Goal: Task Accomplishment & Management: Use online tool/utility

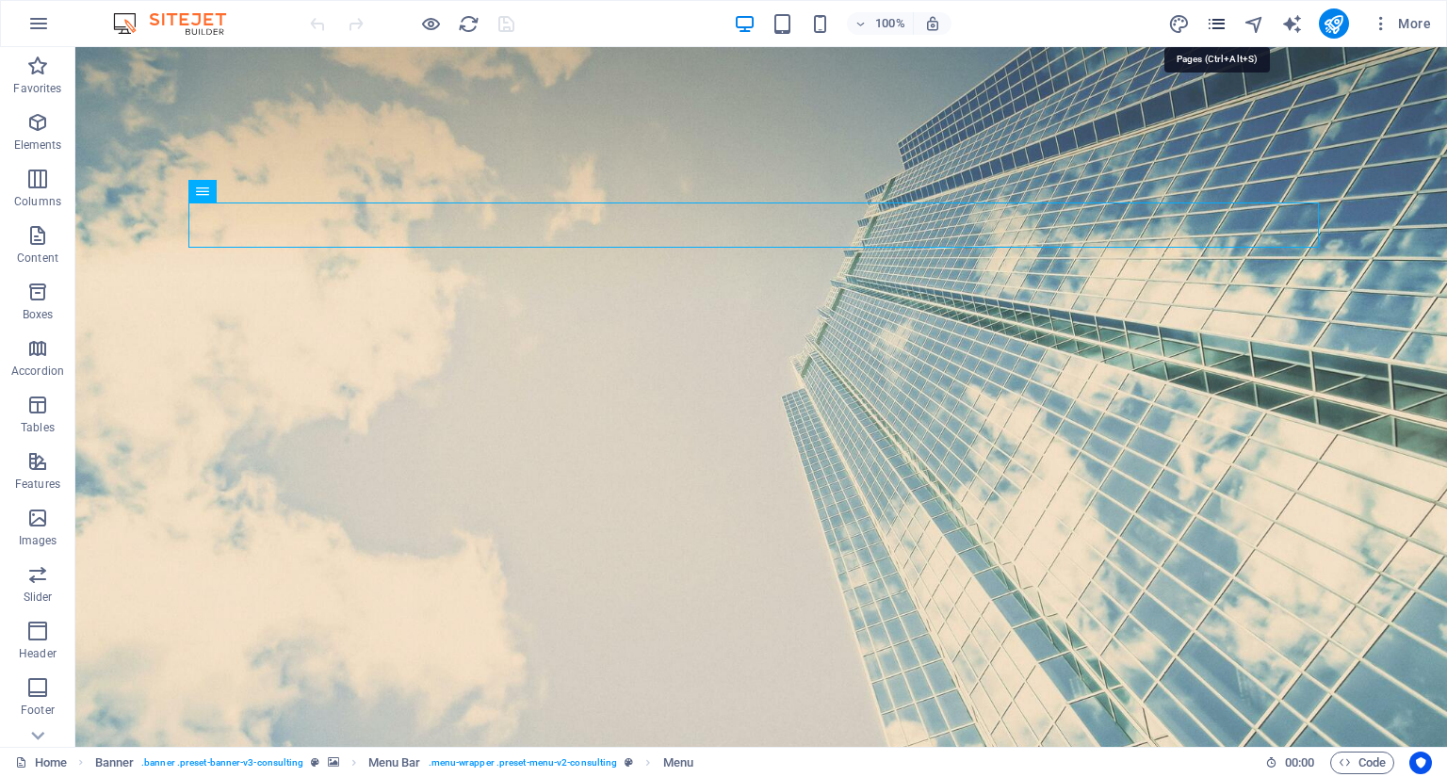
click at [1227, 16] on icon "pages" at bounding box center [1217, 24] width 22 height 22
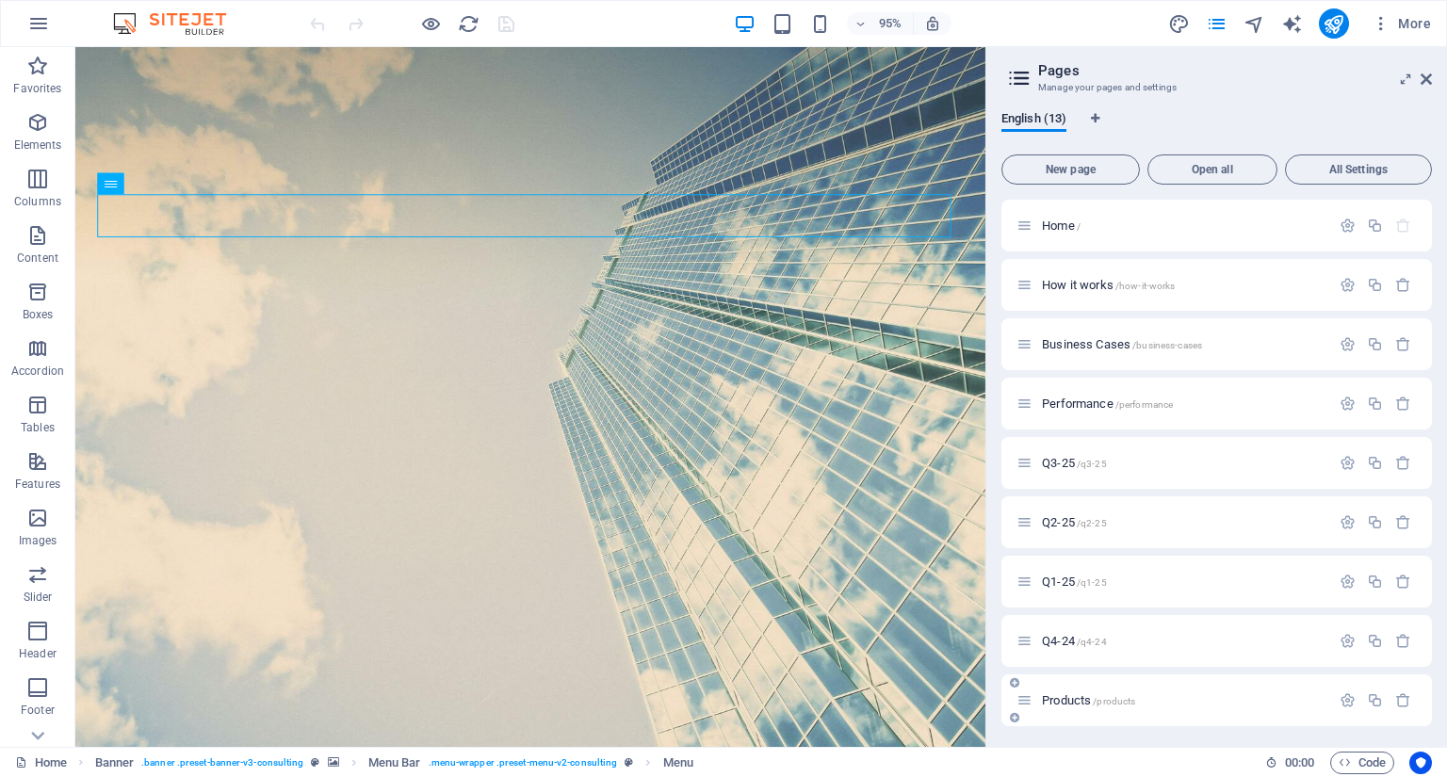
click at [1086, 697] on span "Products /products" at bounding box center [1088, 700] width 93 height 14
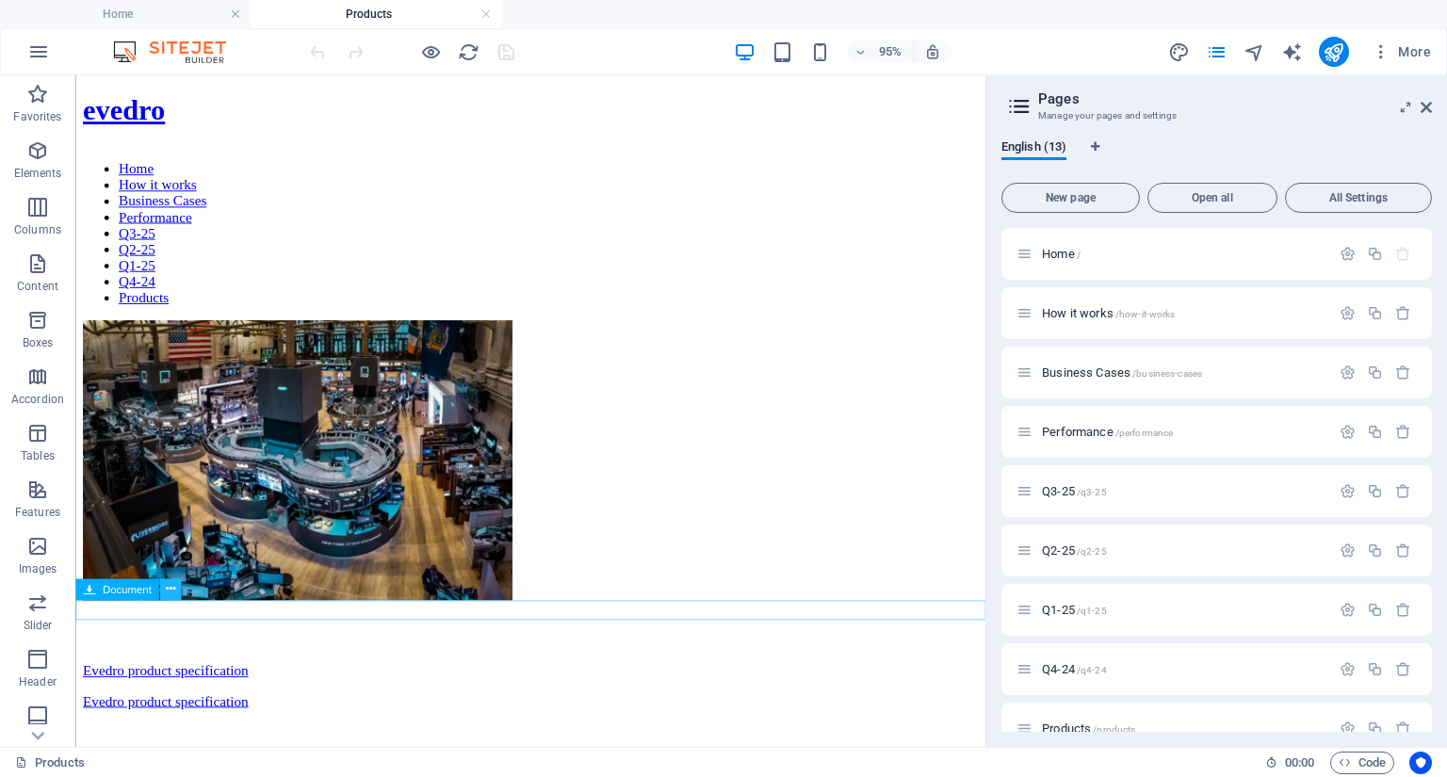
click at [170, 587] on icon at bounding box center [169, 589] width 9 height 19
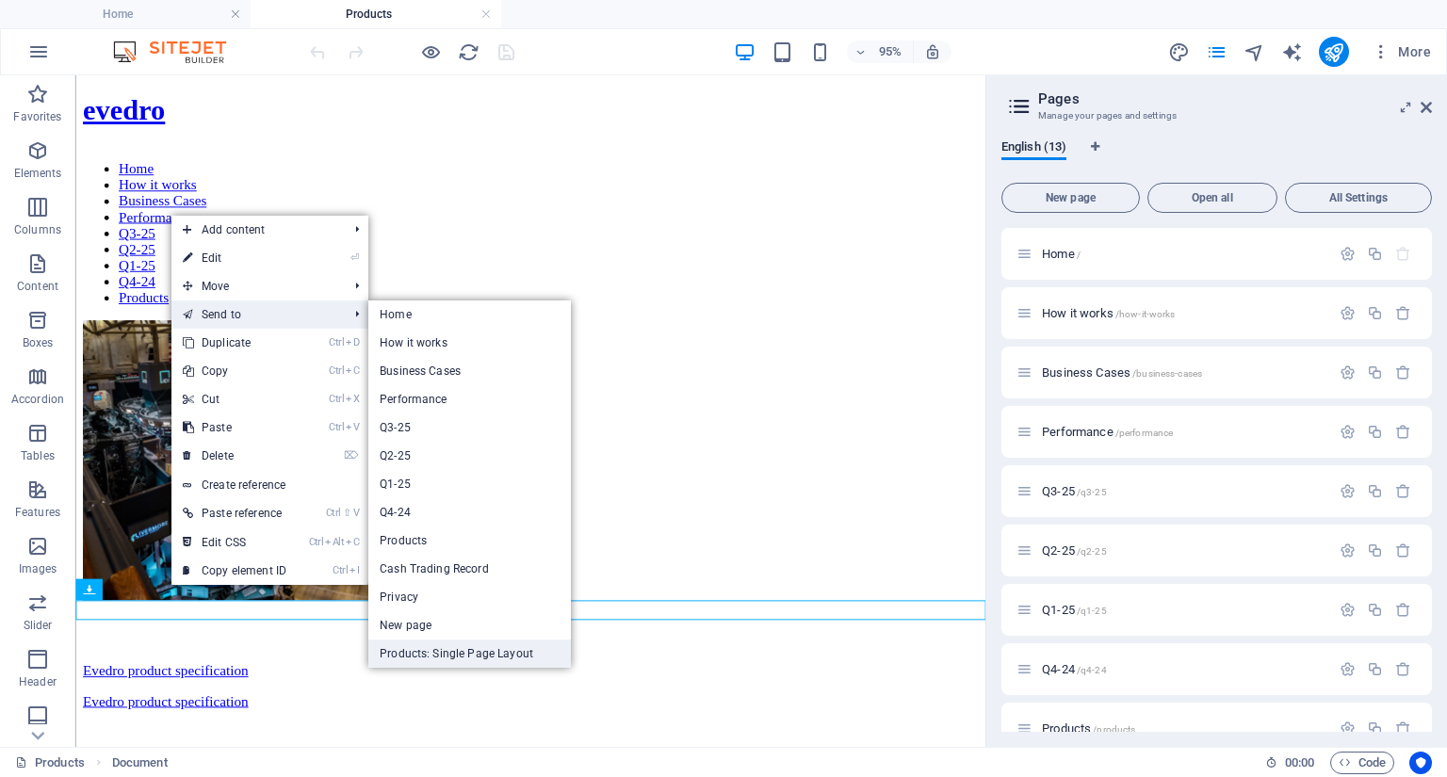
click at [433, 657] on link "Products: Single Page Layout" at bounding box center [469, 654] width 203 height 28
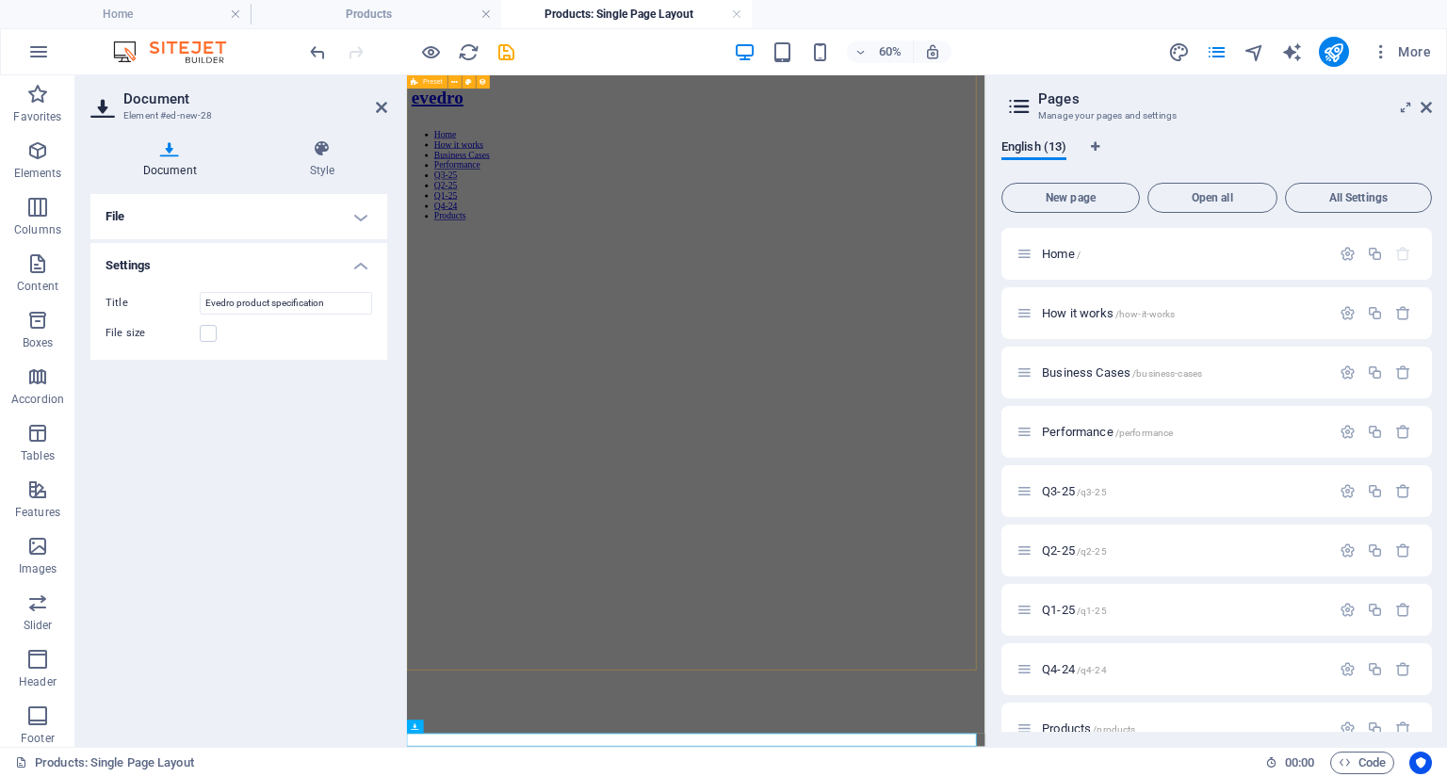
scroll to position [279, 0]
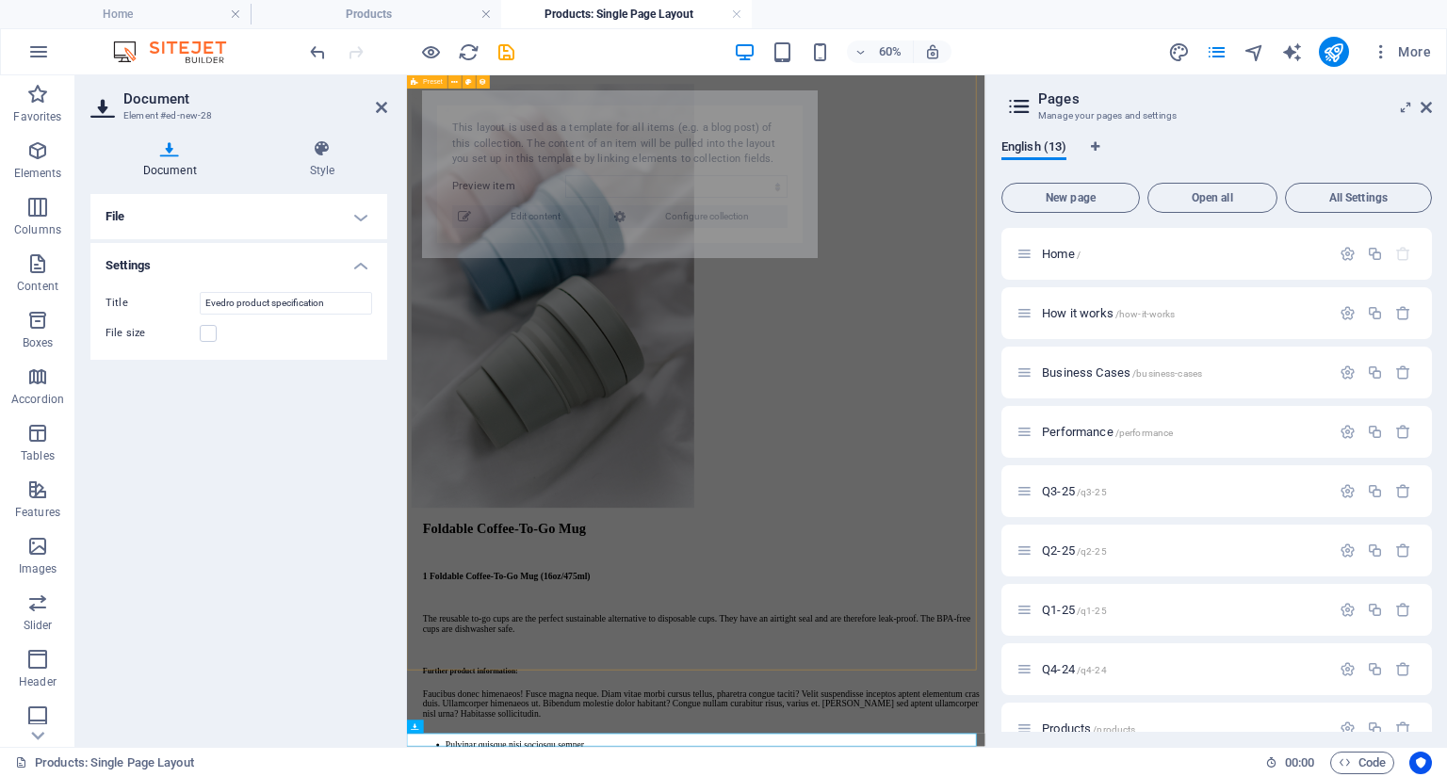
select select "68e26c3ddcca3ee03f014d44"
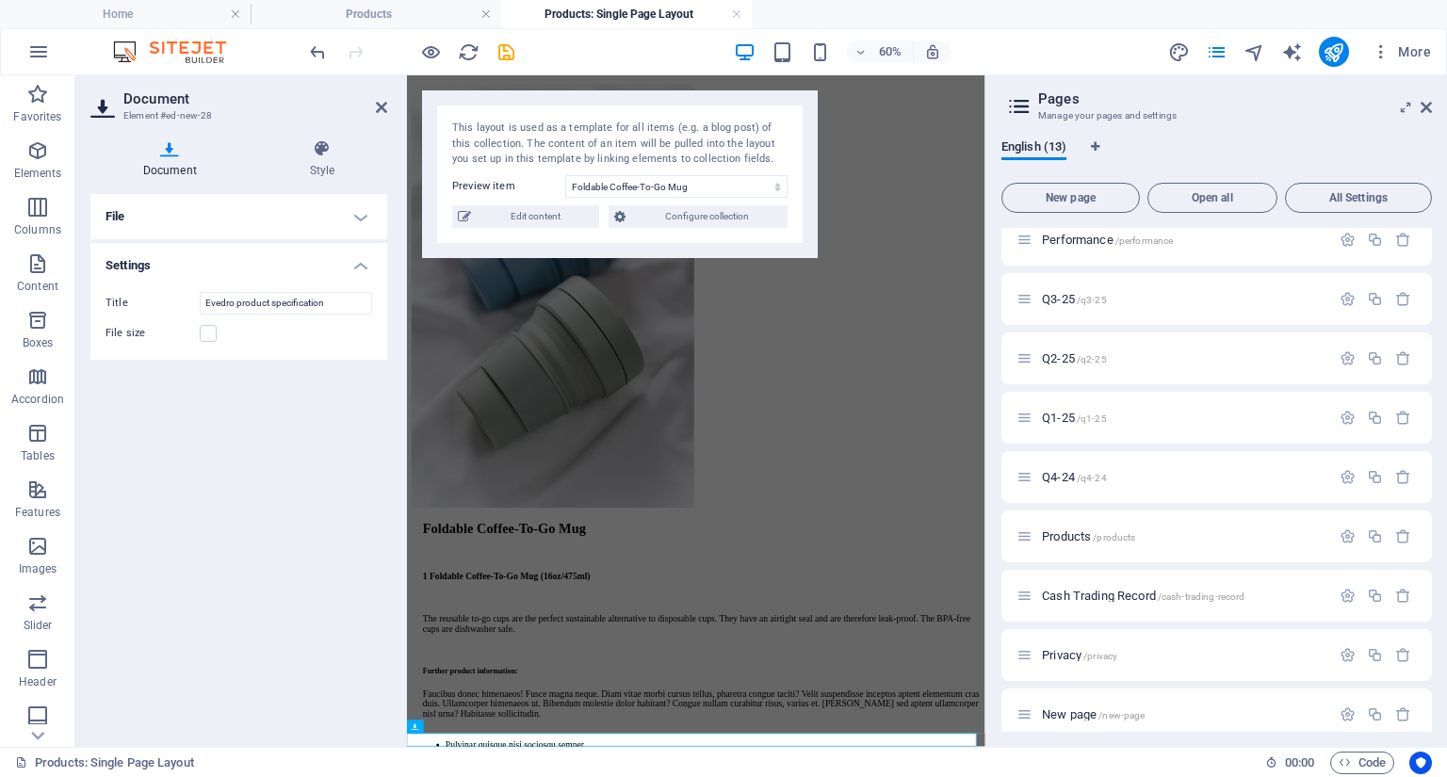
scroll to position [268, 0]
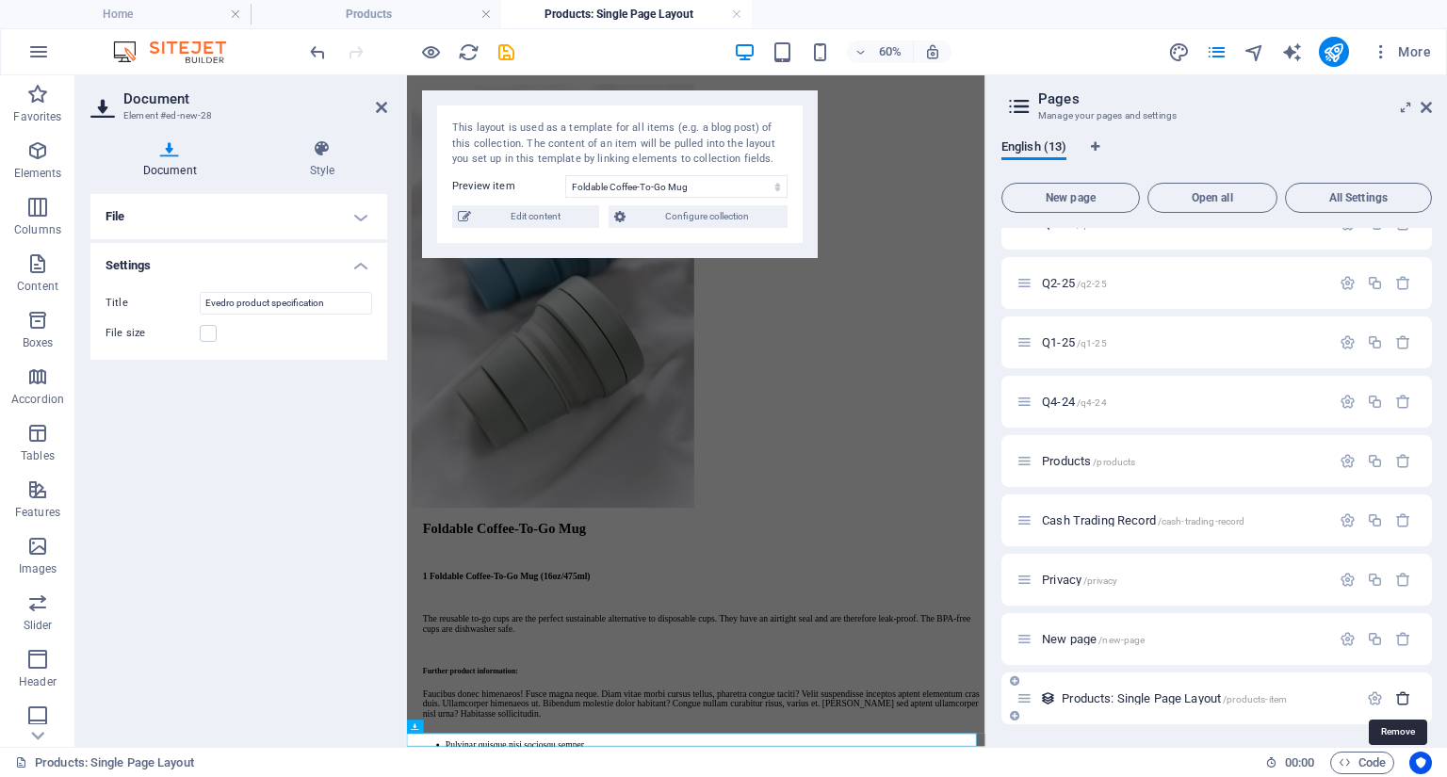
click at [1395, 698] on icon "button" at bounding box center [1403, 699] width 16 height 16
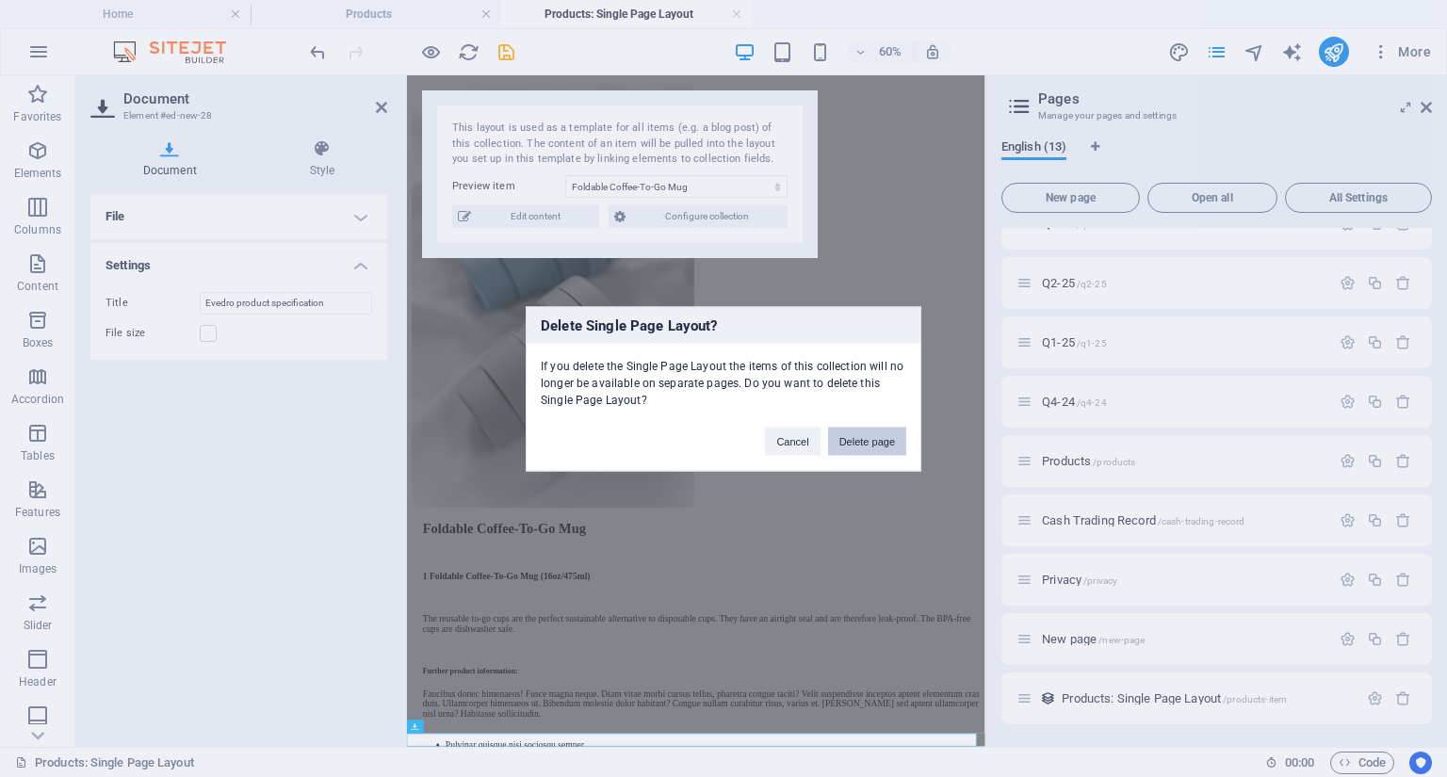
click at [880, 446] on button "Delete page" at bounding box center [867, 441] width 78 height 28
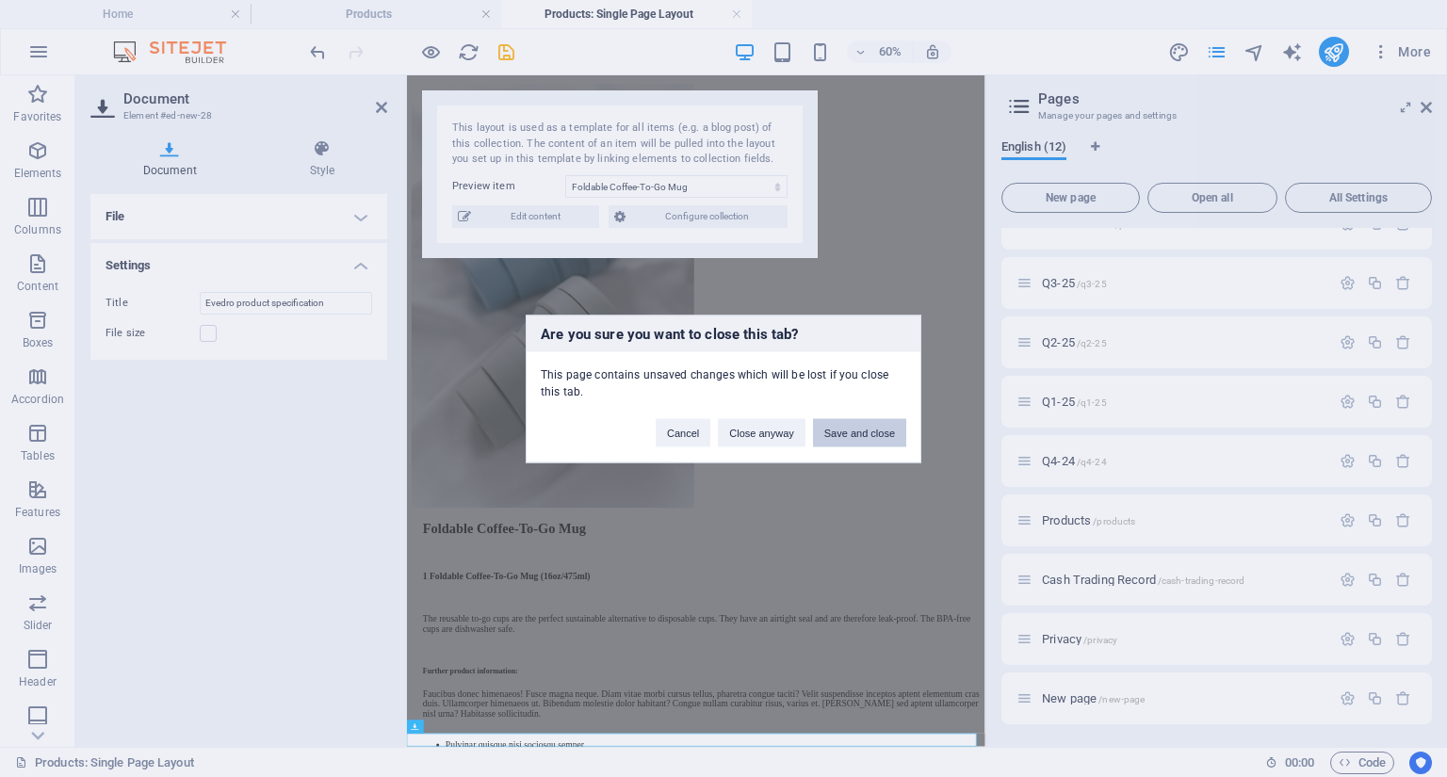
scroll to position [207, 0]
click at [748, 427] on button "Close anyway" at bounding box center [761, 432] width 87 height 28
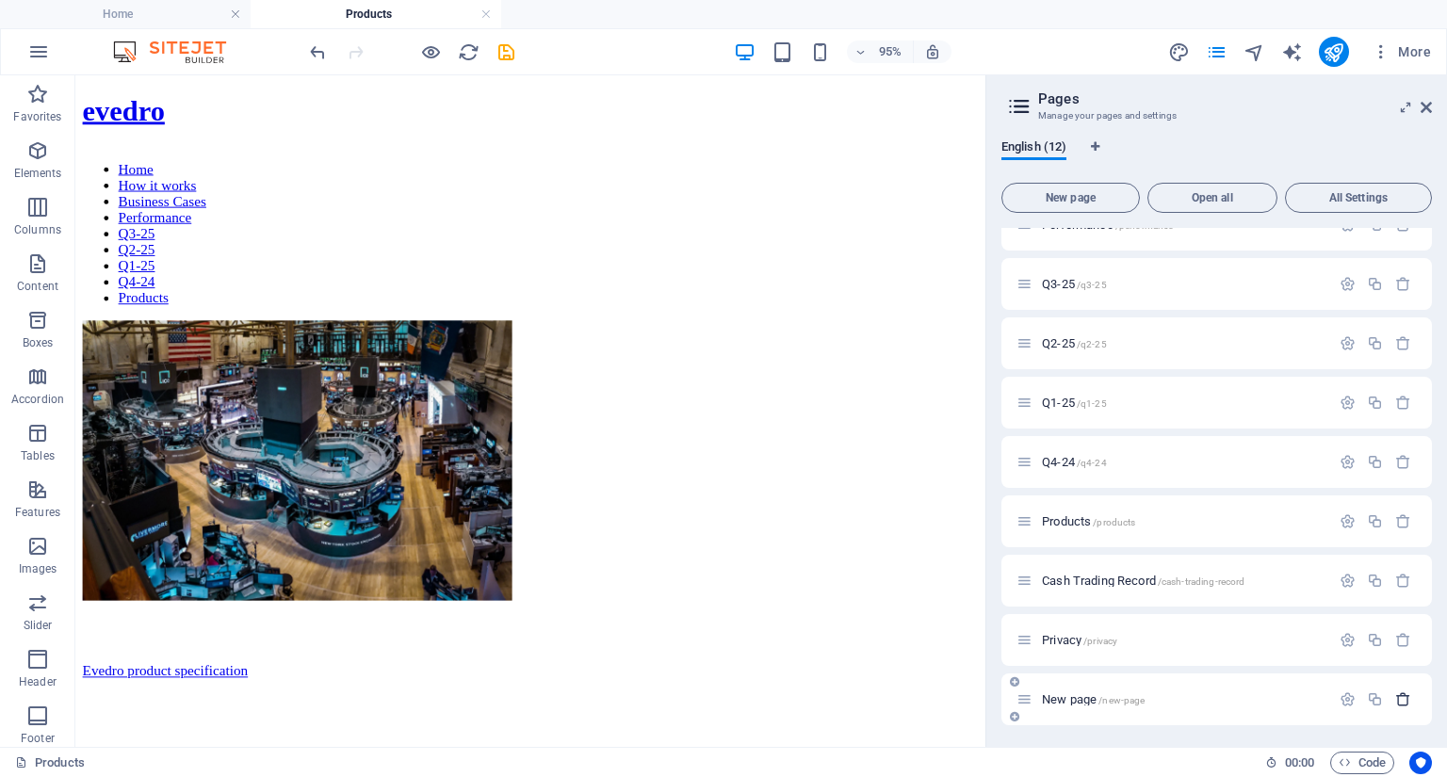
click at [1400, 702] on icon "button" at bounding box center [1403, 700] width 16 height 16
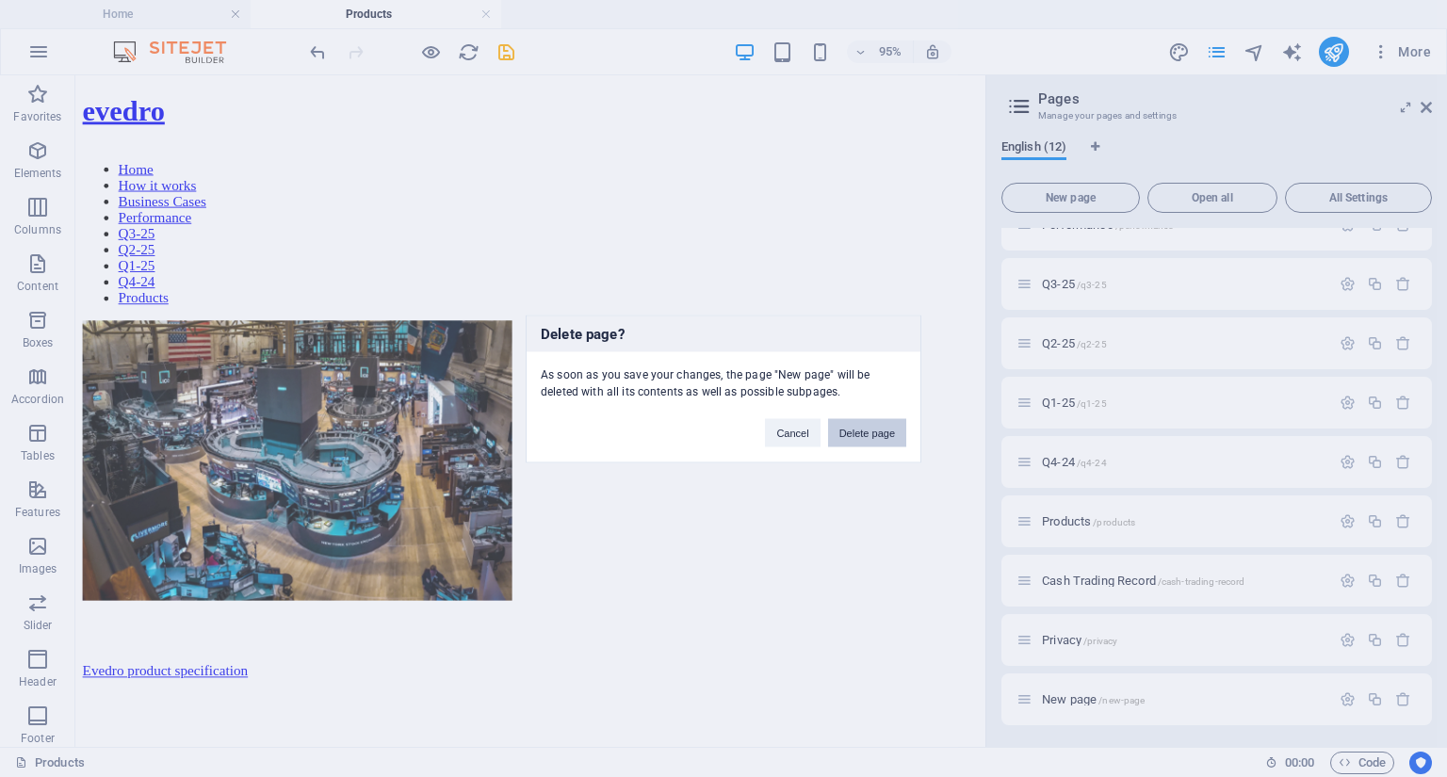
click at [875, 436] on button "Delete page" at bounding box center [867, 432] width 78 height 28
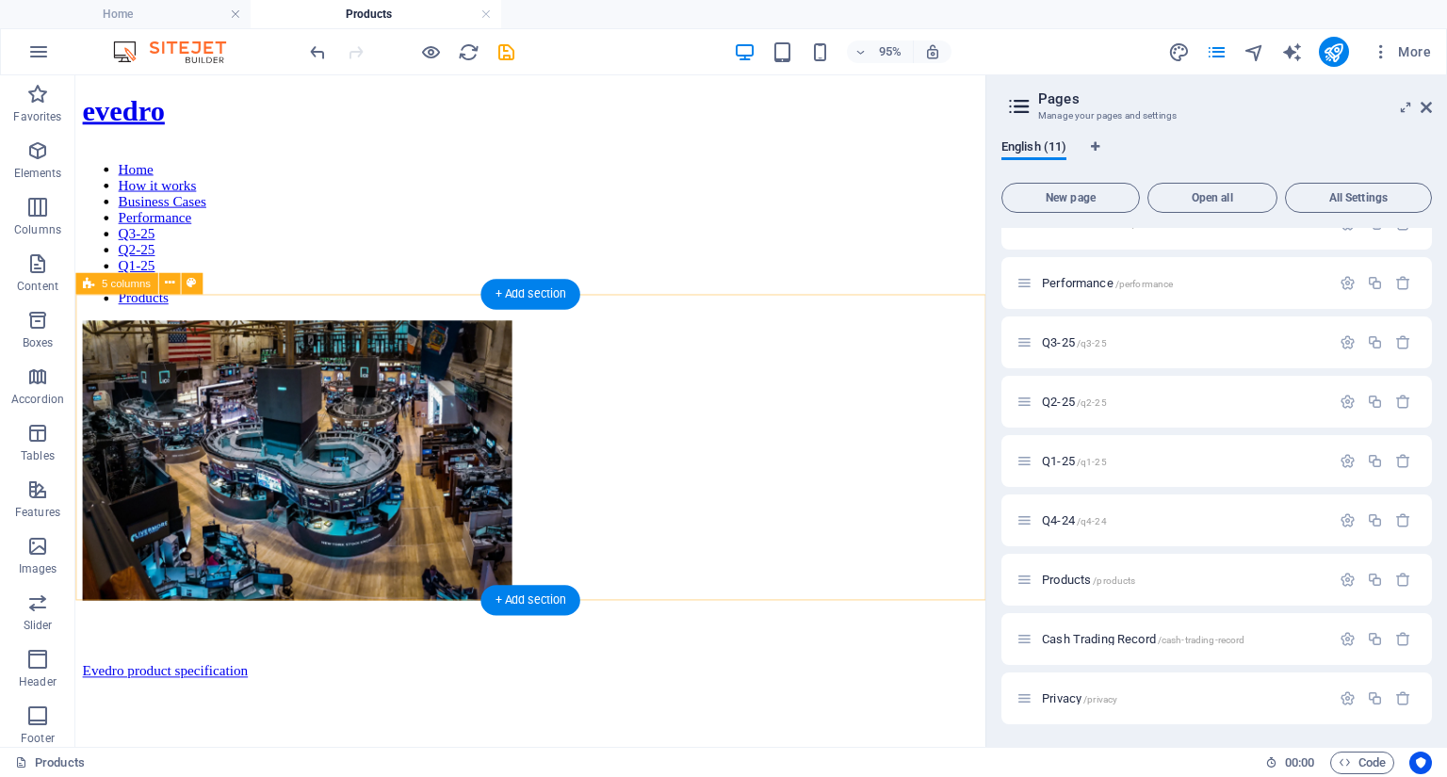
scroll to position [149, 0]
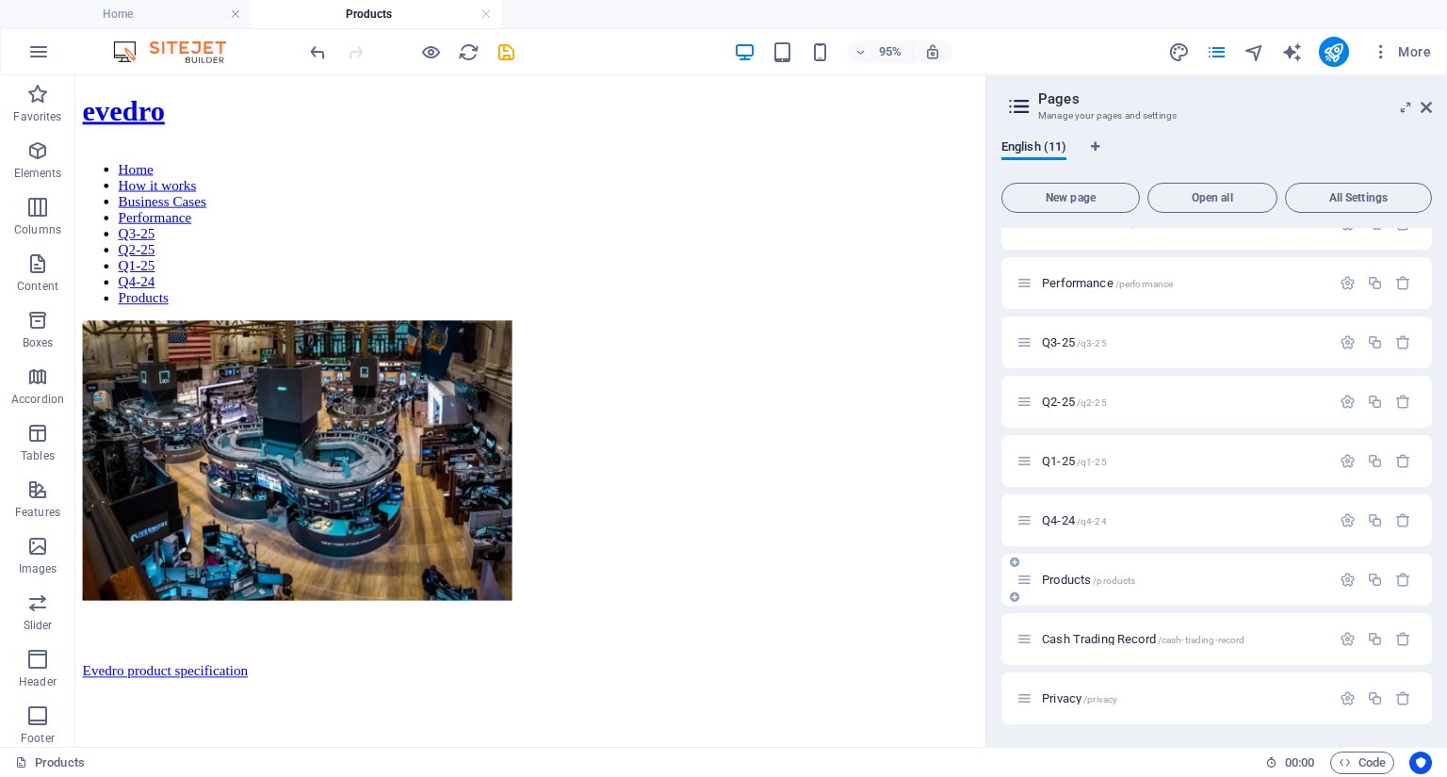
click at [1048, 572] on div "Products /products" at bounding box center [1174, 580] width 314 height 22
click at [38, 154] on icon "button" at bounding box center [37, 150] width 23 height 23
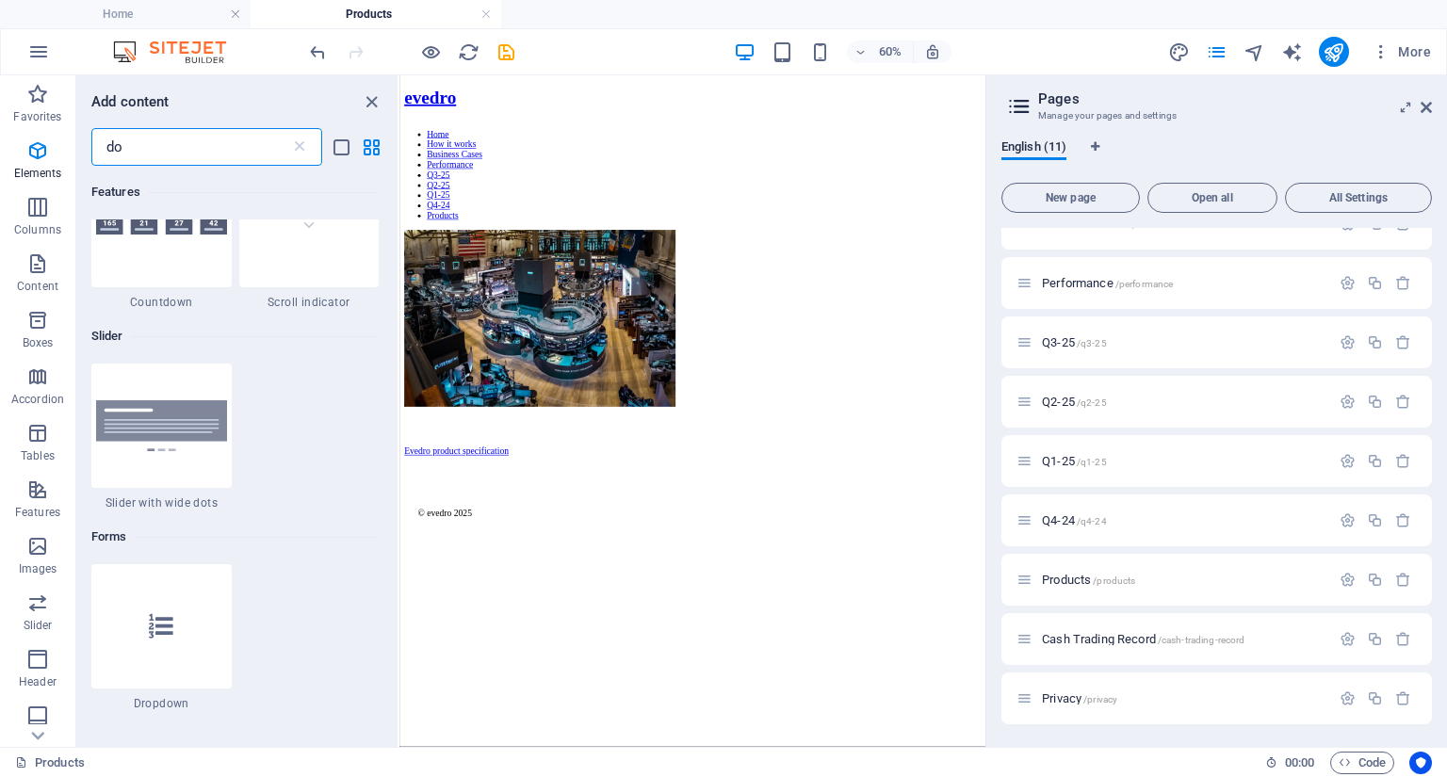
scroll to position [0, 0]
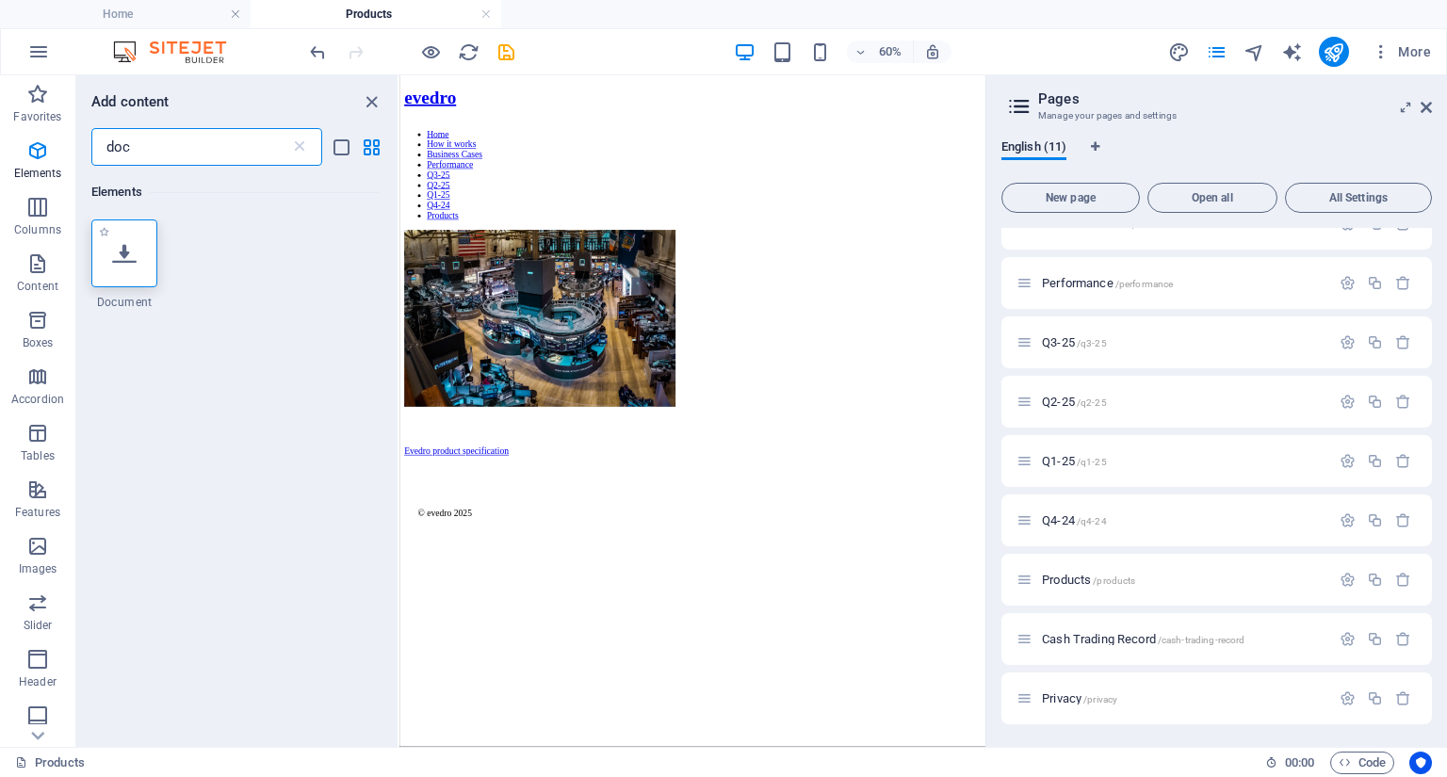
type input "doc"
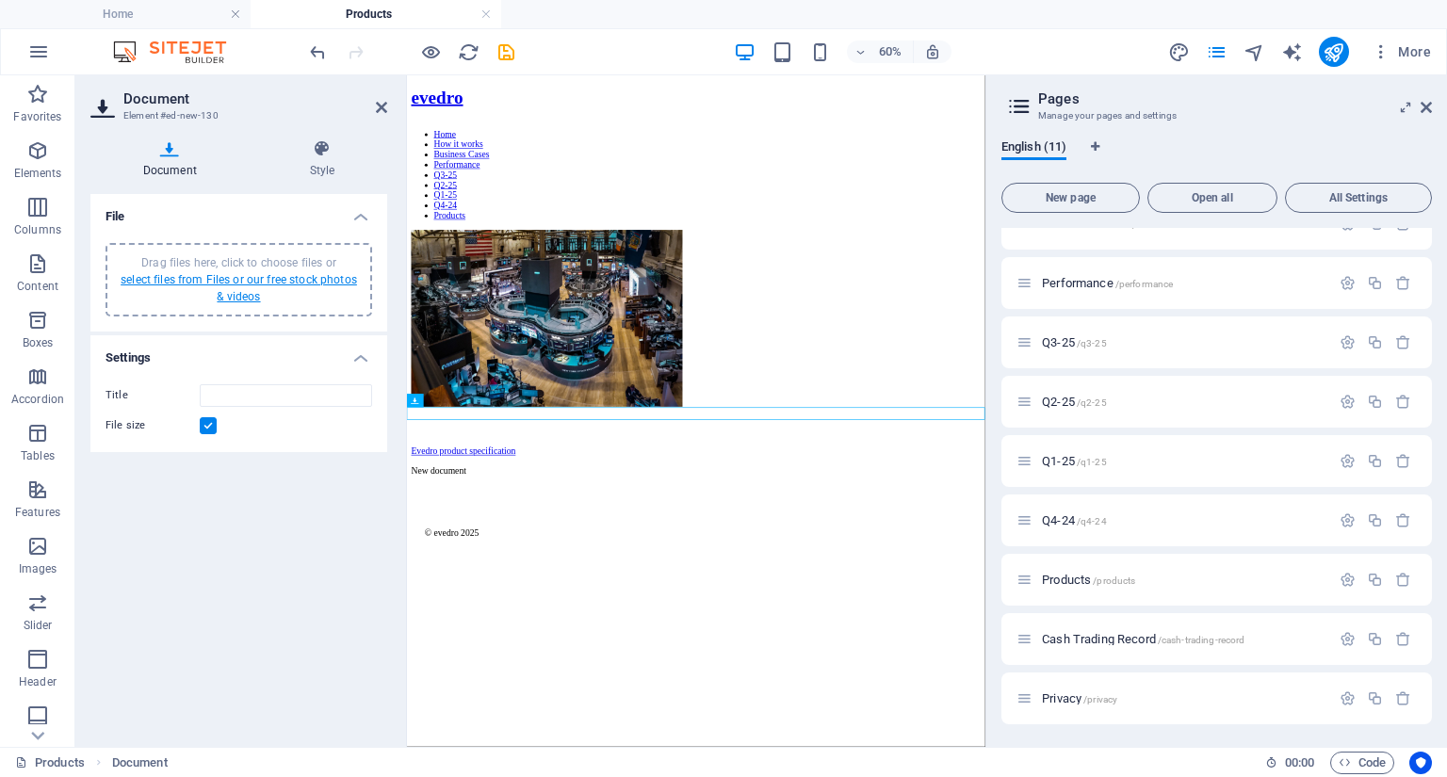
click at [285, 281] on link "select files from Files or our free stock photos & videos" at bounding box center [239, 288] width 236 height 30
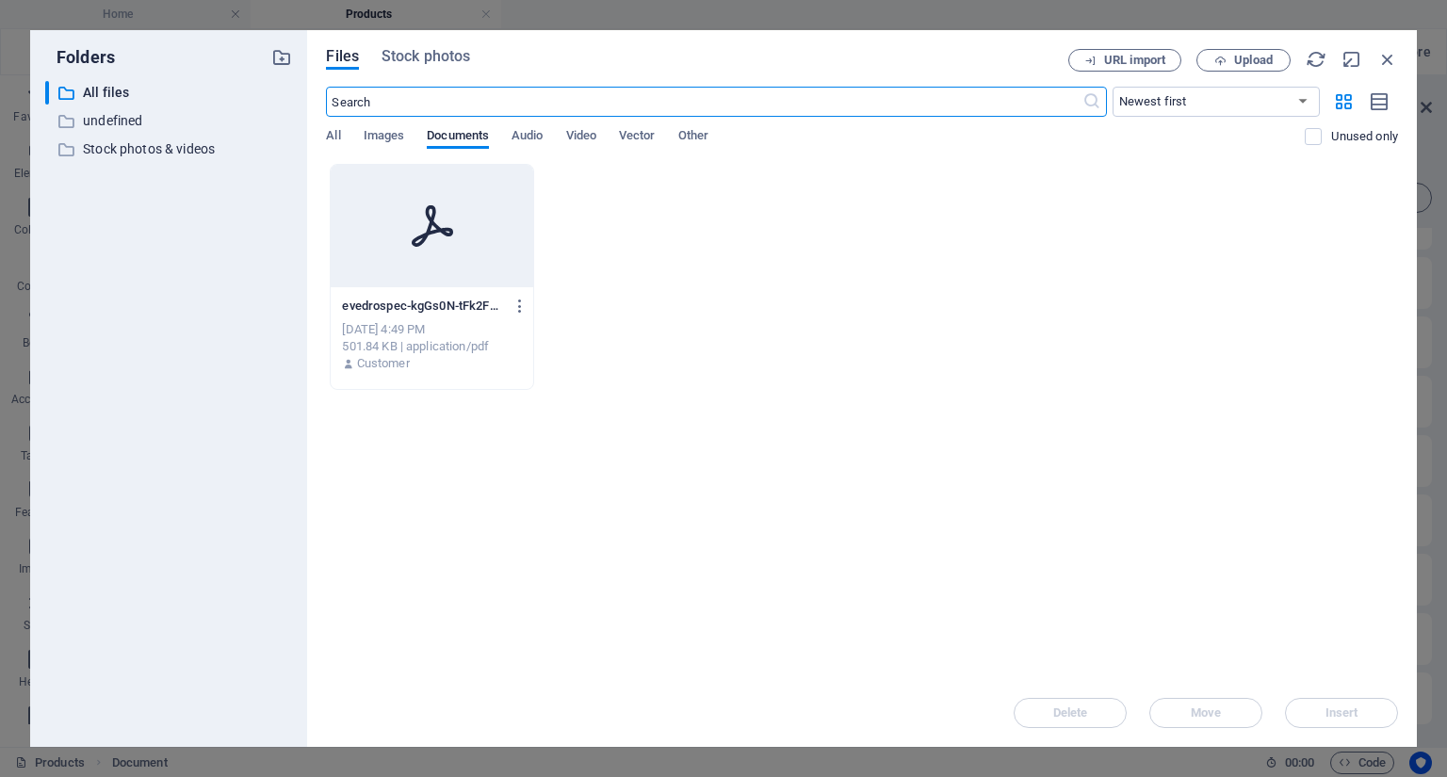
click at [396, 338] on div "501.84 KB | application/pdf" at bounding box center [431, 346] width 179 height 17
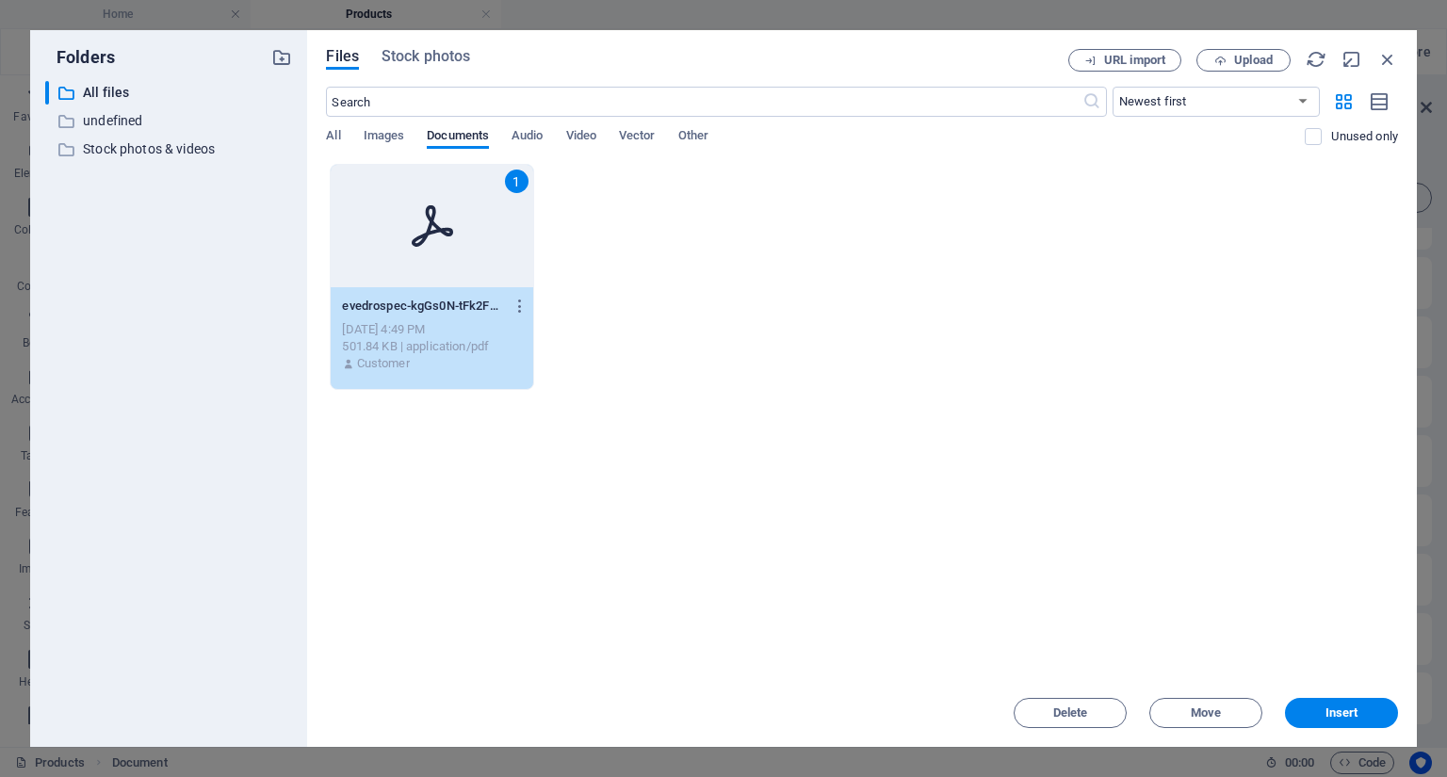
click at [396, 338] on div "501.84 KB | application/pdf" at bounding box center [431, 346] width 179 height 17
type input "evedrospec-kgGs0N-tFk2FOC1AKb_3qg.pdf"
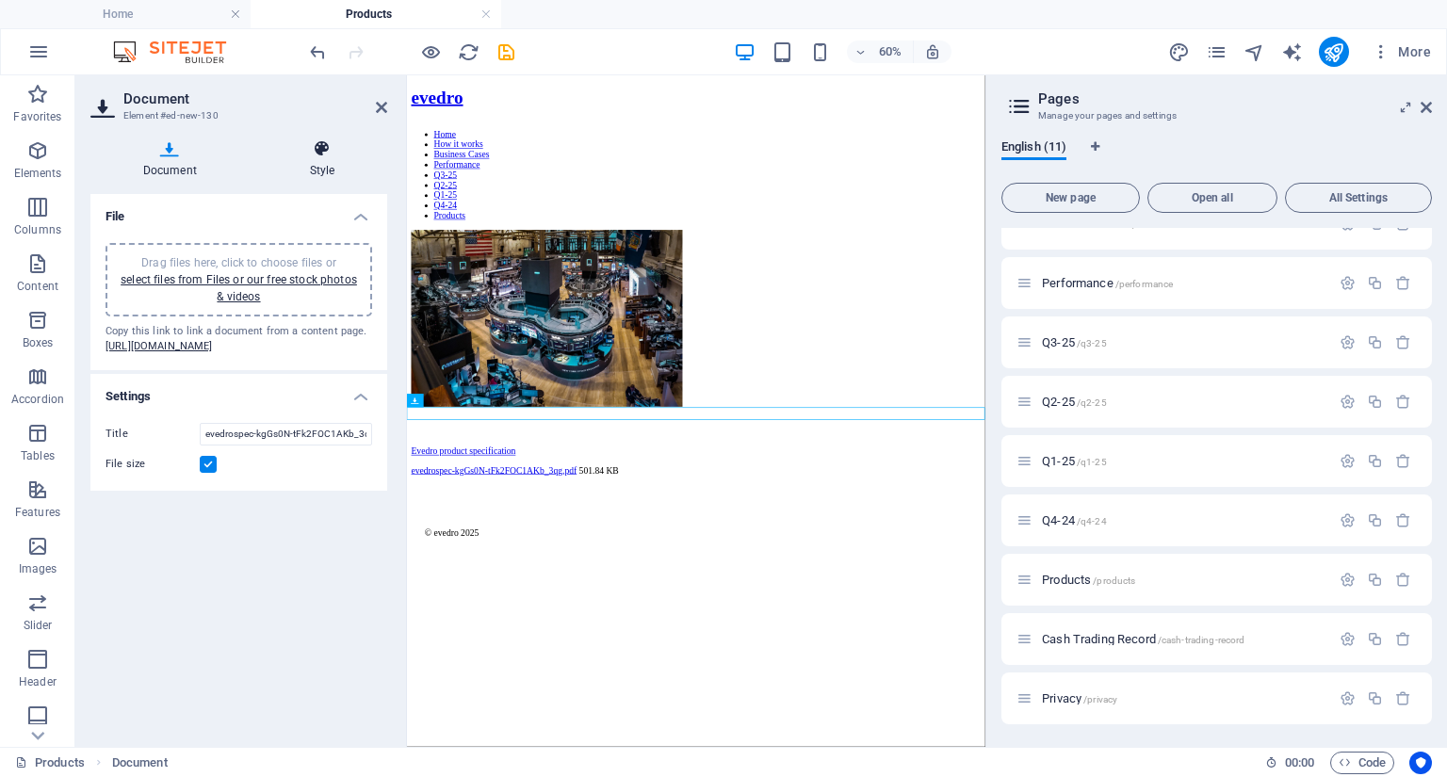
click at [322, 154] on icon at bounding box center [322, 148] width 130 height 19
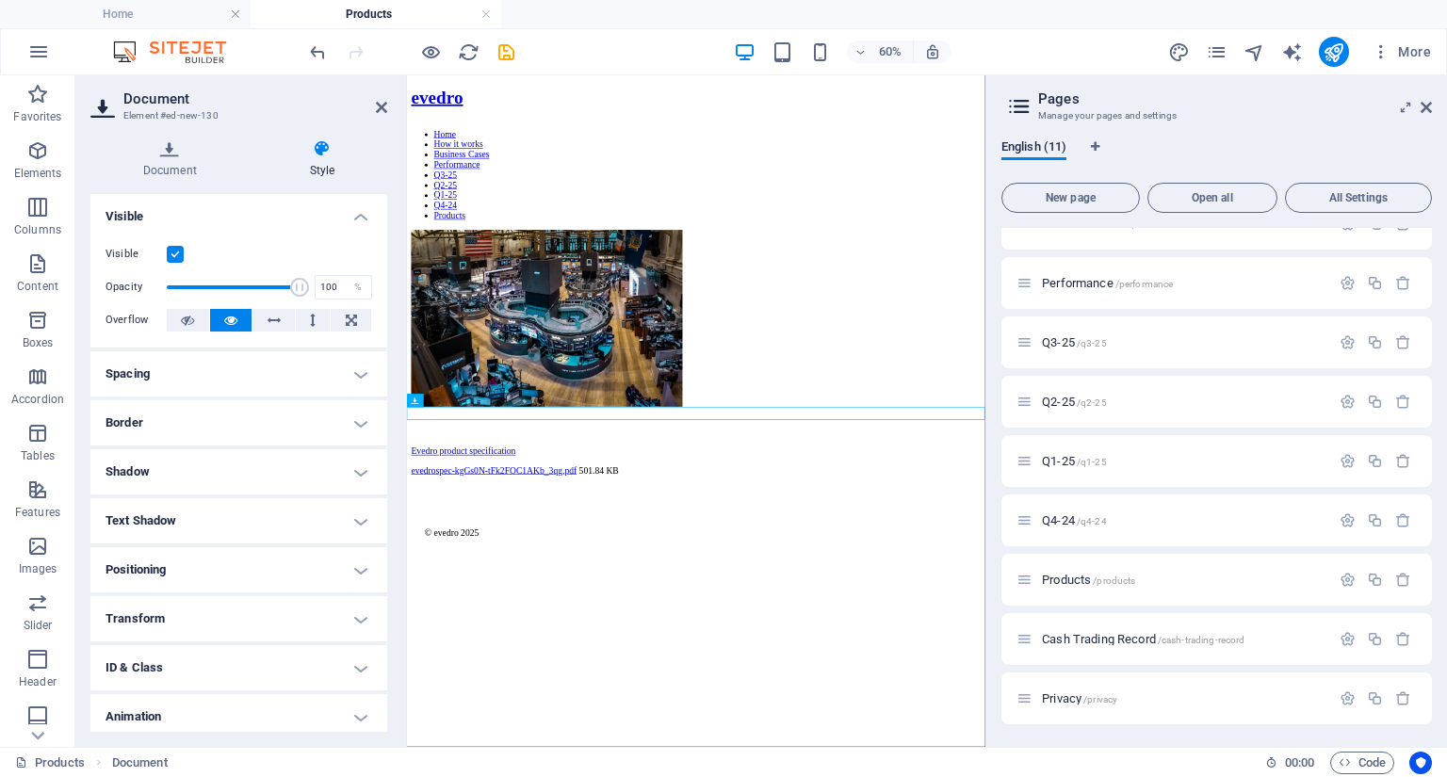
click at [175, 253] on label at bounding box center [175, 254] width 17 height 17
click at [0, 0] on input "Visible" at bounding box center [0, 0] width 0 height 0
click at [497, 447] on figure at bounding box center [889, 483] width 949 height 299
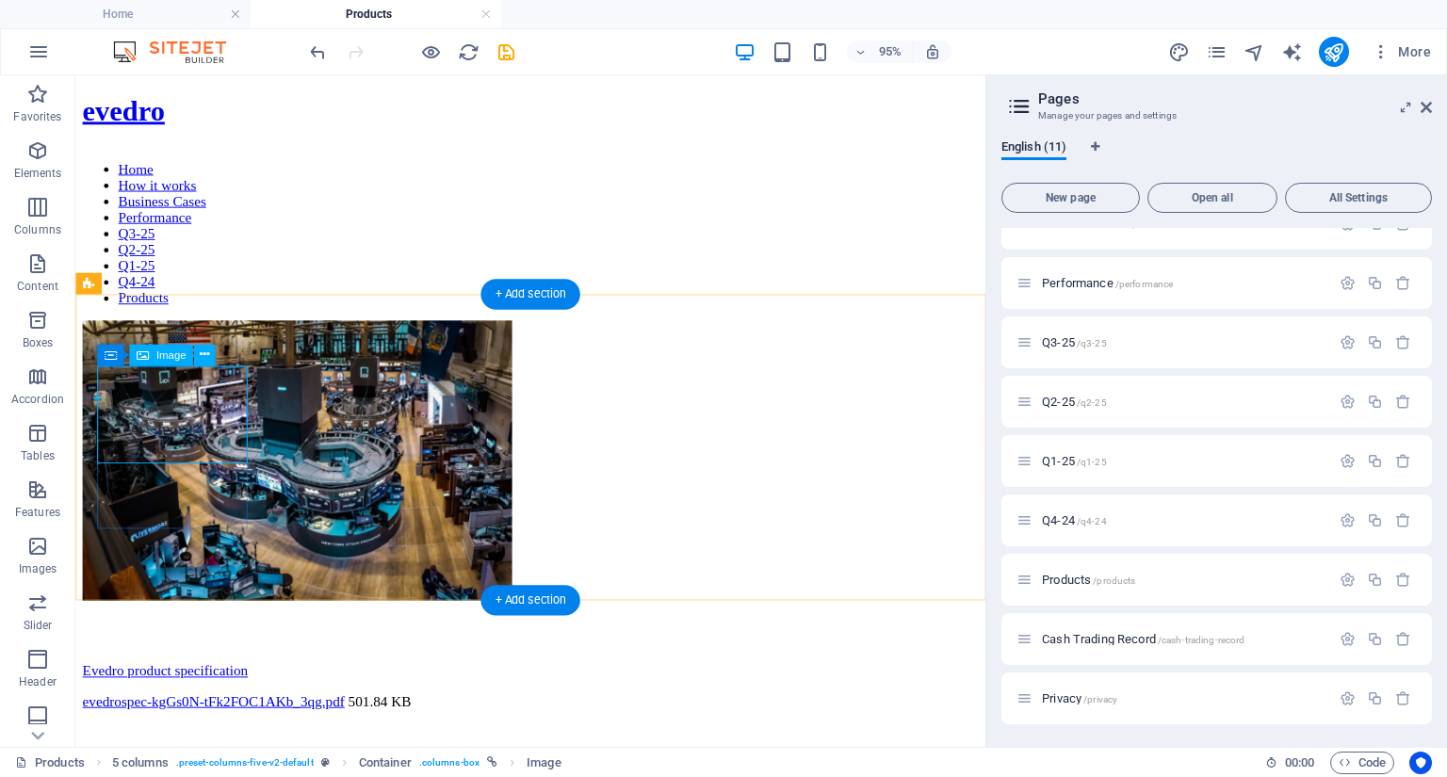
click at [217, 426] on figure at bounding box center [554, 483] width 943 height 299
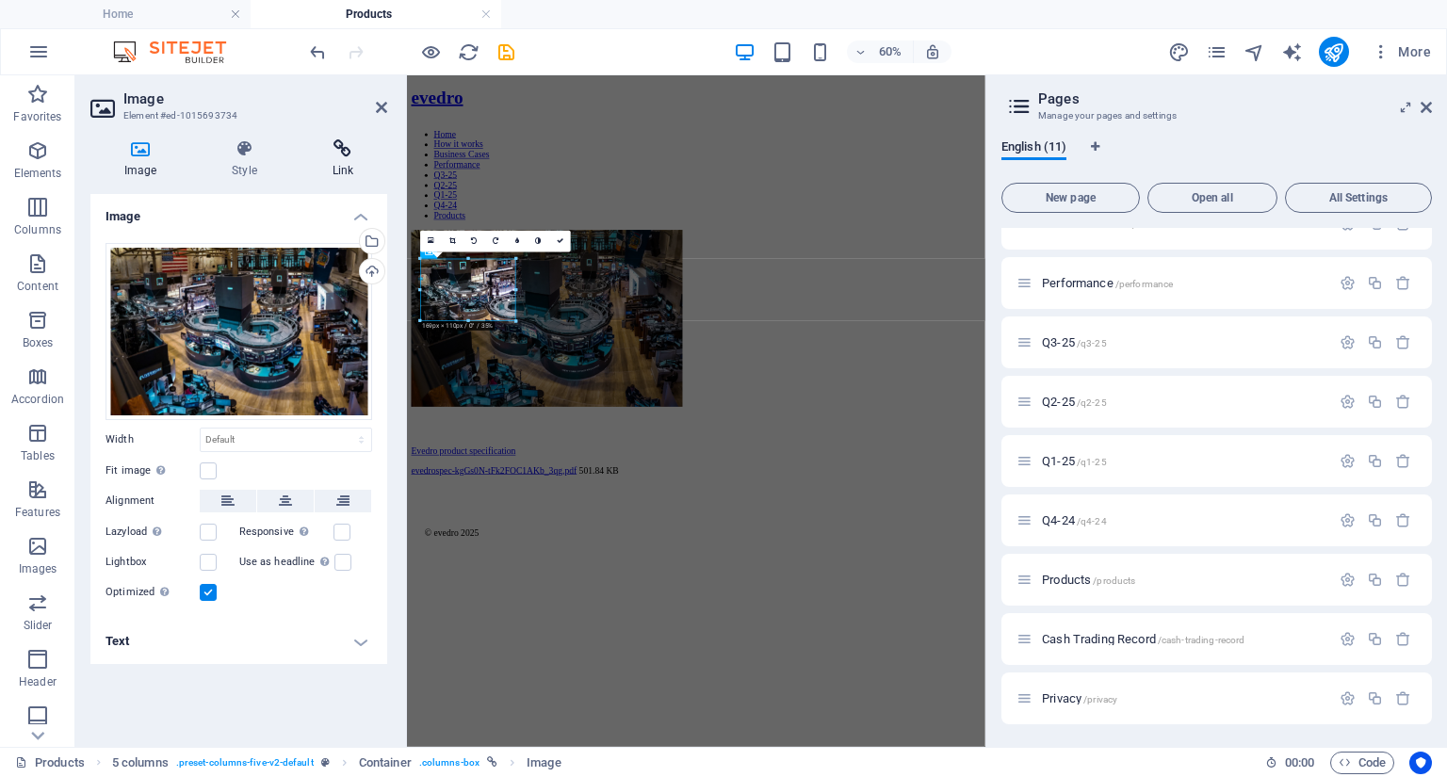
click at [346, 150] on icon at bounding box center [343, 148] width 89 height 19
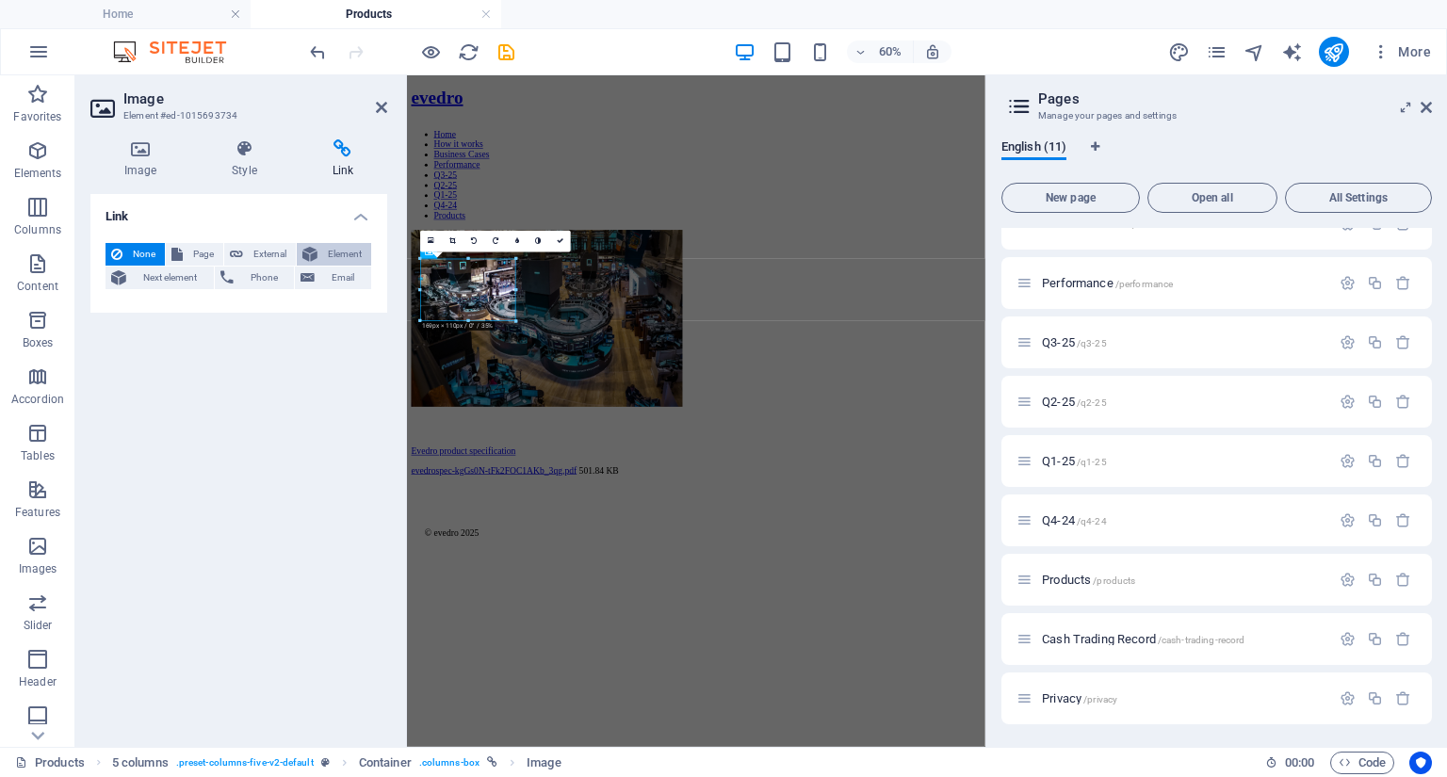
click at [319, 252] on button "Element" at bounding box center [334, 254] width 74 height 23
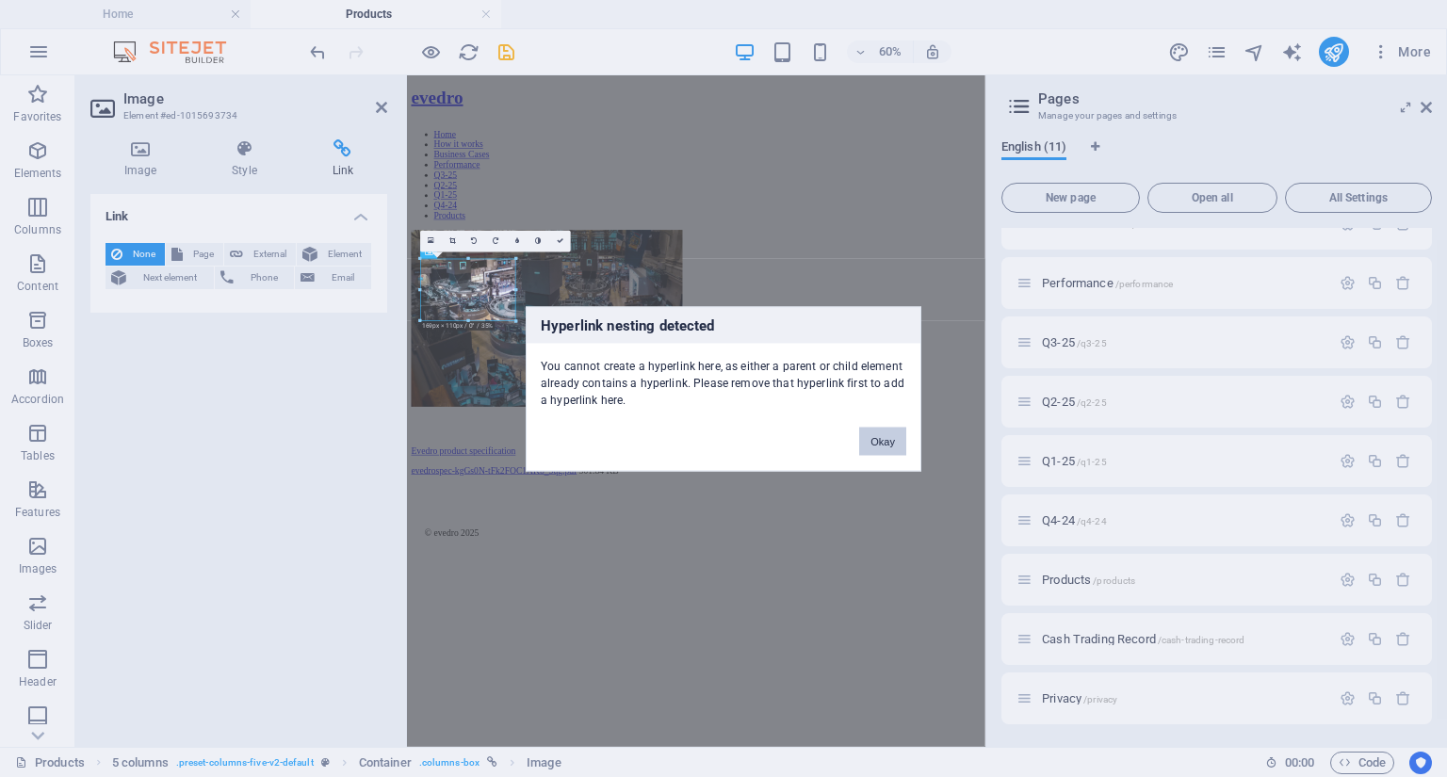
click at [881, 440] on button "Okay" at bounding box center [882, 441] width 47 height 28
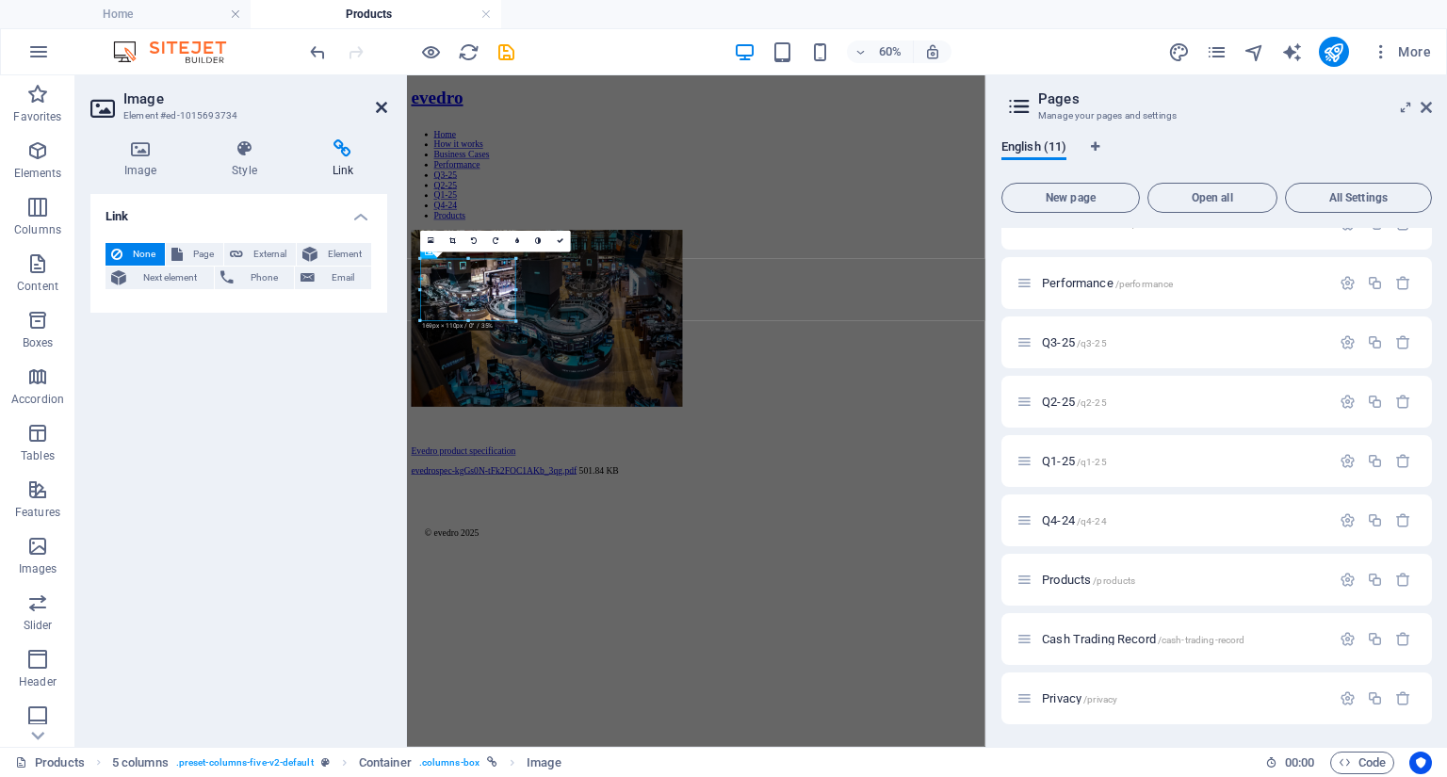
click at [381, 112] on icon at bounding box center [381, 107] width 11 height 15
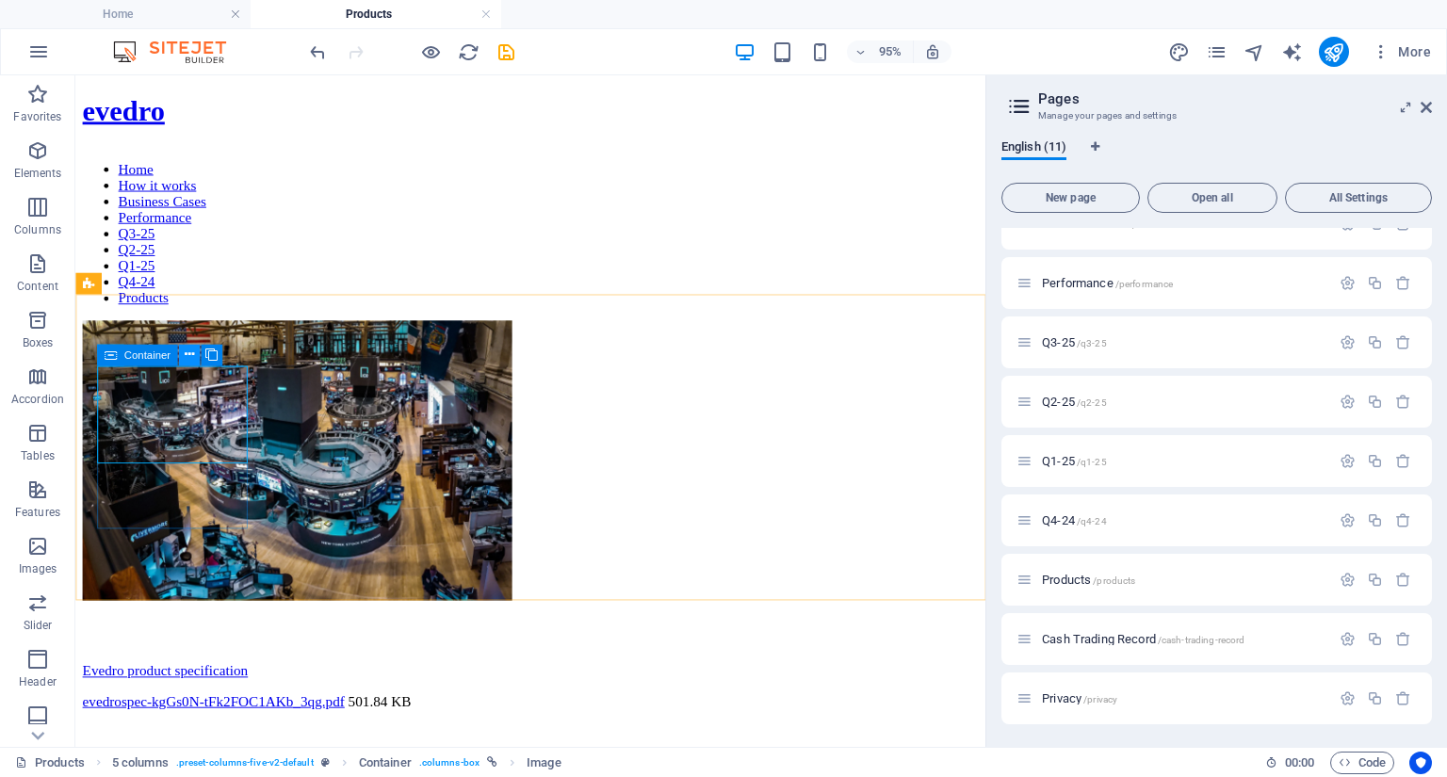
click at [184, 356] on icon at bounding box center [188, 355] width 9 height 19
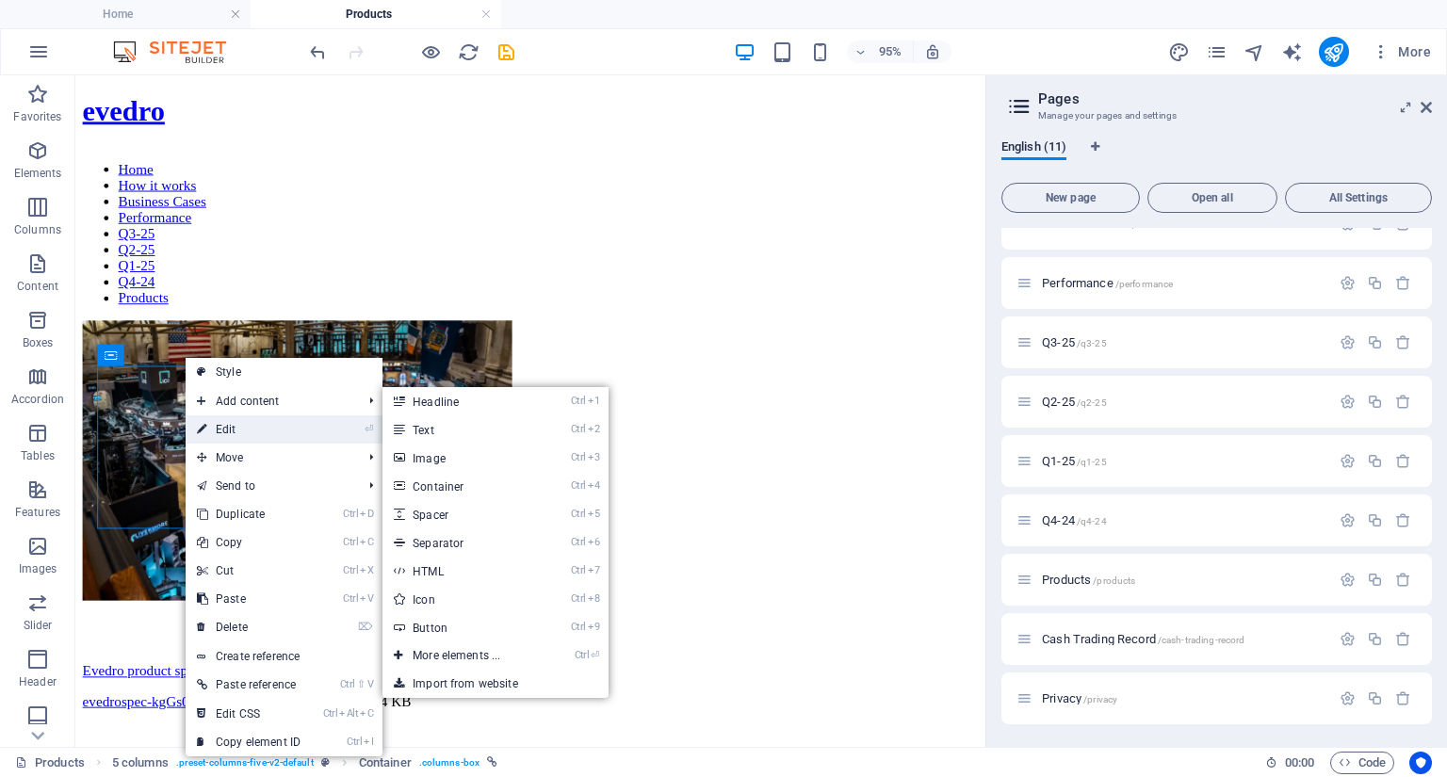
click at [235, 431] on link "⏎ Edit" at bounding box center [249, 429] width 126 height 28
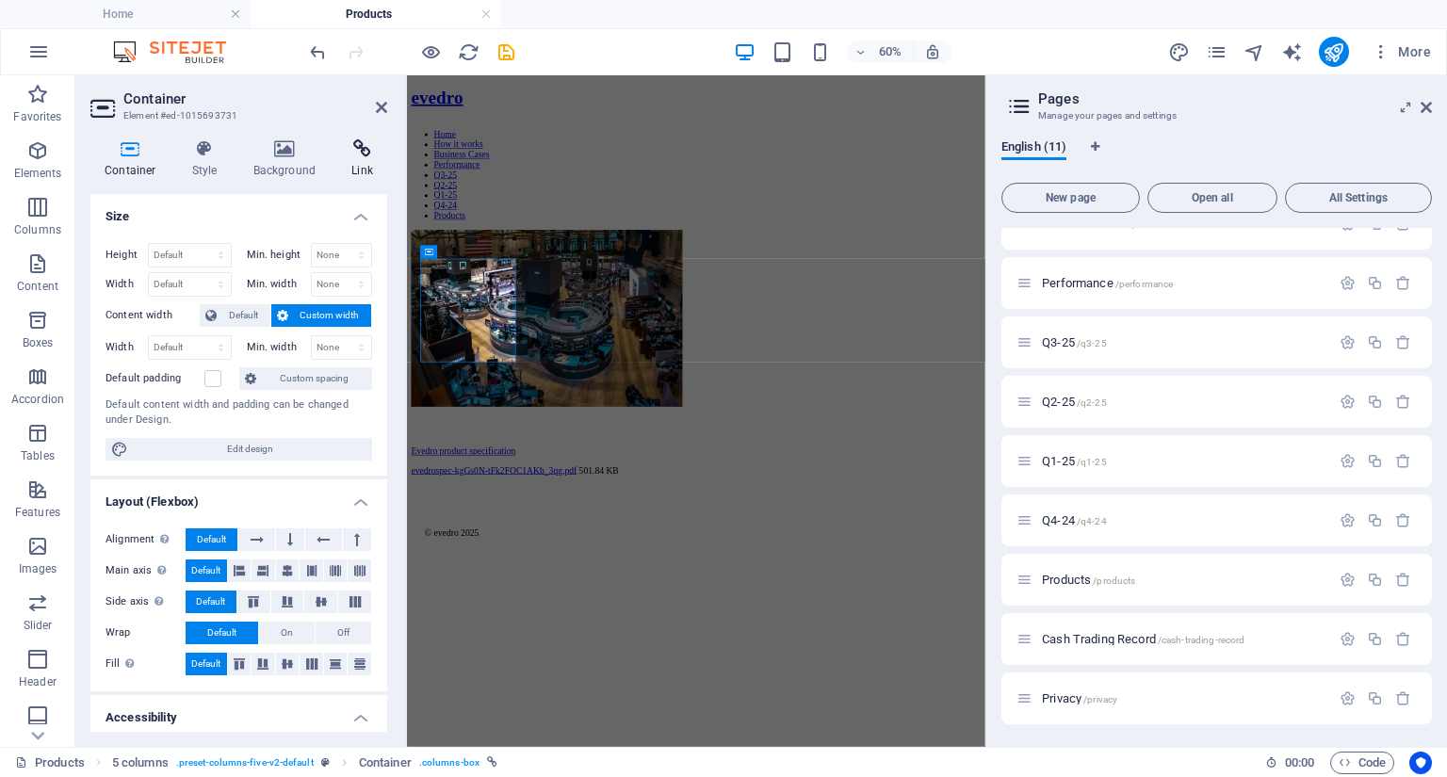
click at [359, 156] on icon at bounding box center [362, 148] width 50 height 19
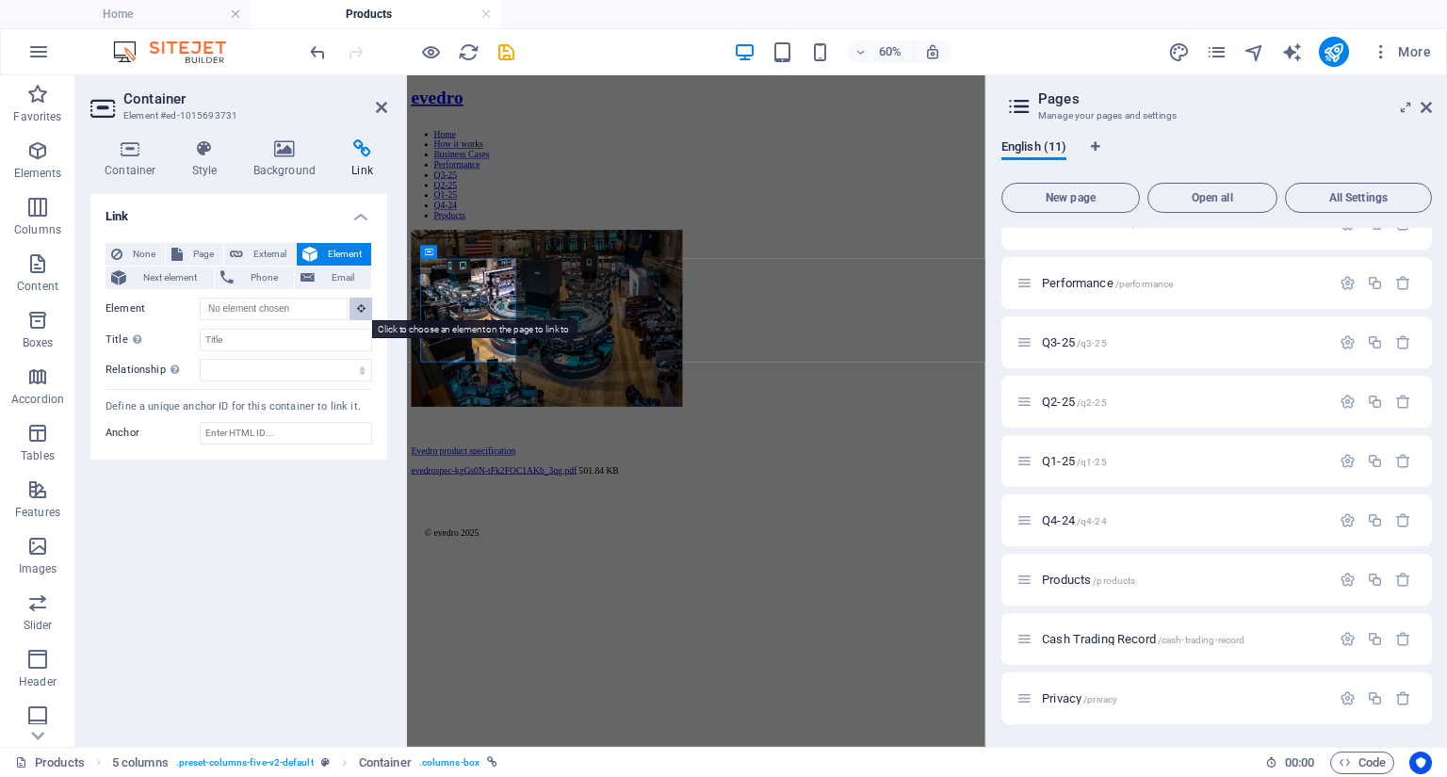
click at [362, 306] on icon at bounding box center [361, 307] width 8 height 9
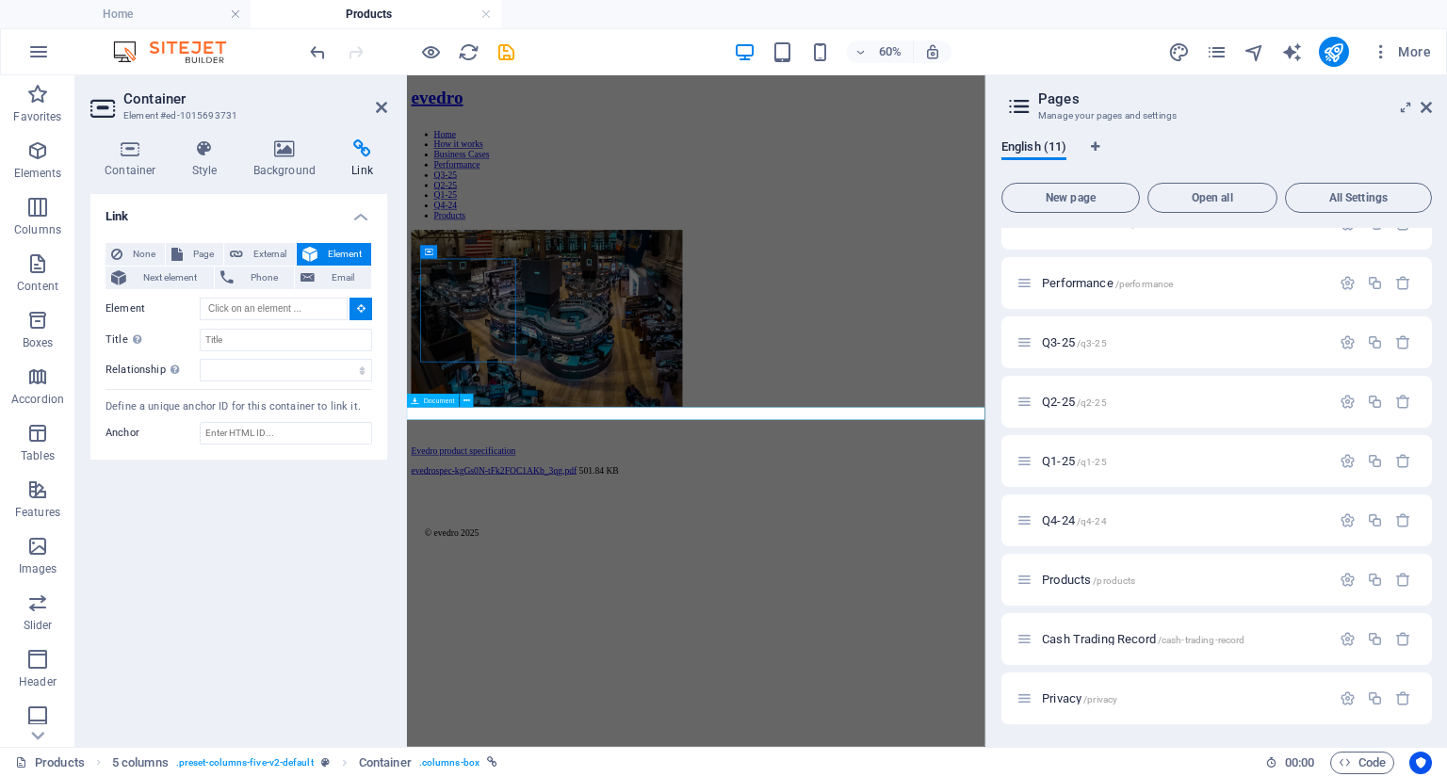
click at [516, 726] on div "evedrospec-kgGs0N-tFk2FOC1AKb_3qg.pdf 501.84 KB" at bounding box center [889, 734] width 949 height 17
type input "#ed-new-130"
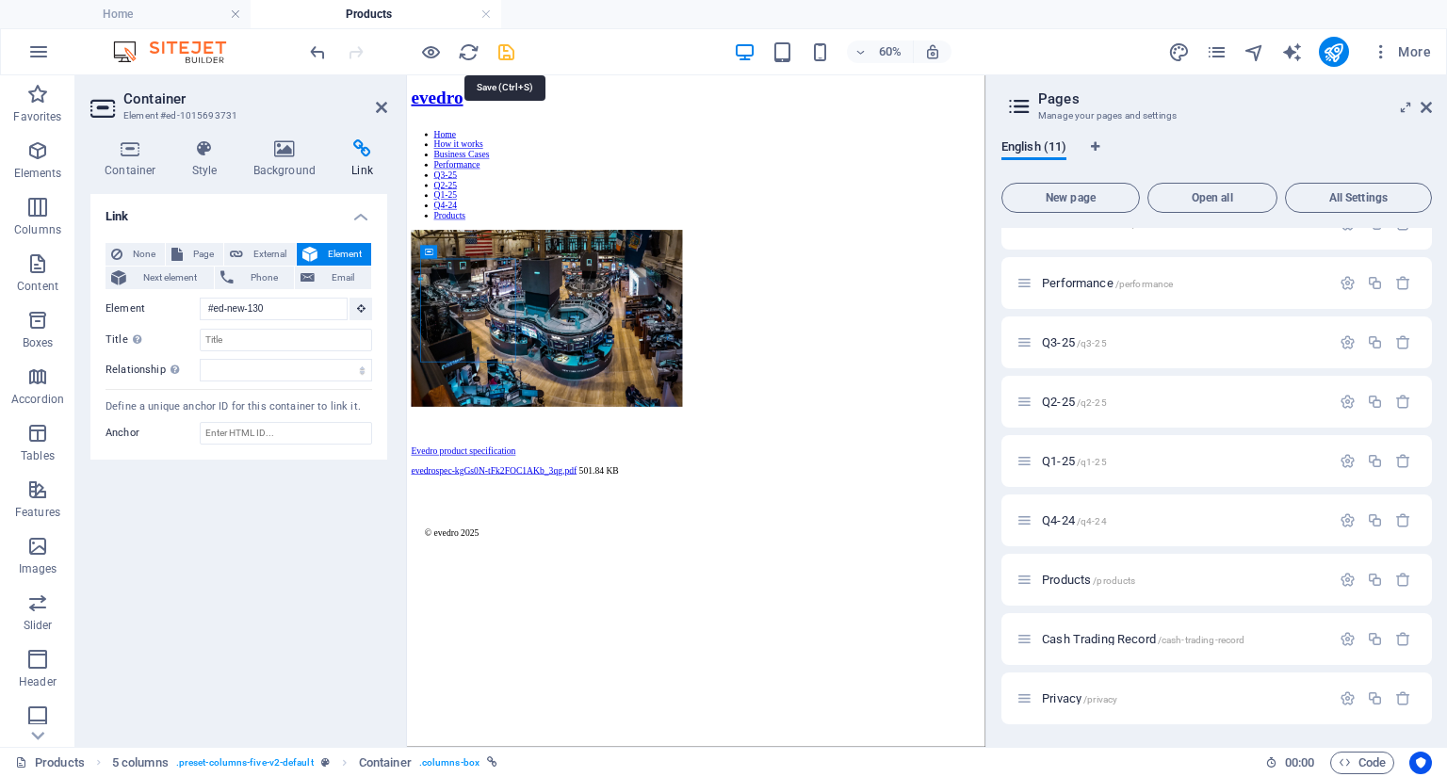
click at [507, 56] on icon "save" at bounding box center [507, 52] width 22 height 22
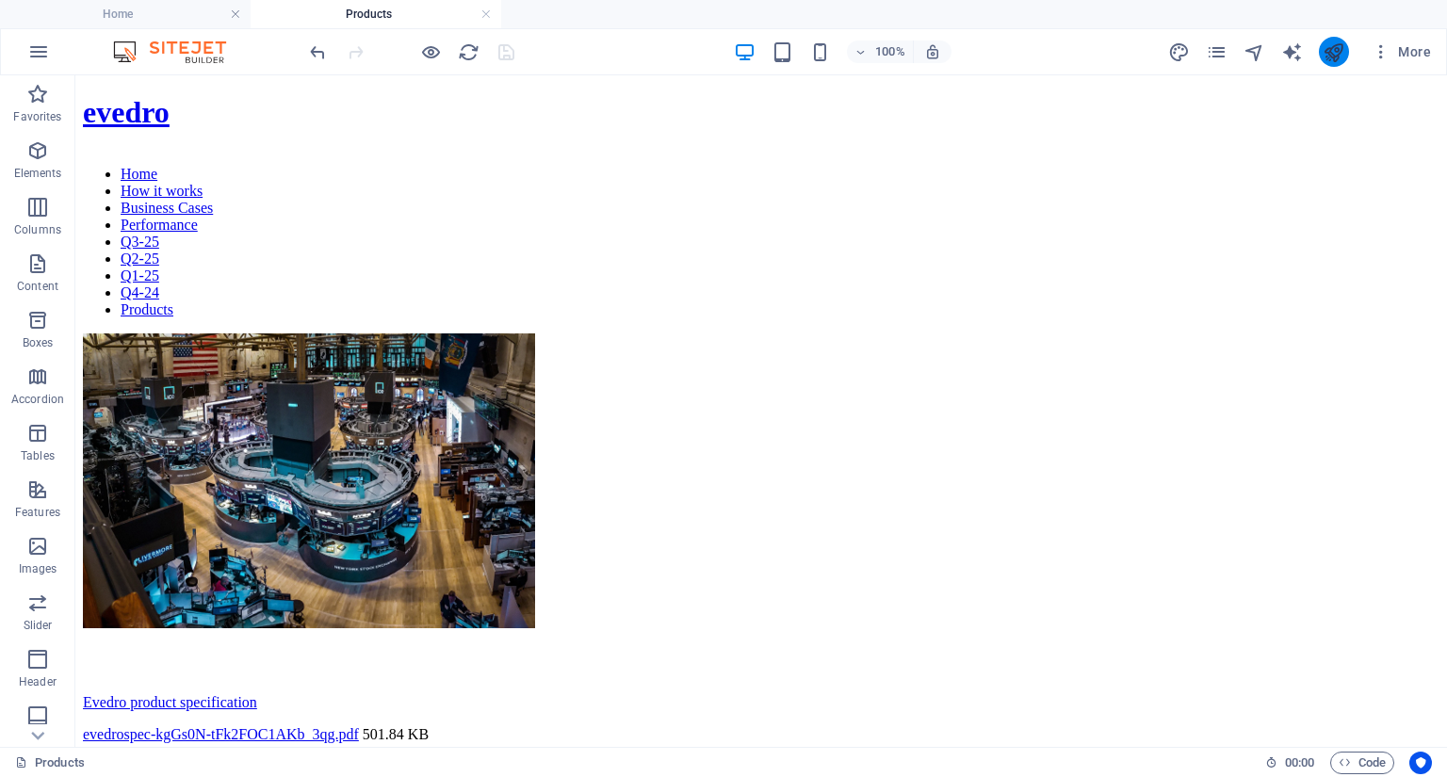
click at [1347, 54] on button "publish" at bounding box center [1334, 52] width 30 height 30
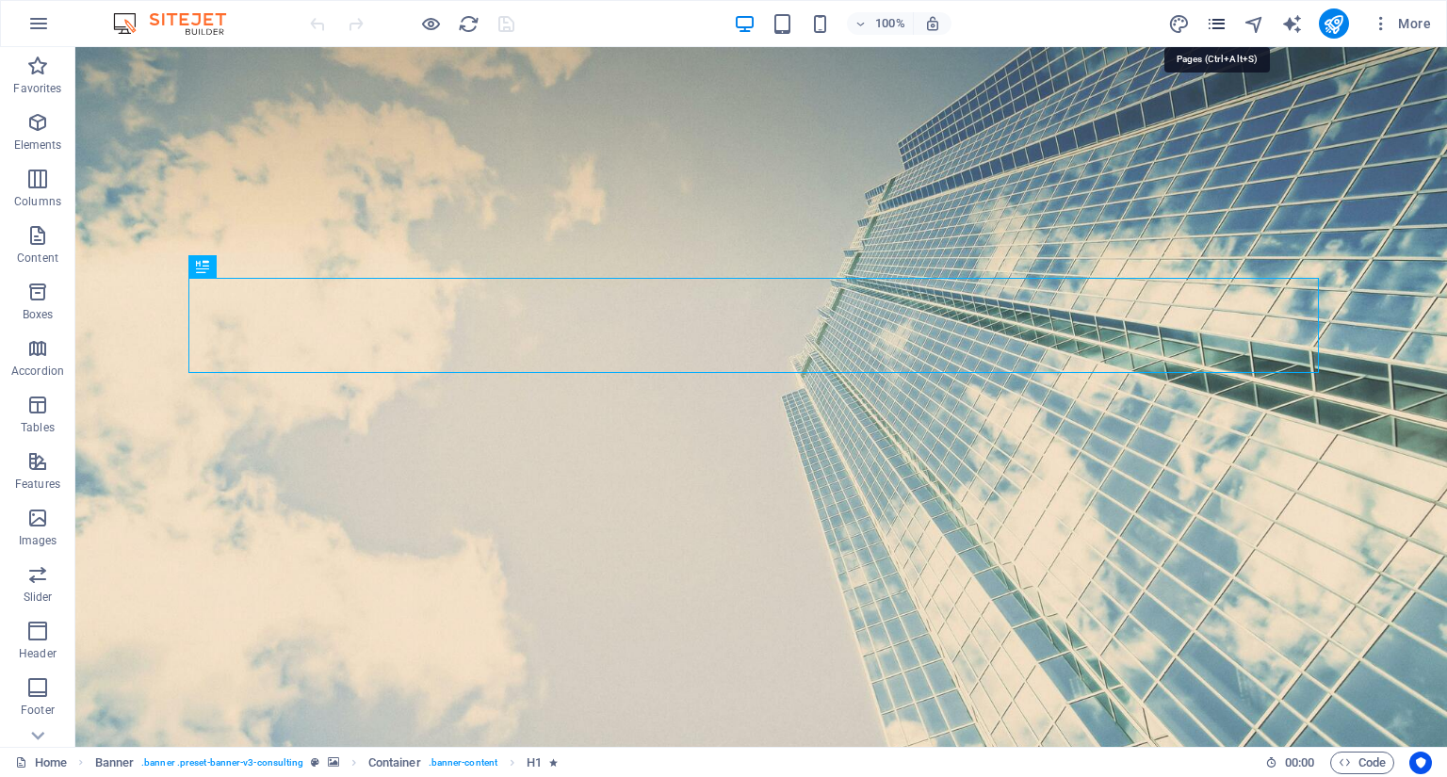
click at [1216, 25] on icon "pages" at bounding box center [1217, 24] width 22 height 22
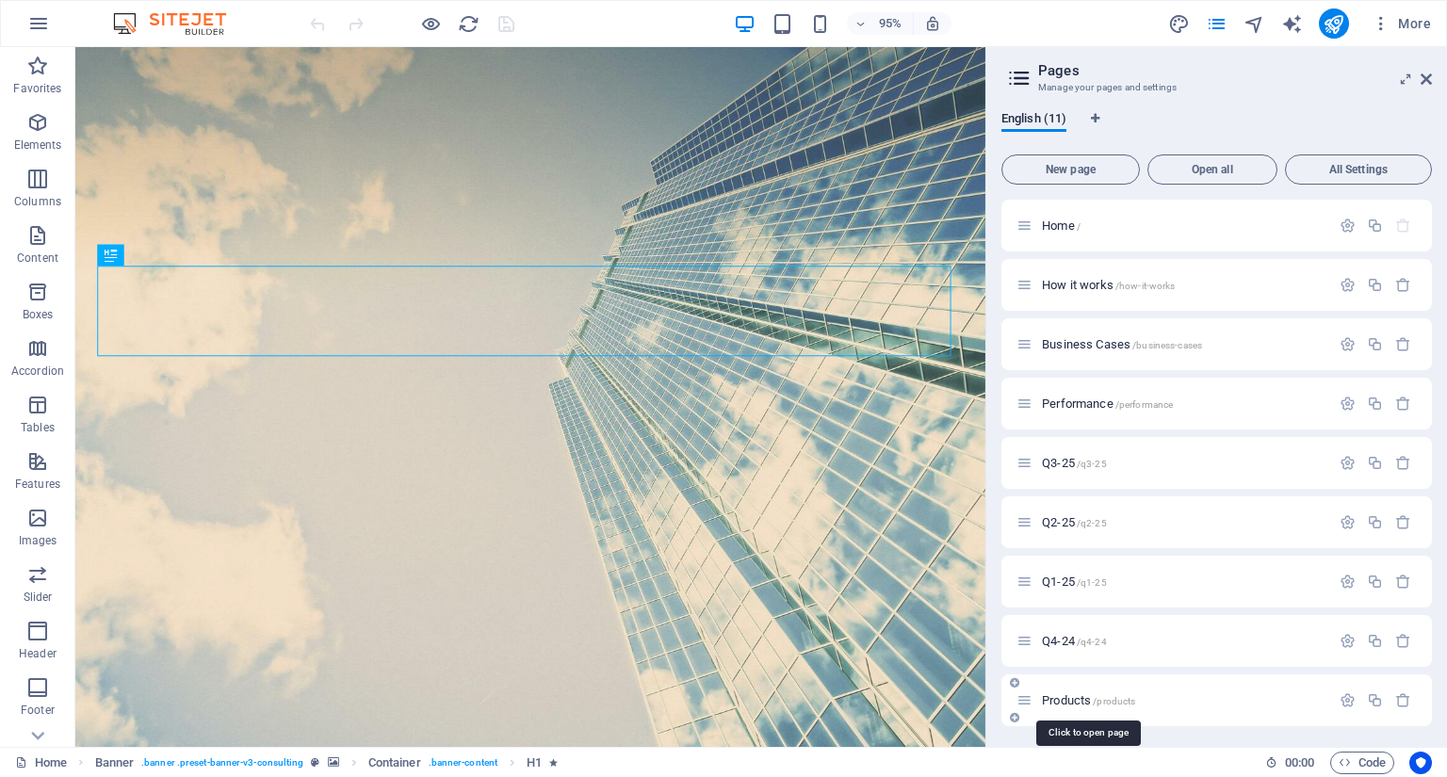
click at [1096, 696] on span "/products" at bounding box center [1114, 701] width 42 height 10
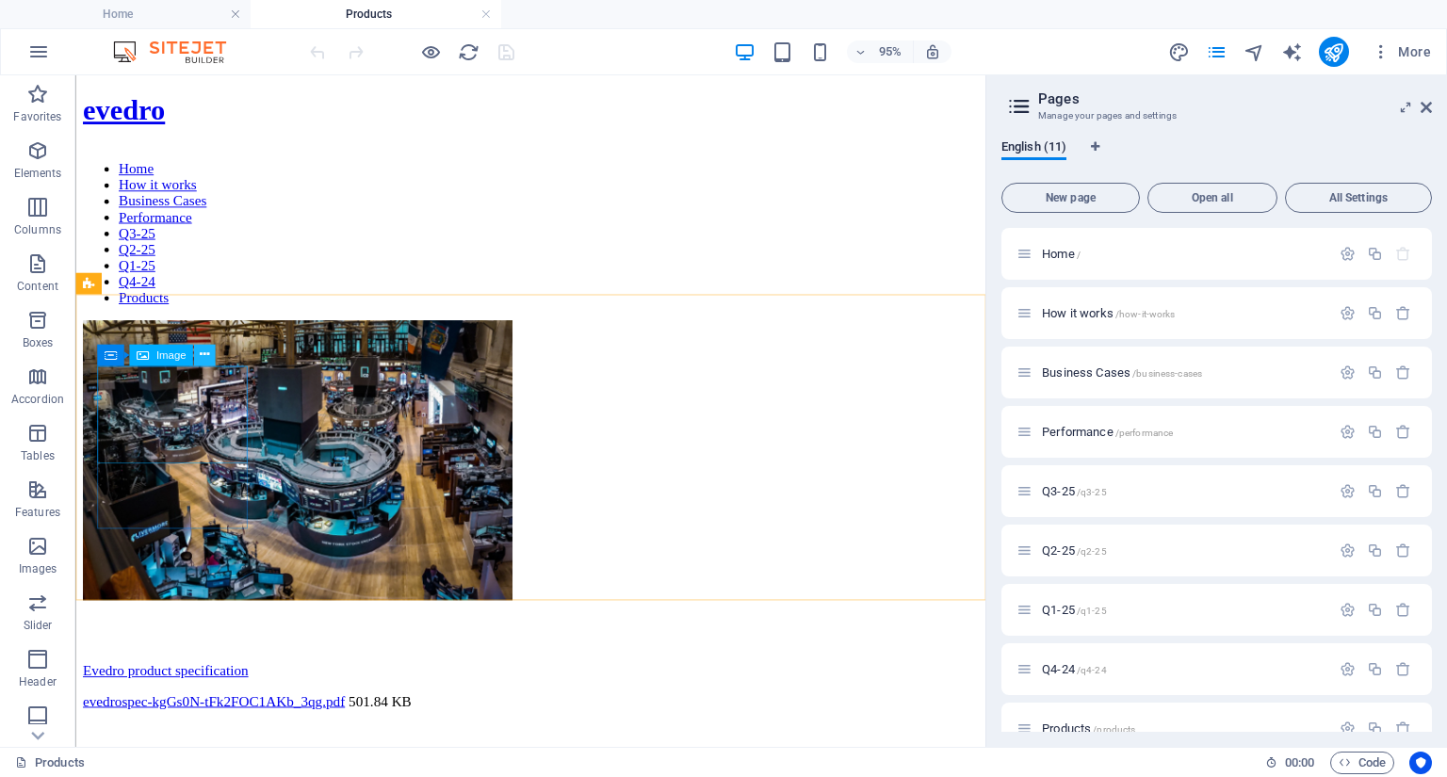
click at [205, 350] on icon at bounding box center [204, 355] width 9 height 19
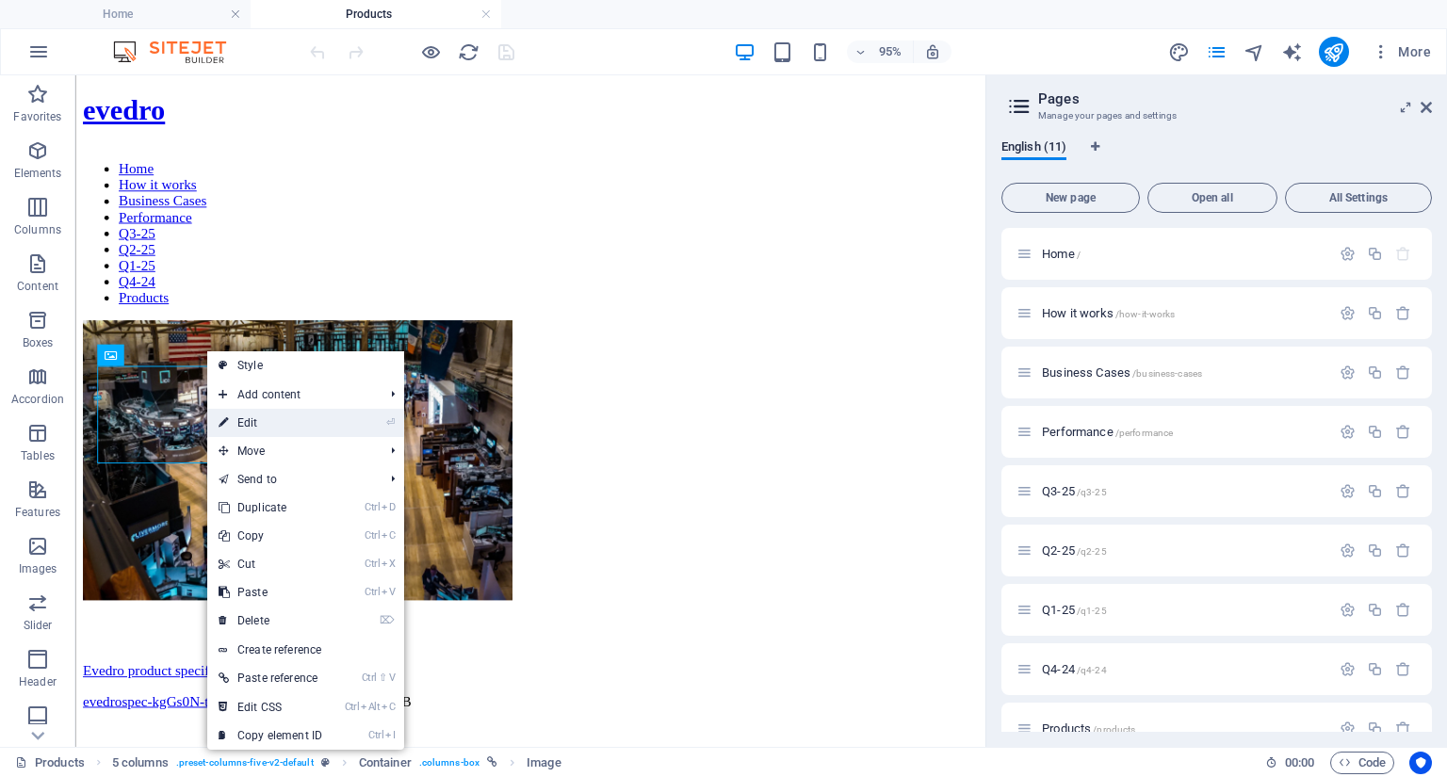
click at [245, 426] on link "⏎ Edit" at bounding box center [270, 423] width 126 height 28
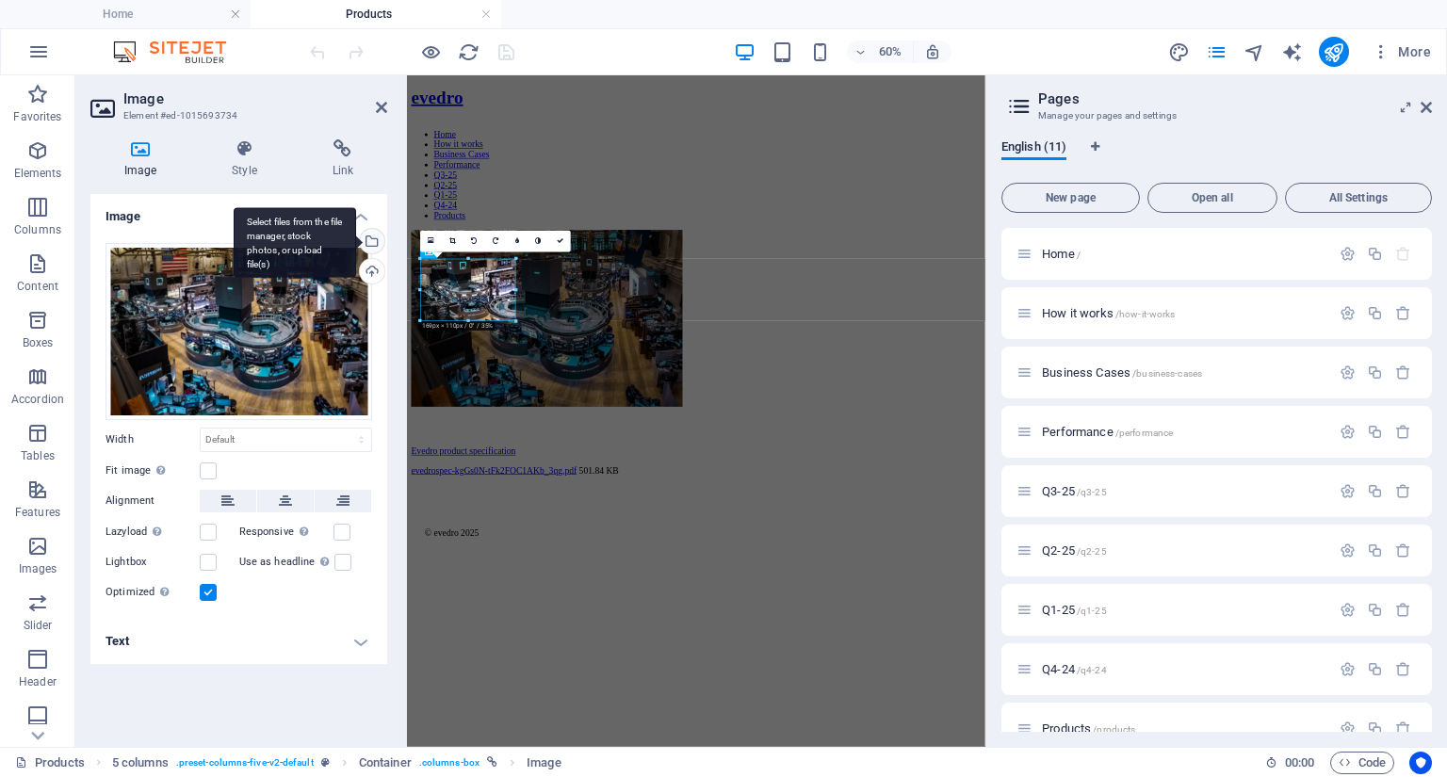
click at [372, 242] on div "Select files from the file manager, stock photos, or upload file(s)" at bounding box center [370, 243] width 28 height 28
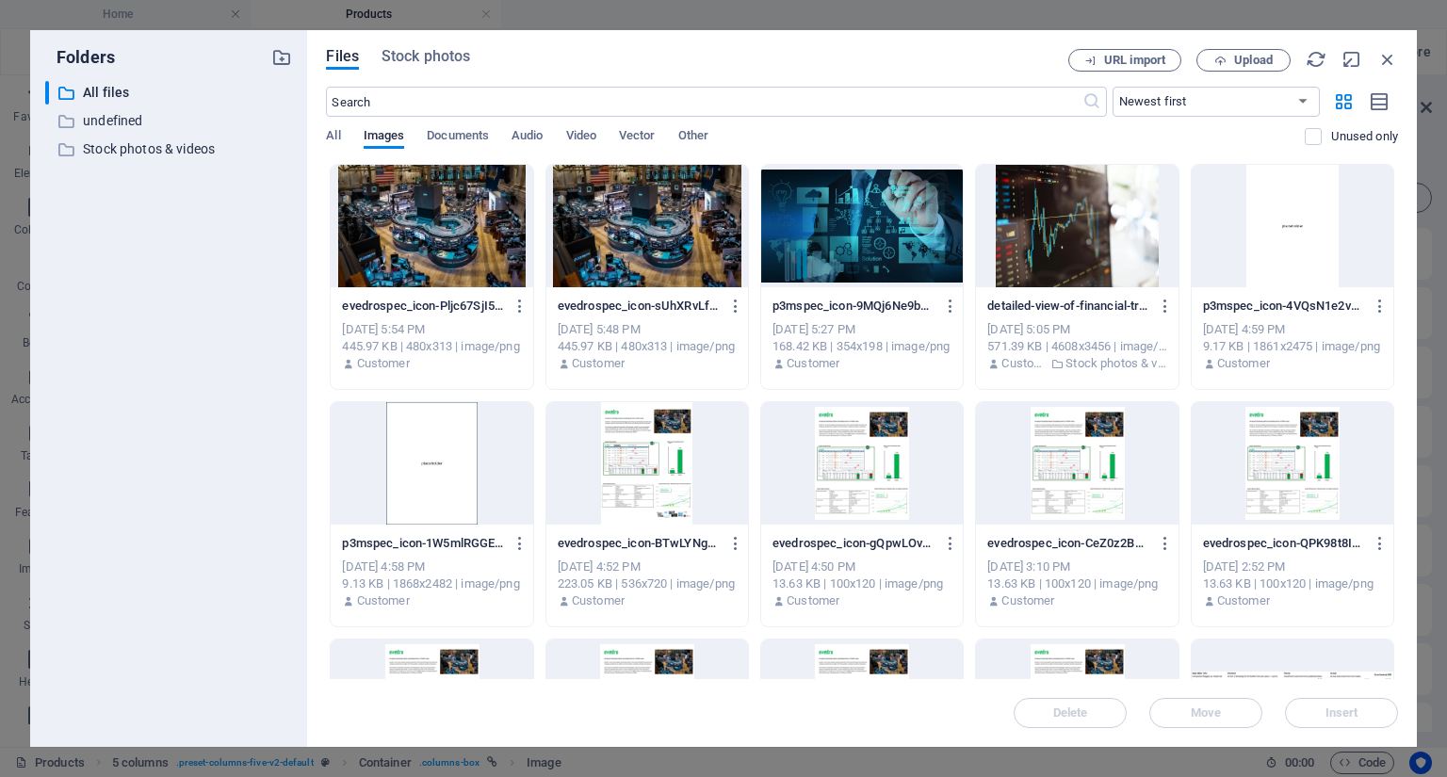
click at [1047, 255] on div at bounding box center [1077, 226] width 202 height 122
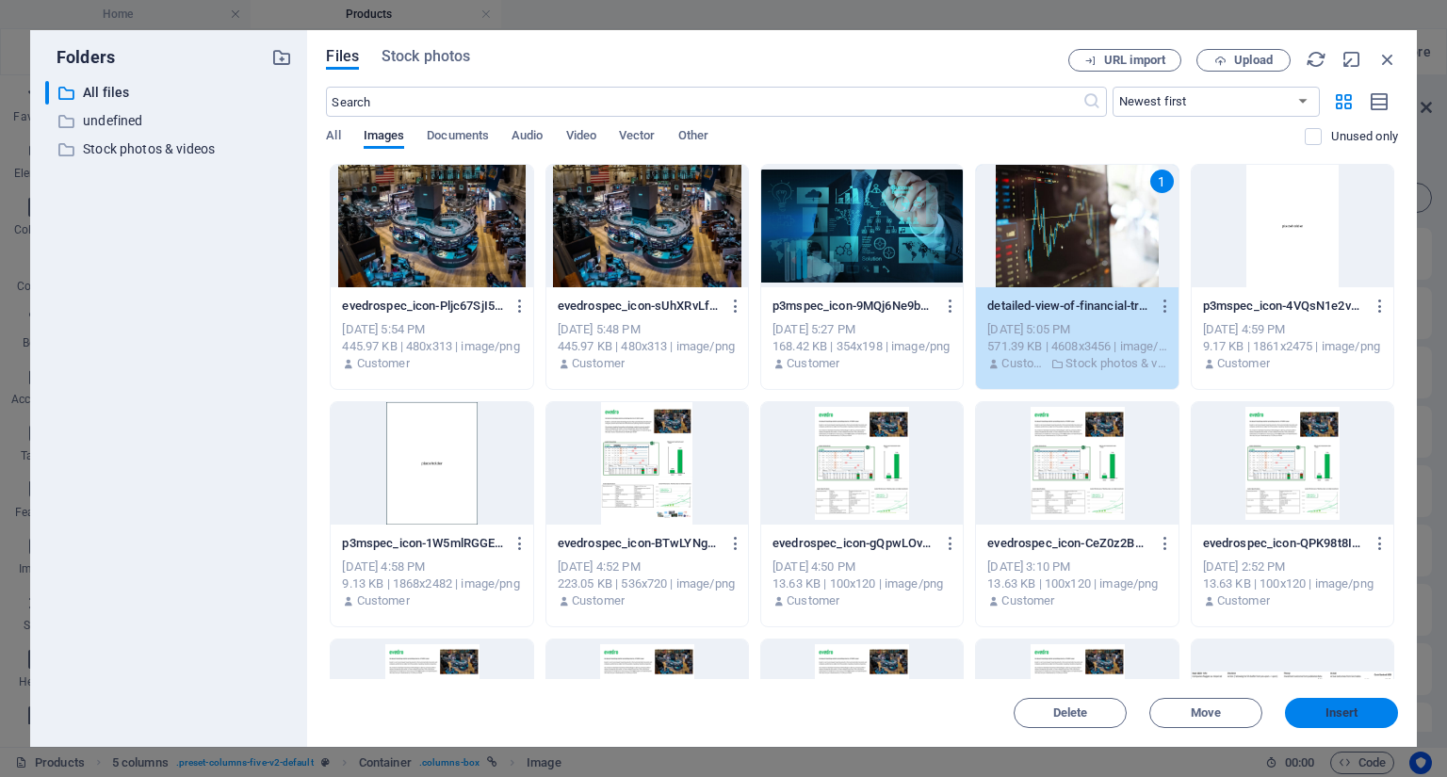
click at [1344, 716] on span "Insert" at bounding box center [1342, 713] width 33 height 11
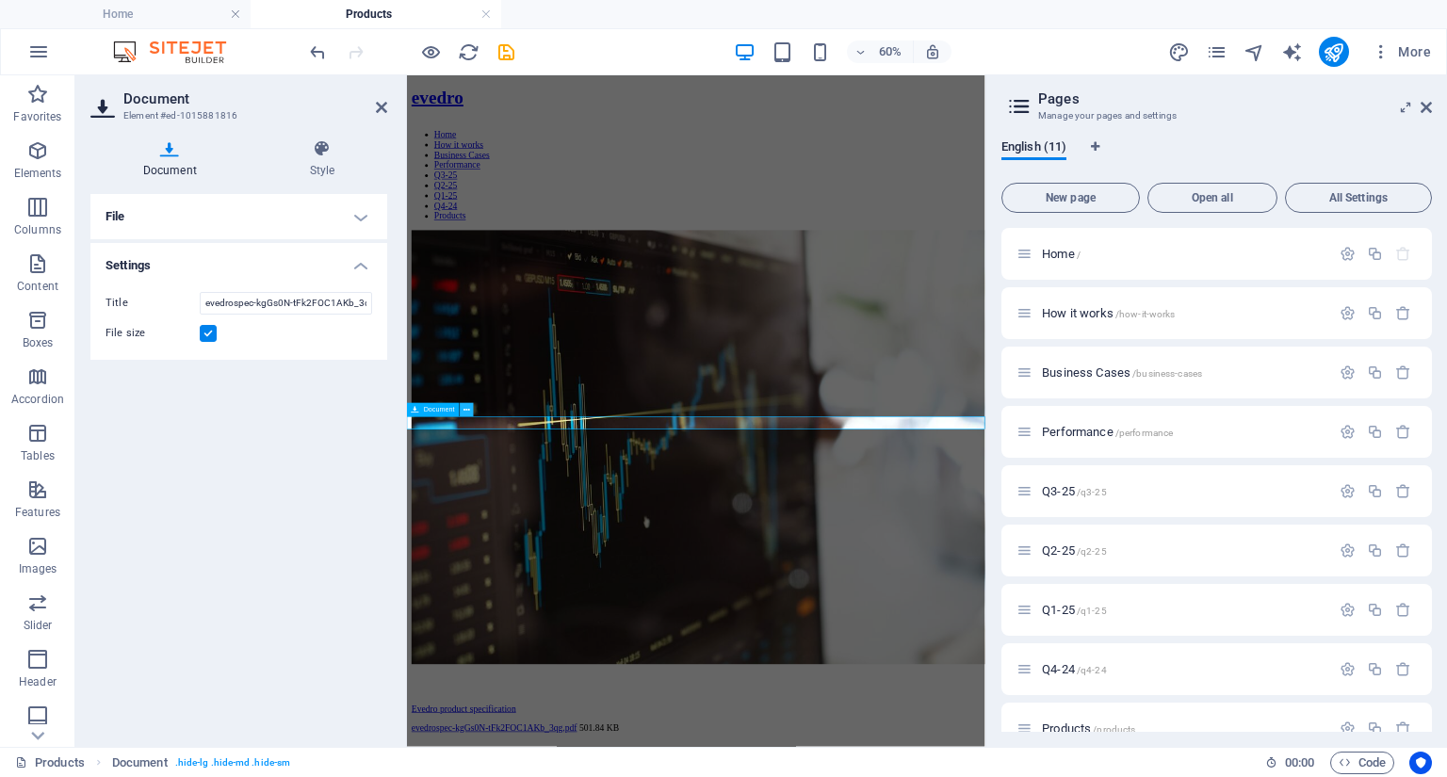
click at [467, 409] on icon at bounding box center [467, 410] width 7 height 12
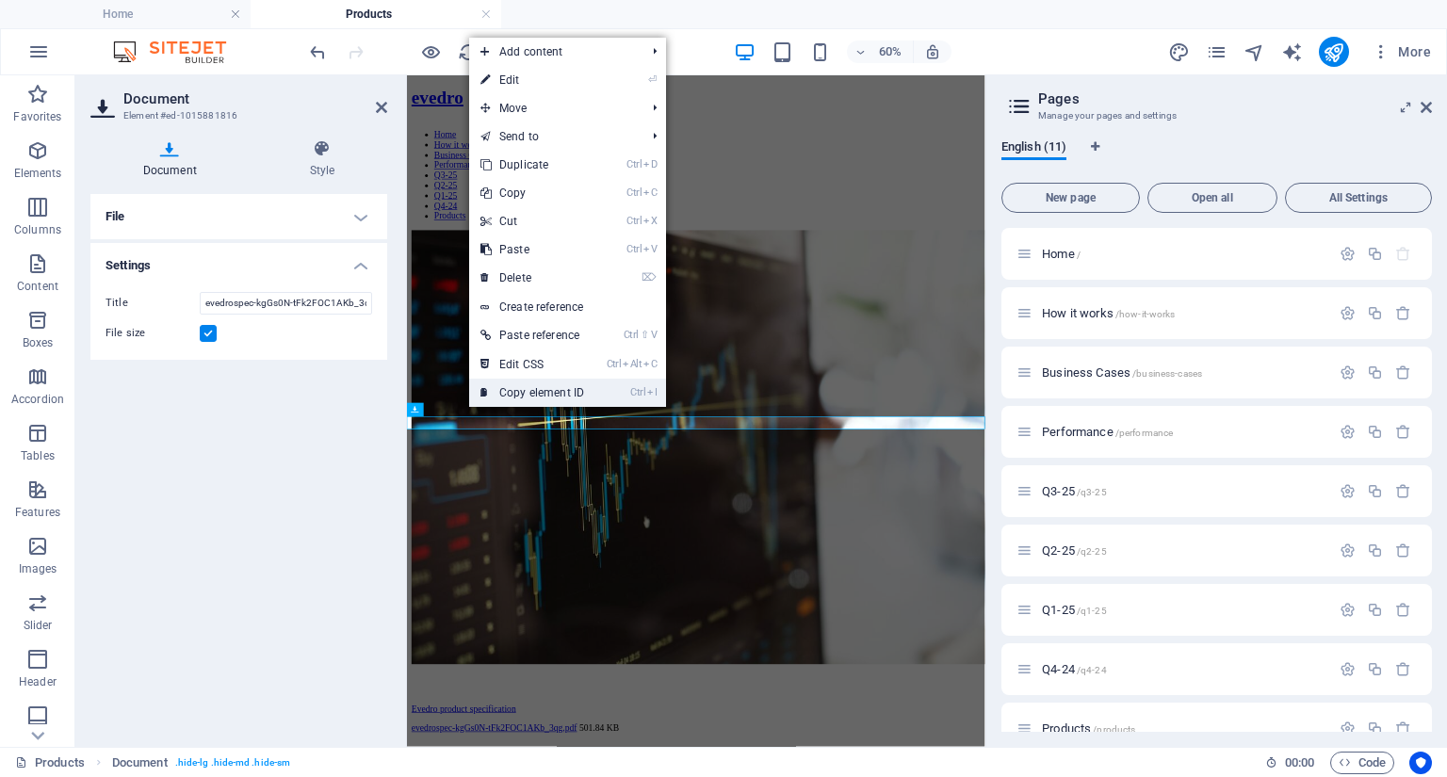
click at [513, 393] on link "Ctrl I Copy element ID" at bounding box center [532, 393] width 126 height 28
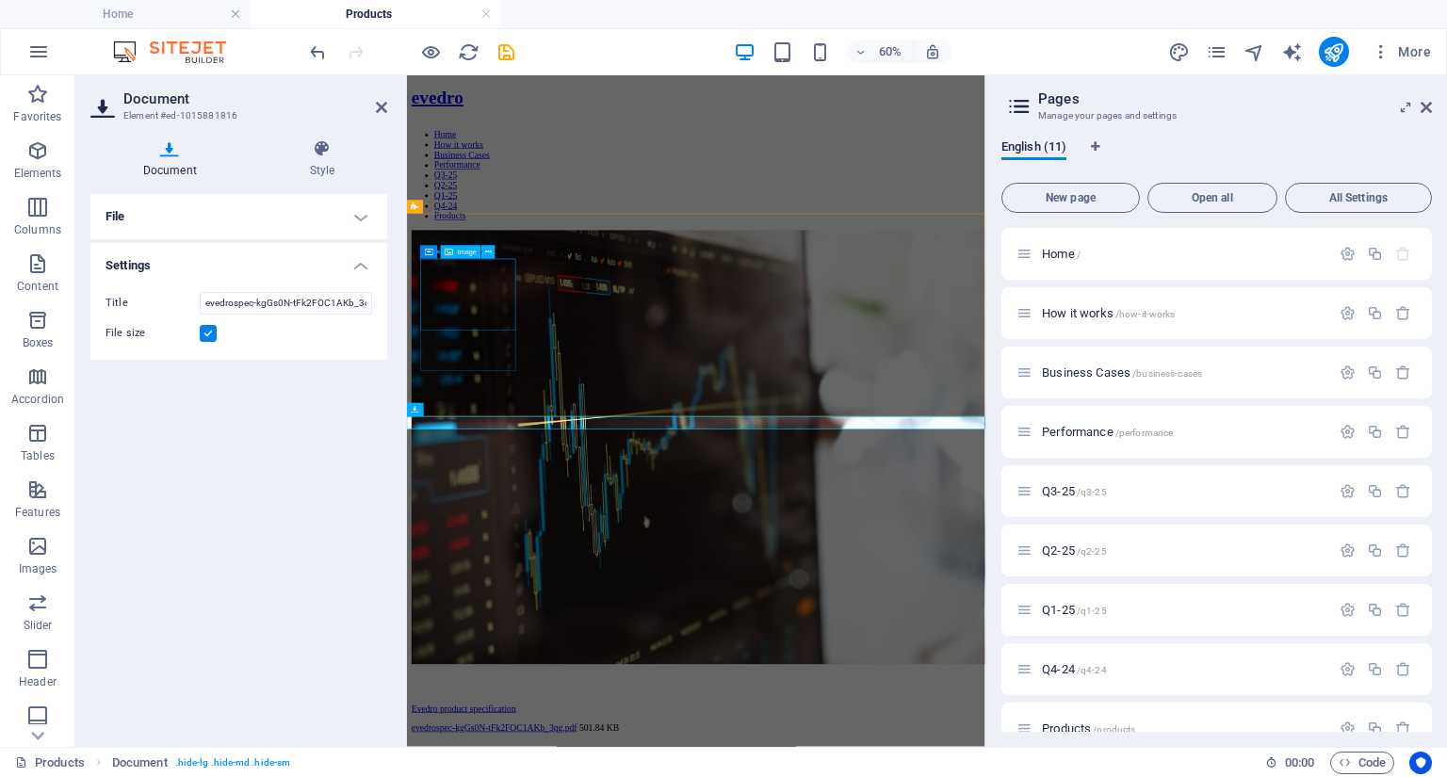
click at [492, 421] on figure at bounding box center [889, 697] width 949 height 727
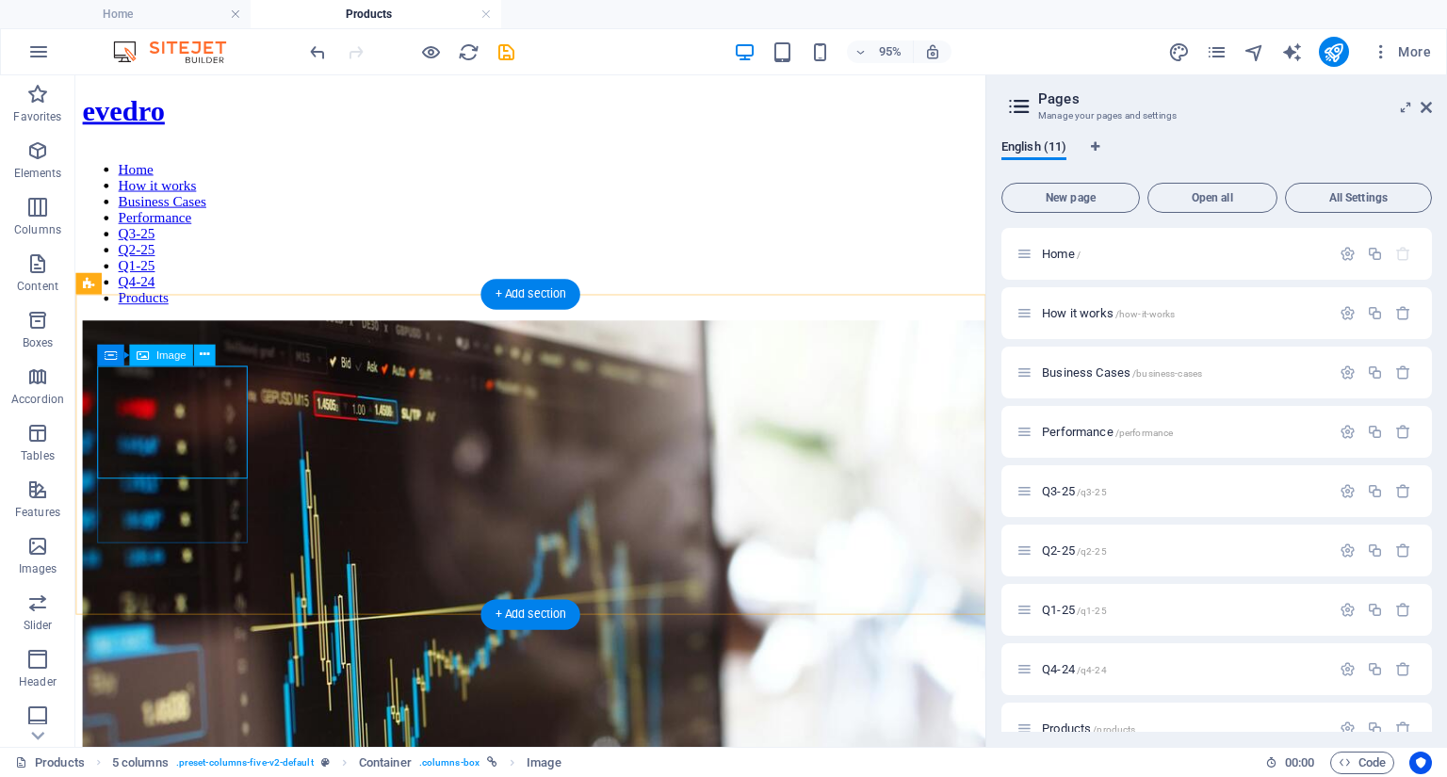
click at [217, 448] on figure at bounding box center [554, 697] width 943 height 727
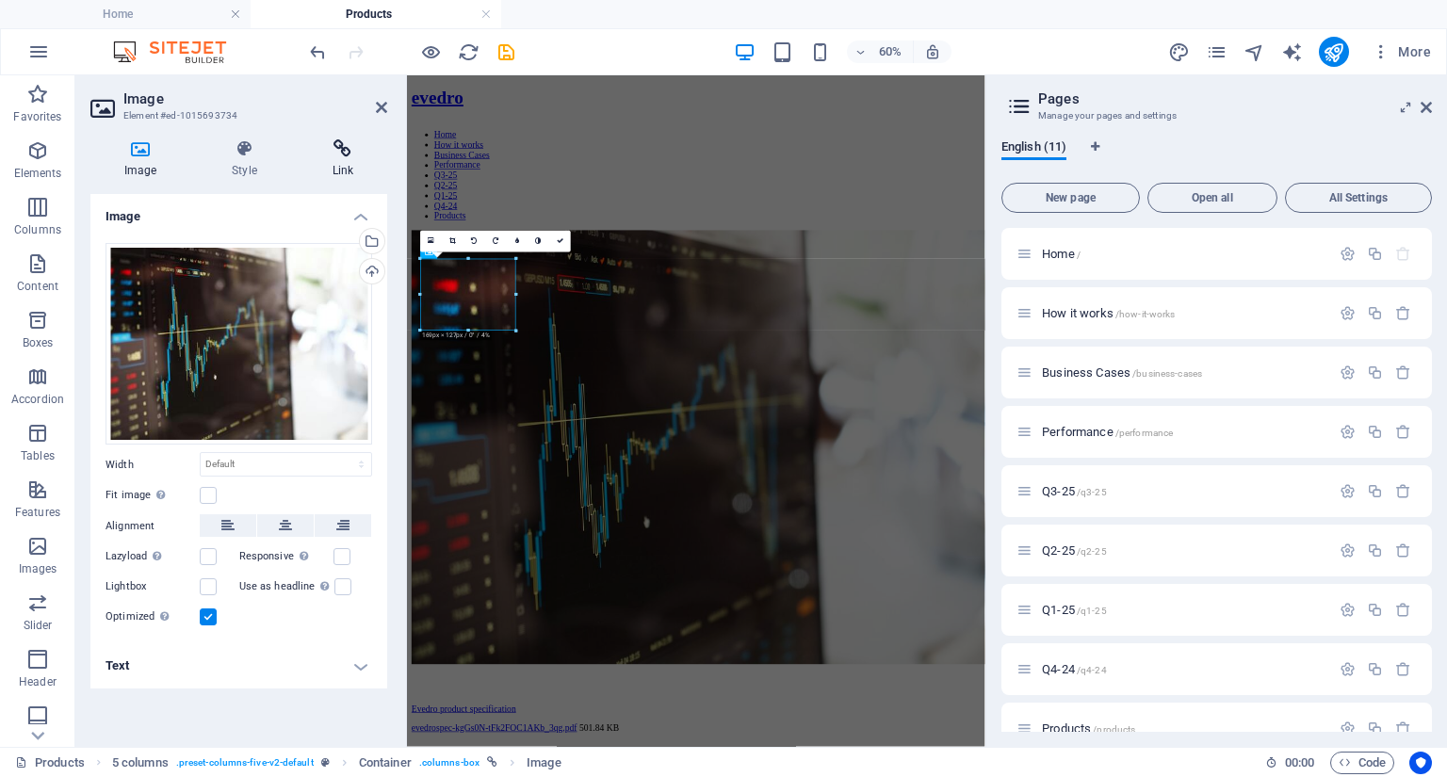
click at [341, 150] on icon at bounding box center [343, 148] width 89 height 19
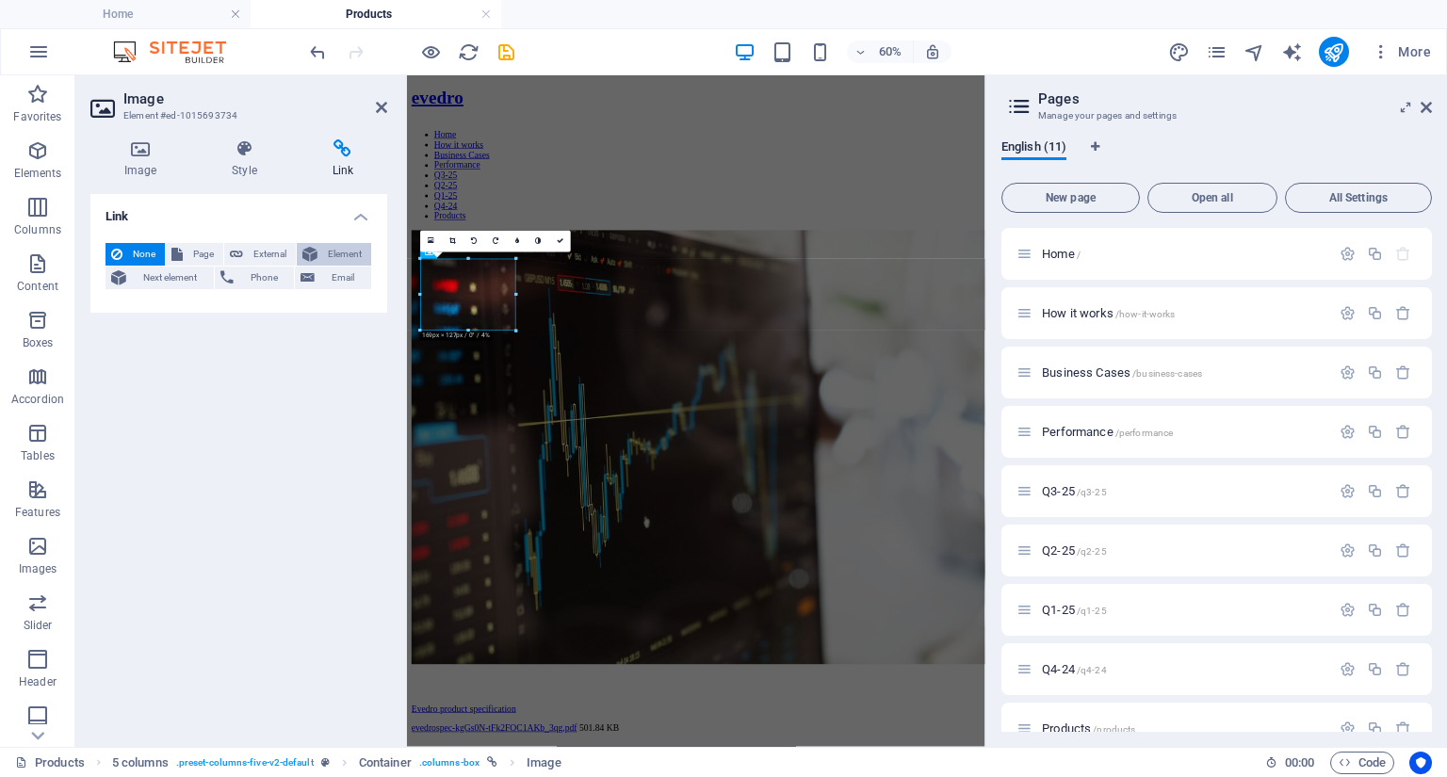
click at [334, 255] on span "Element" at bounding box center [344, 254] width 42 height 23
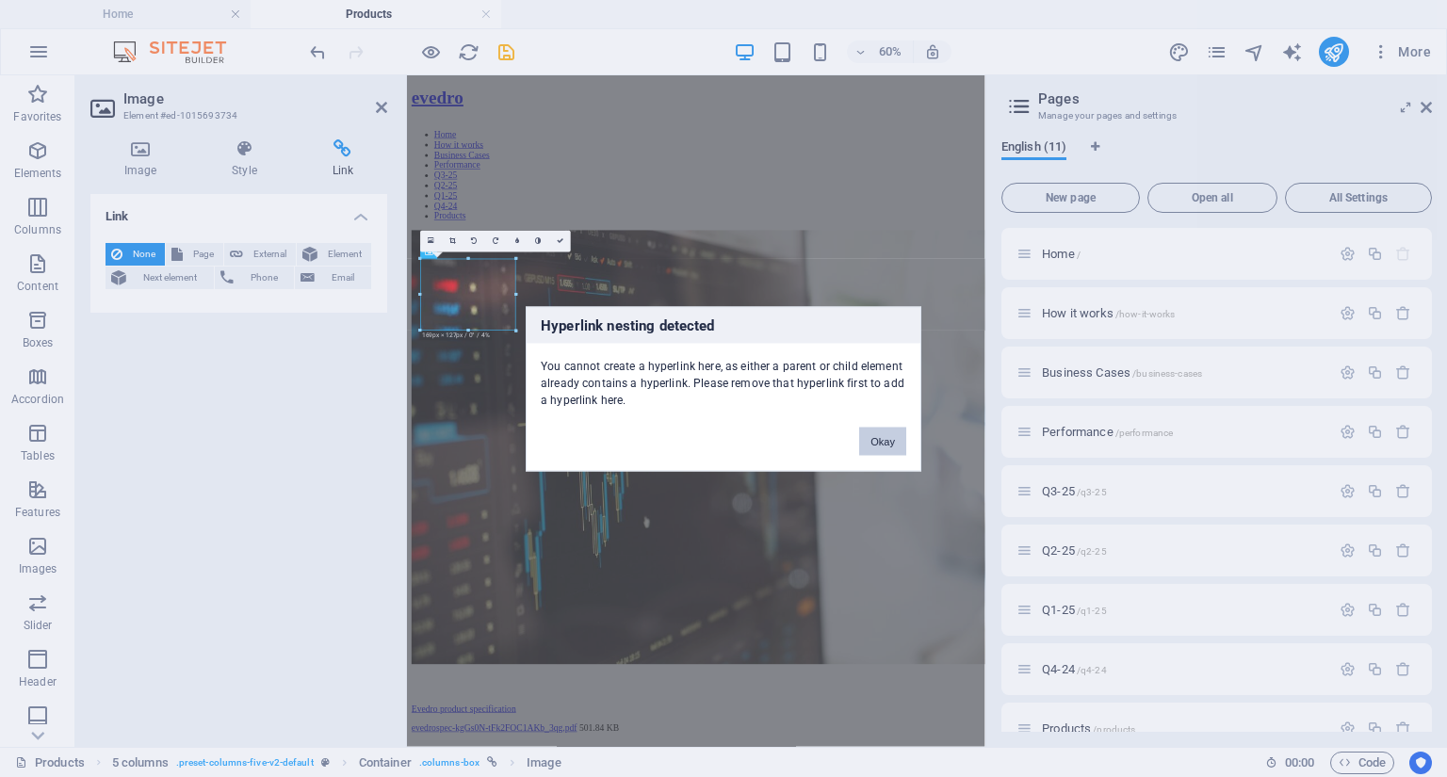
click at [897, 439] on button "Okay" at bounding box center [882, 441] width 47 height 28
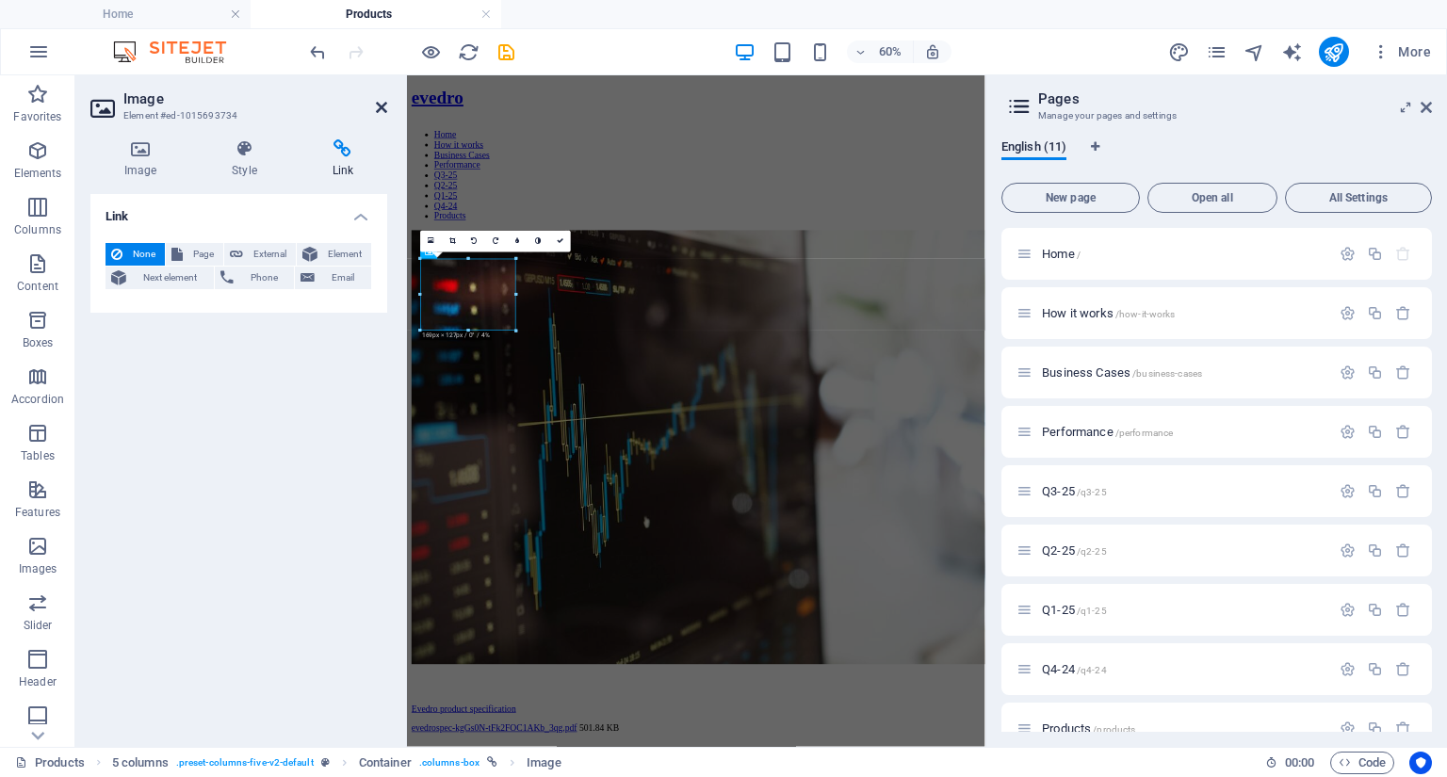
click at [379, 102] on icon at bounding box center [381, 107] width 11 height 15
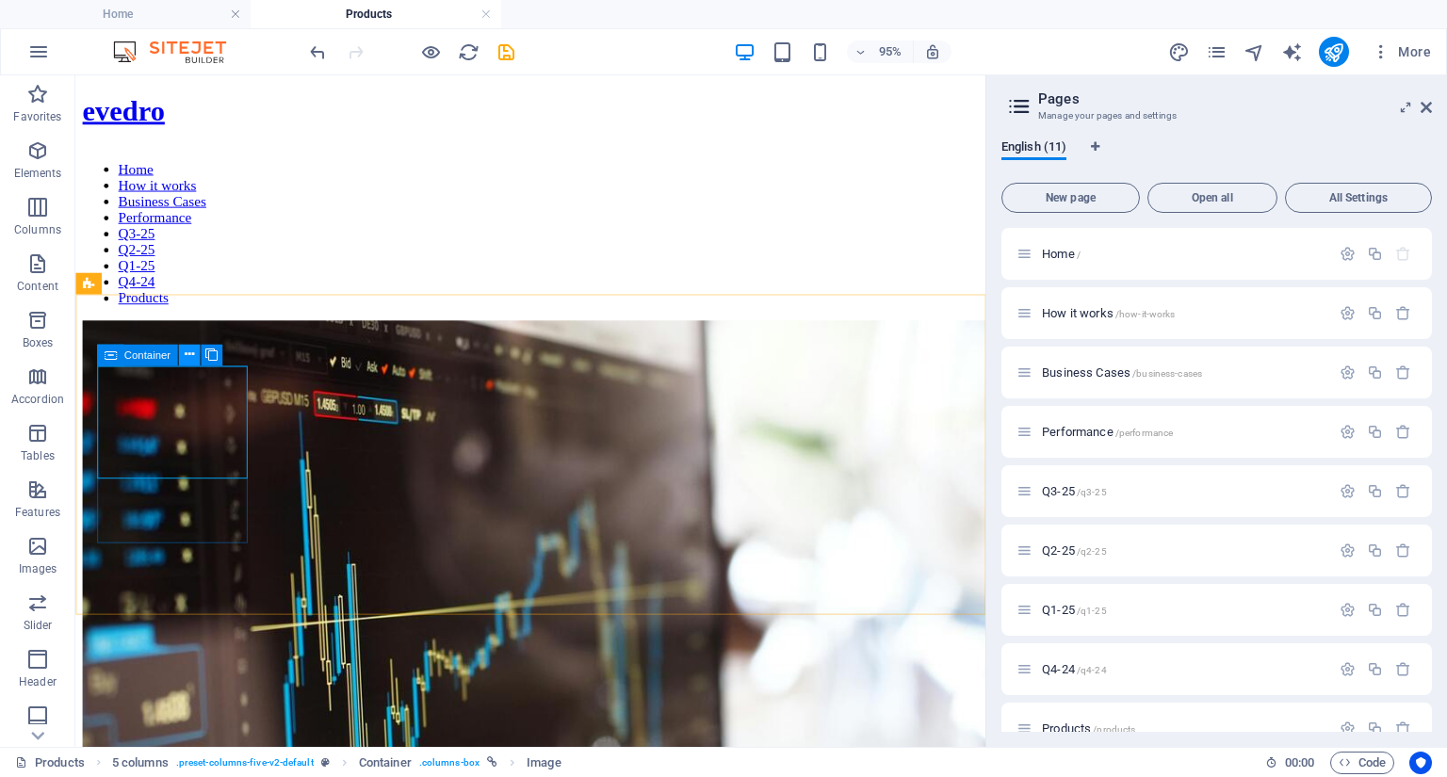
click at [187, 356] on icon at bounding box center [188, 355] width 9 height 19
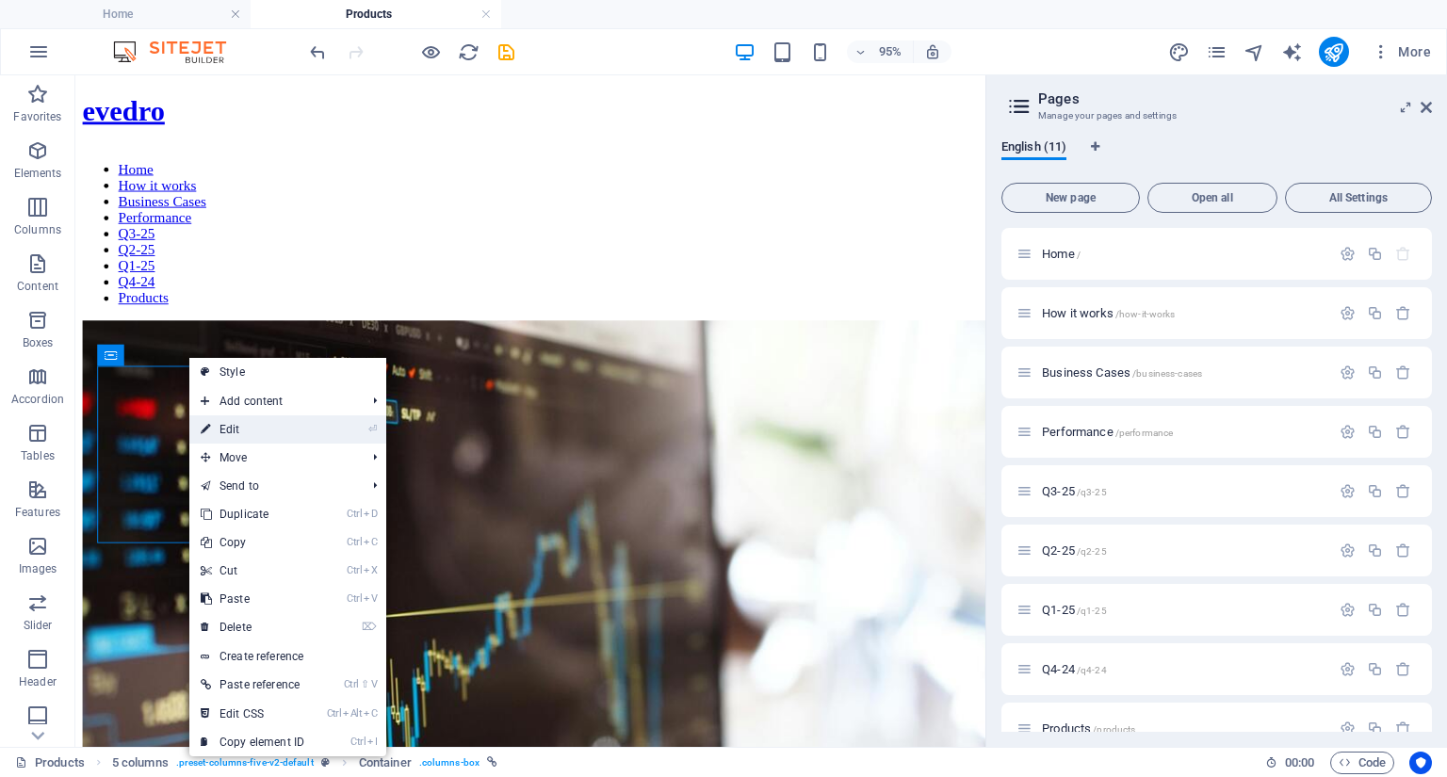
click at [232, 425] on link "⏎ Edit" at bounding box center [252, 429] width 126 height 28
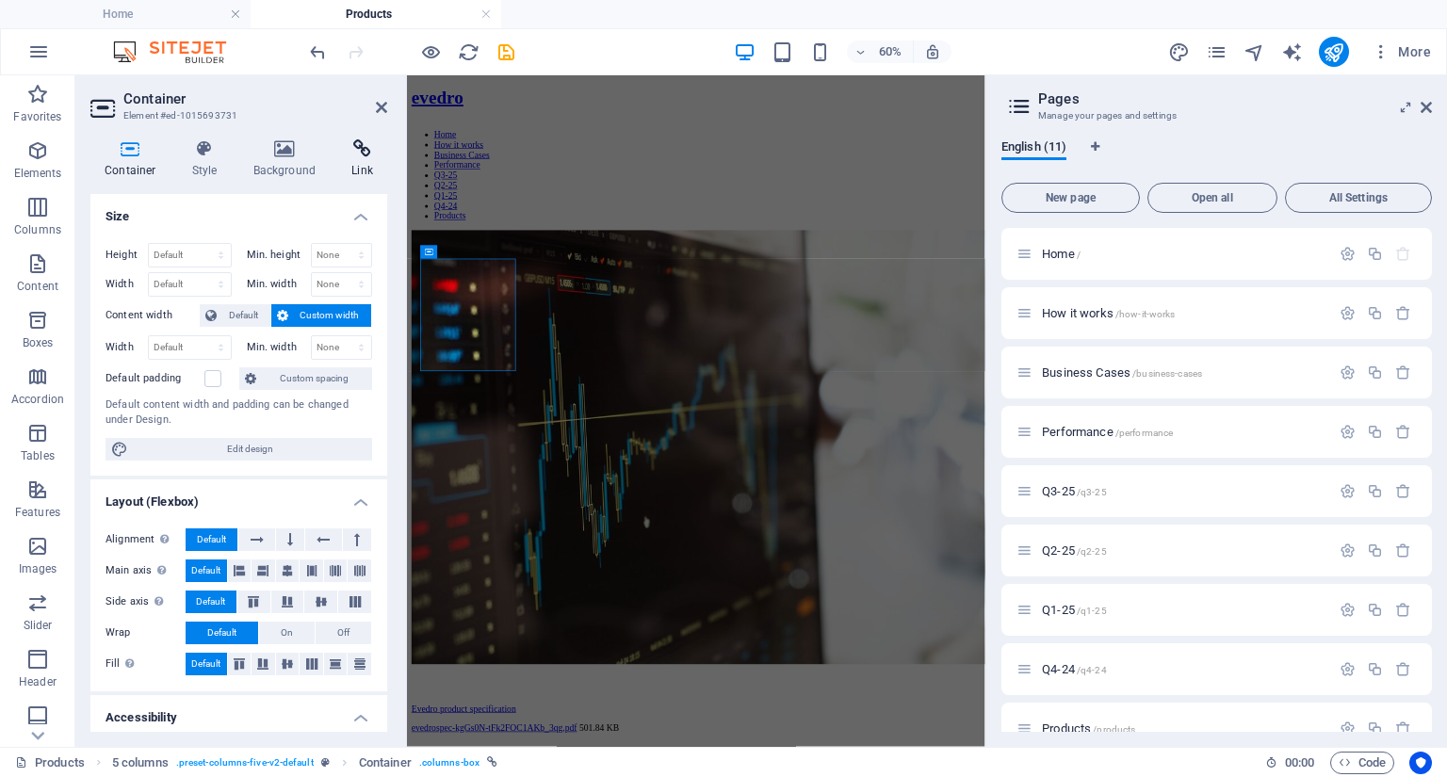
click at [357, 146] on icon at bounding box center [362, 148] width 50 height 19
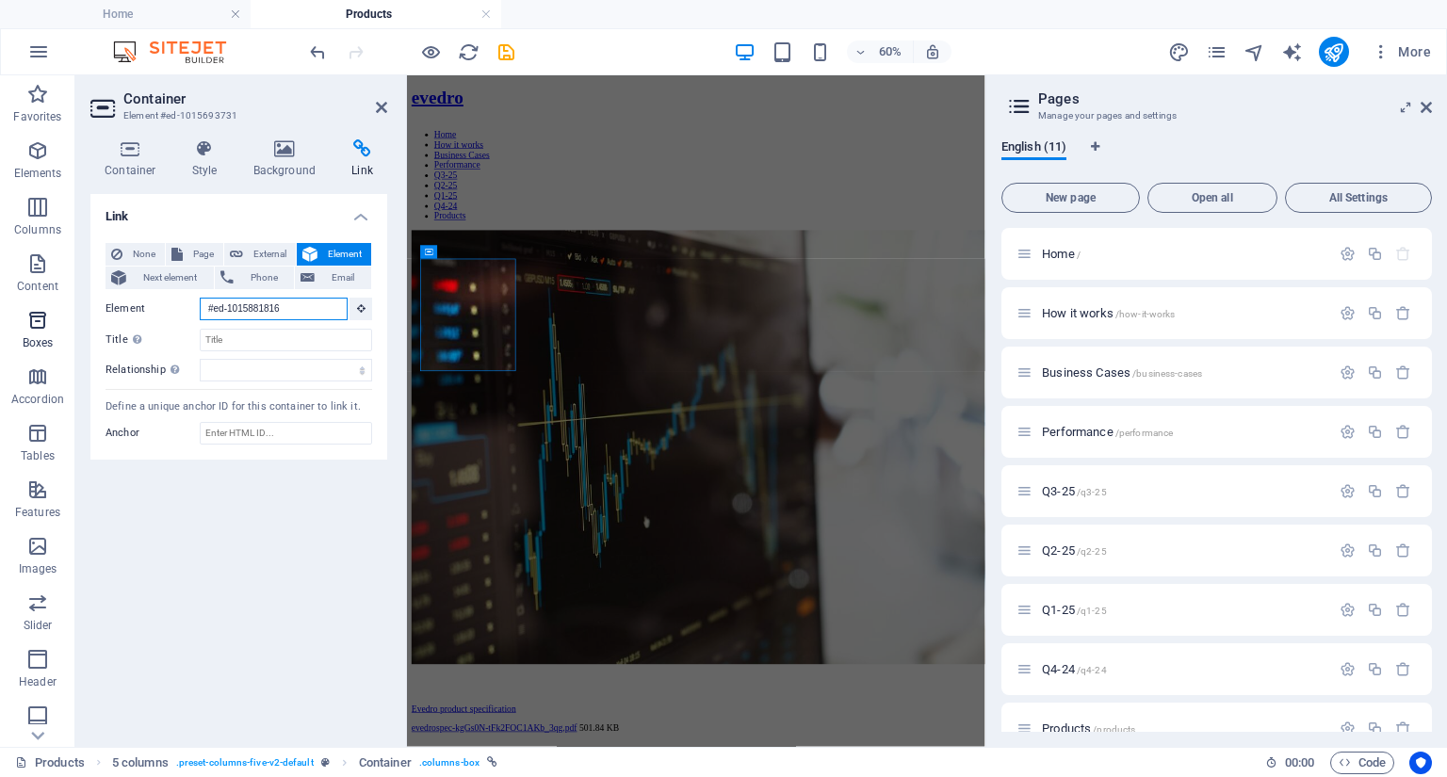
drag, startPoint x: 293, startPoint y: 309, endPoint x: 46, endPoint y: 302, distance: 246.9
click at [46, 302] on section "Favorites Elements Columns Content Boxes Accordion Tables Features Images Slide…" at bounding box center [492, 411] width 985 height 672
click at [360, 310] on icon at bounding box center [361, 307] width 8 height 9
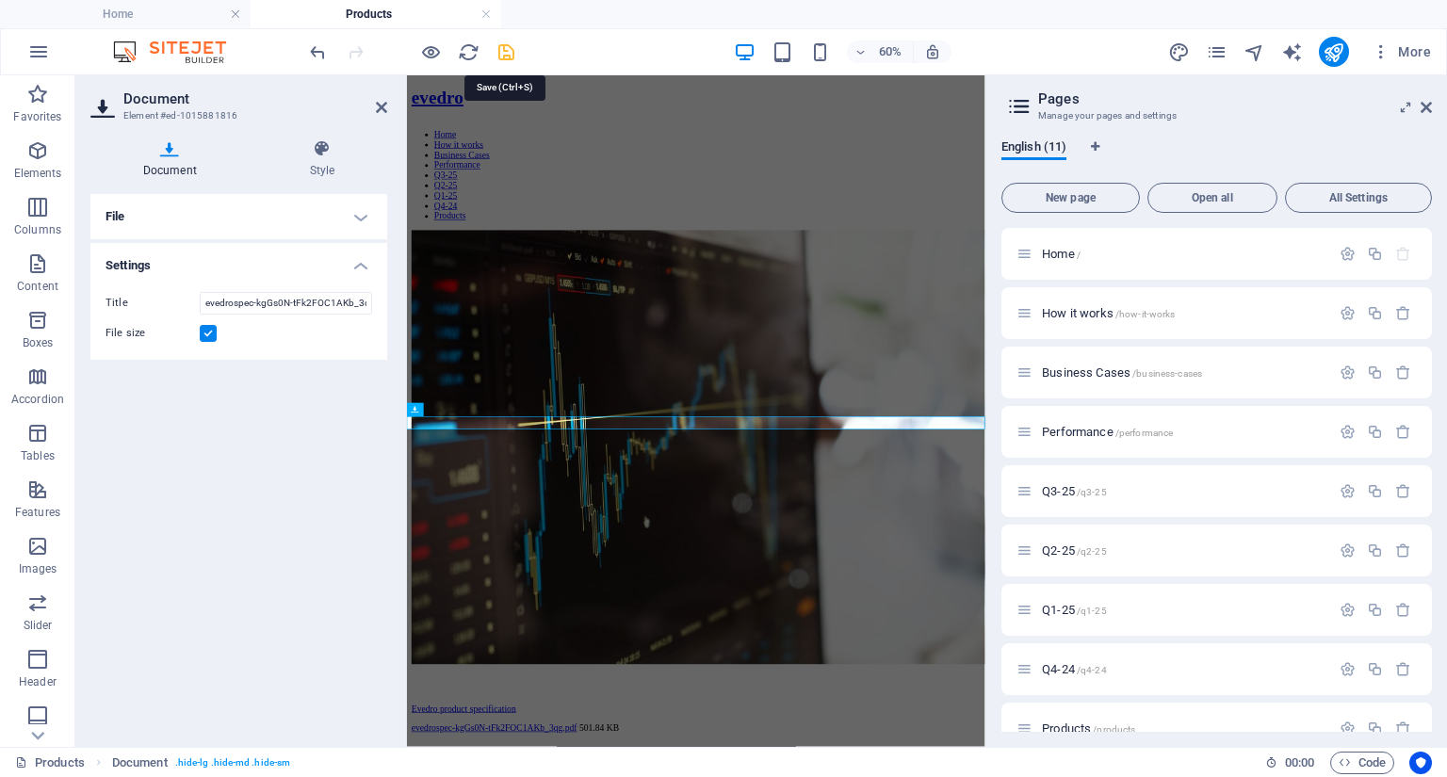
click at [503, 51] on icon "save" at bounding box center [507, 52] width 22 height 22
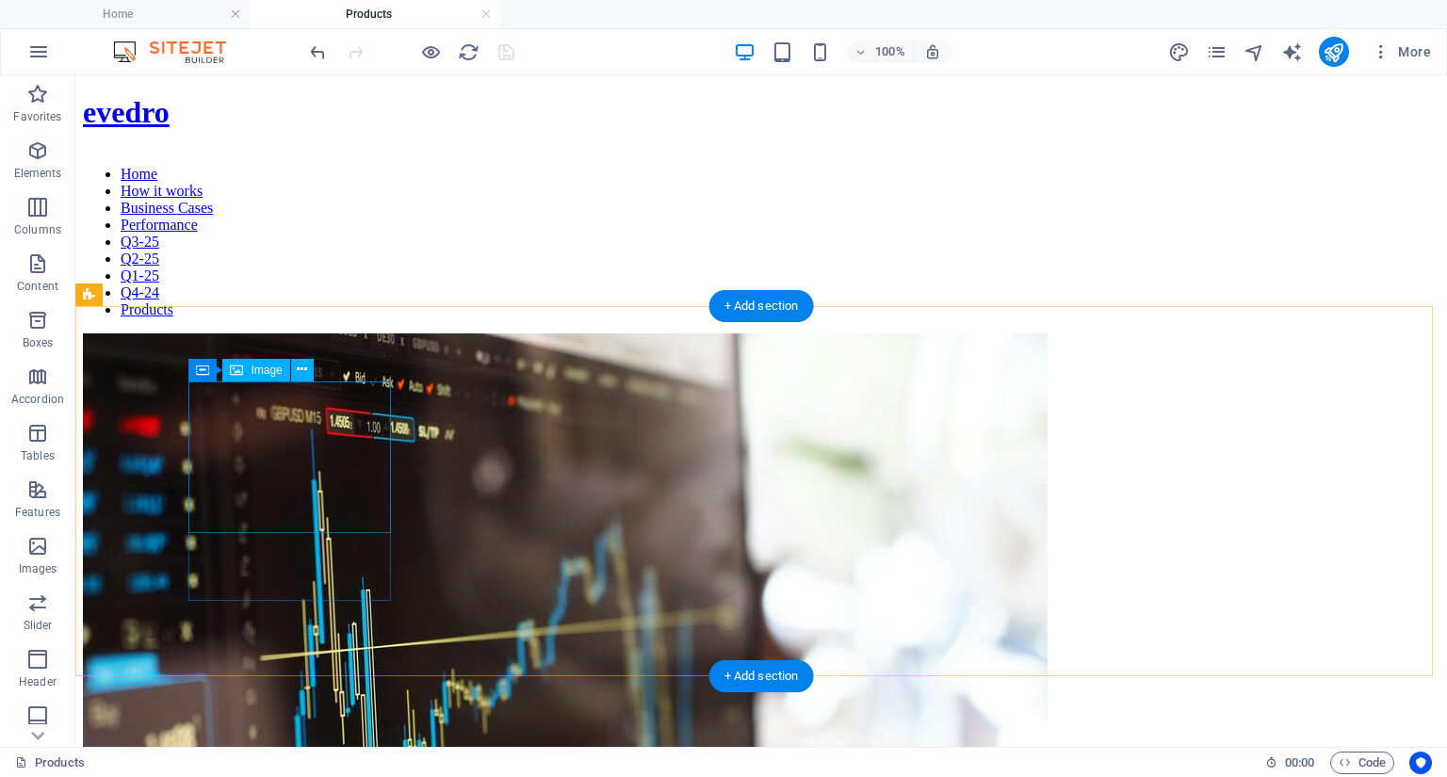
click at [297, 446] on figure at bounding box center [761, 697] width 1357 height 727
click at [313, 427] on figure at bounding box center [761, 697] width 1357 height 727
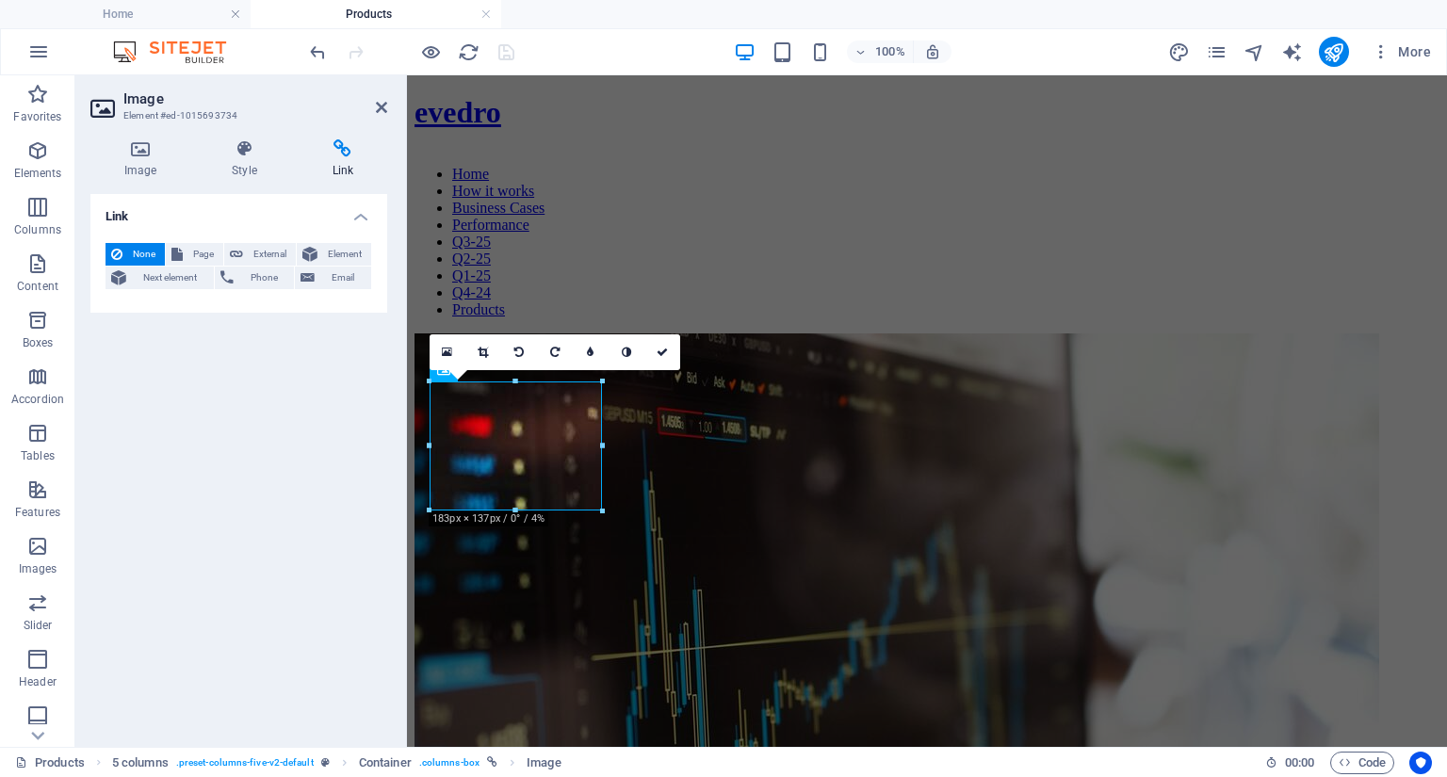
click at [343, 163] on h4 "Link" at bounding box center [343, 159] width 89 height 40
click at [486, 370] on div "16:10 16:9 4:3 1:1 1:2 0" at bounding box center [555, 352] width 251 height 36
click at [388, 107] on aside "Image Element #ed-1015693734 Image Style Link Image Drag files here, click to c…" at bounding box center [241, 411] width 332 height 672
click at [383, 108] on icon at bounding box center [381, 107] width 11 height 15
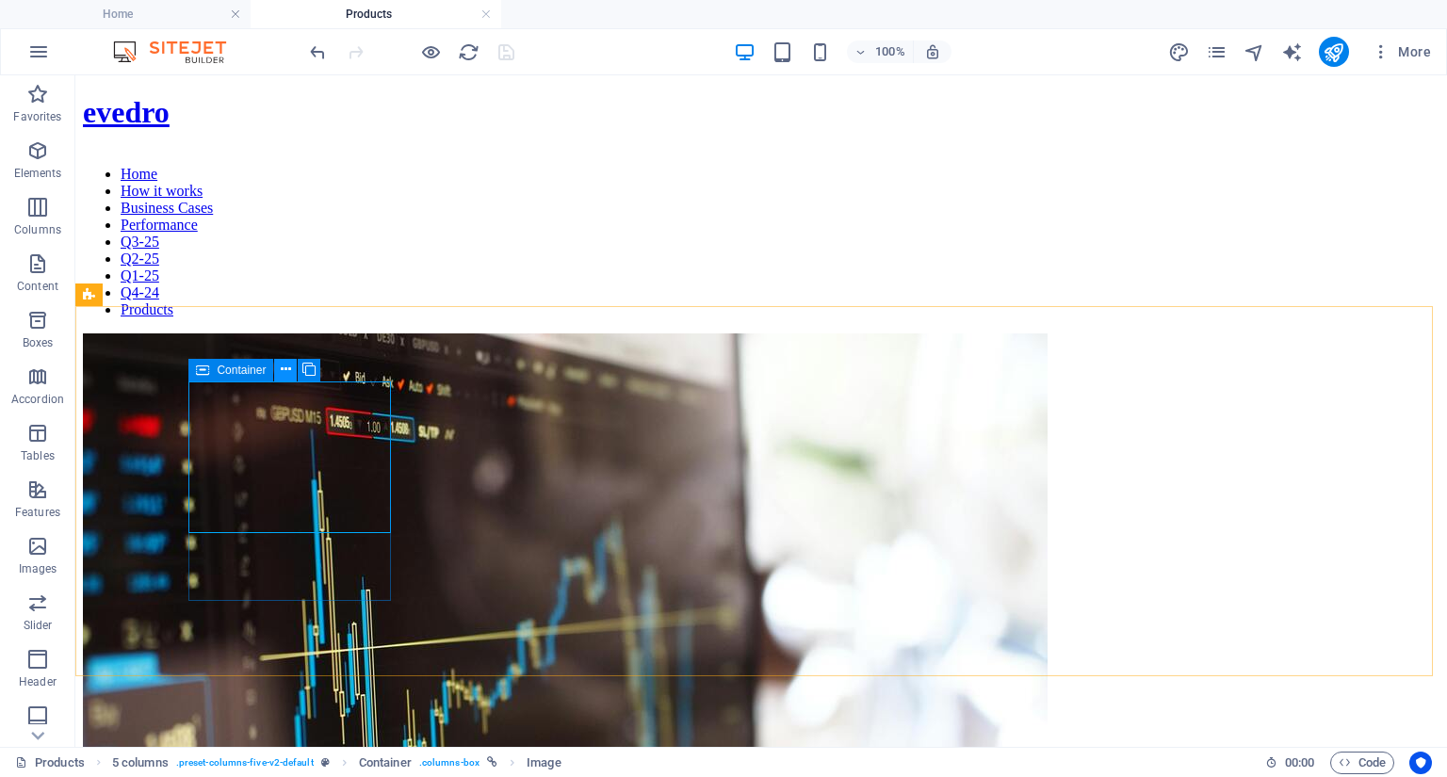
click at [285, 366] on icon at bounding box center [286, 370] width 10 height 20
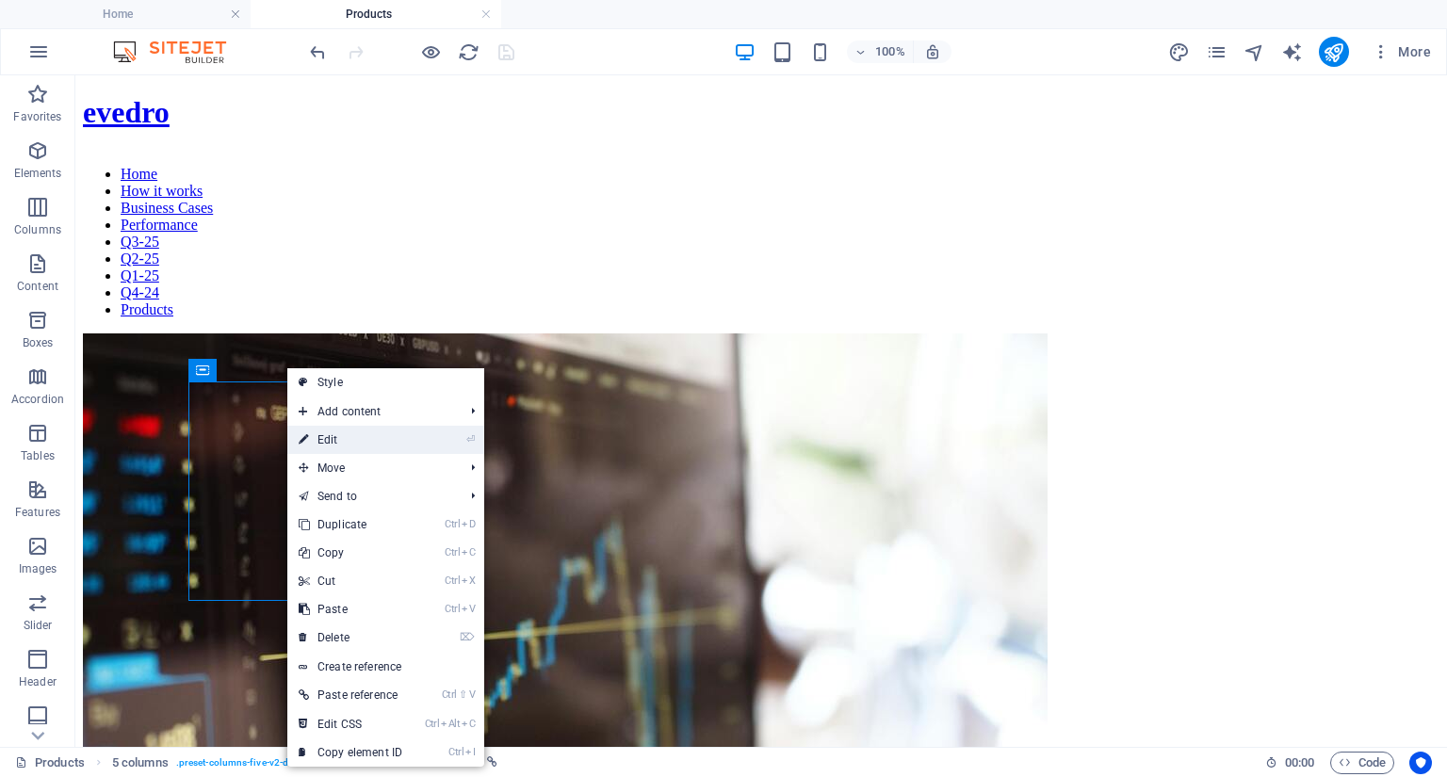
click at [332, 444] on link "⏎ Edit" at bounding box center [350, 440] width 126 height 28
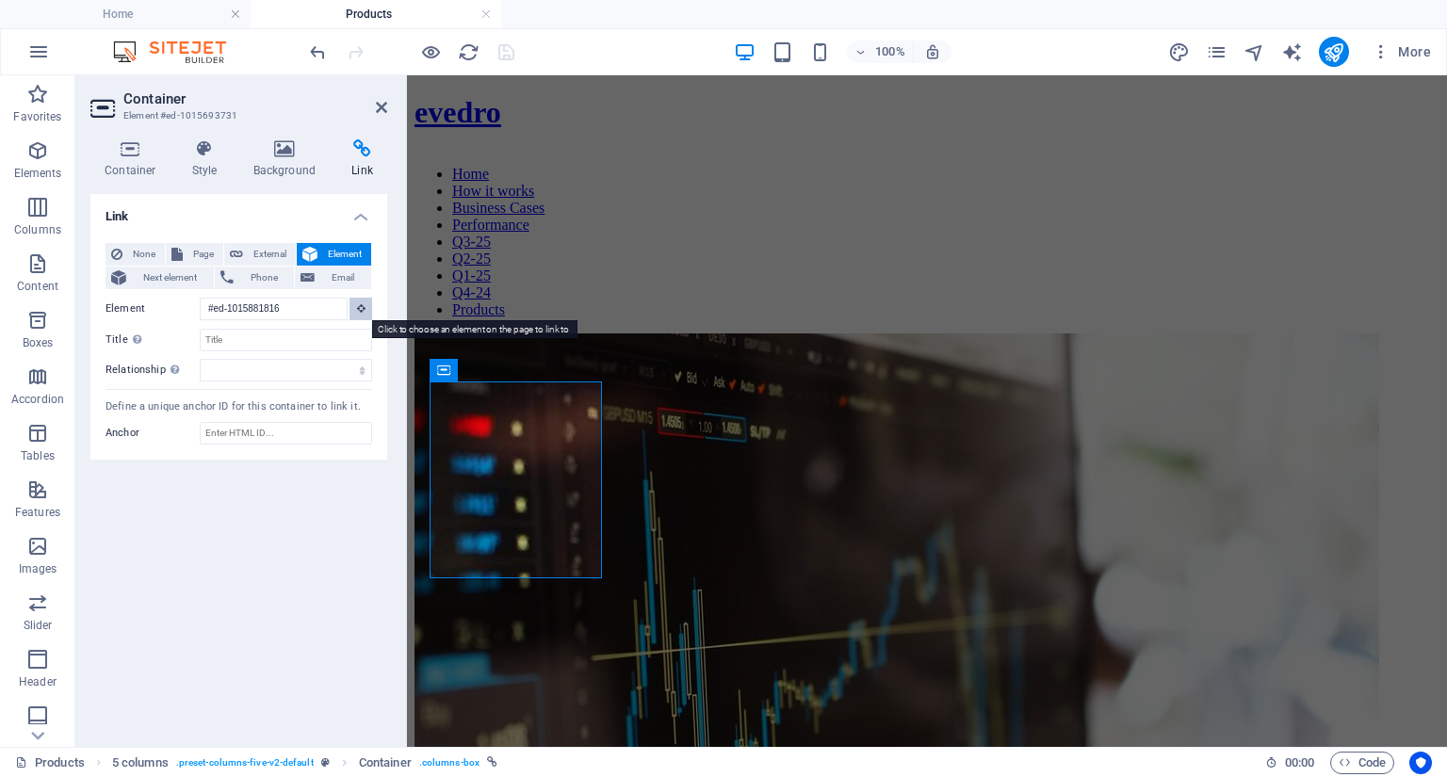
click at [361, 308] on icon at bounding box center [361, 307] width 8 height 9
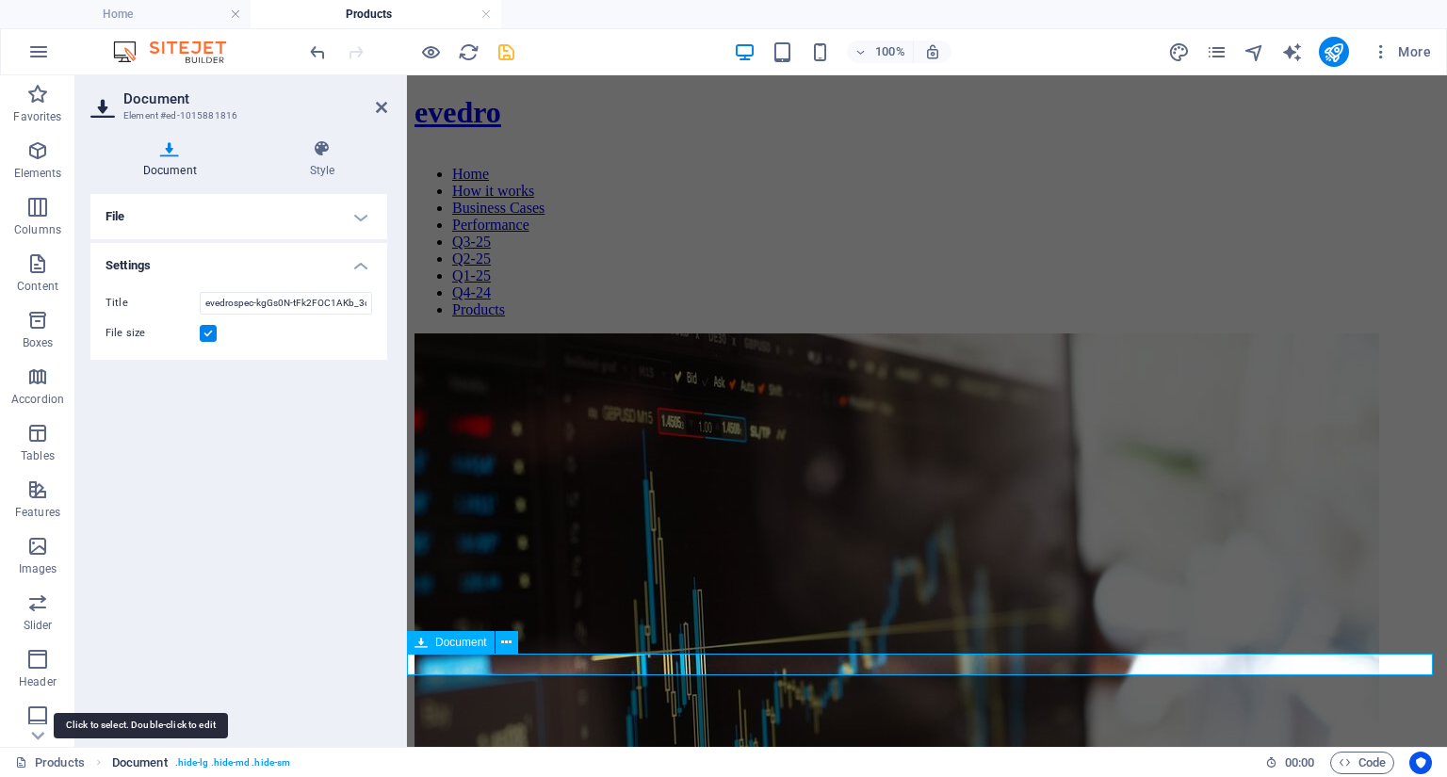
click at [151, 758] on span "Document" at bounding box center [140, 763] width 56 height 23
click at [278, 764] on span ". hide-lg .hide-md .hide-sm" at bounding box center [232, 763] width 115 height 23
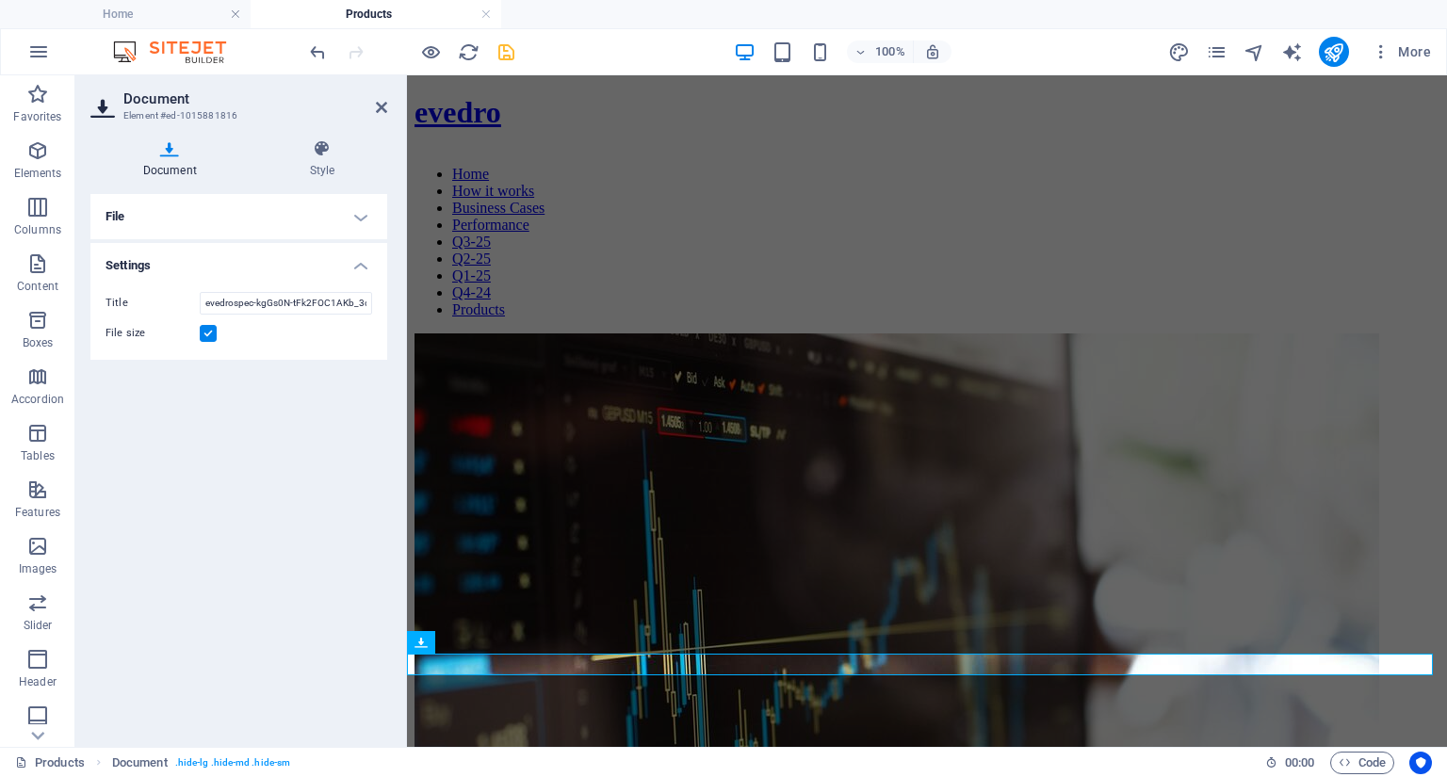
click at [361, 208] on h4 "File" at bounding box center [238, 216] width 297 height 45
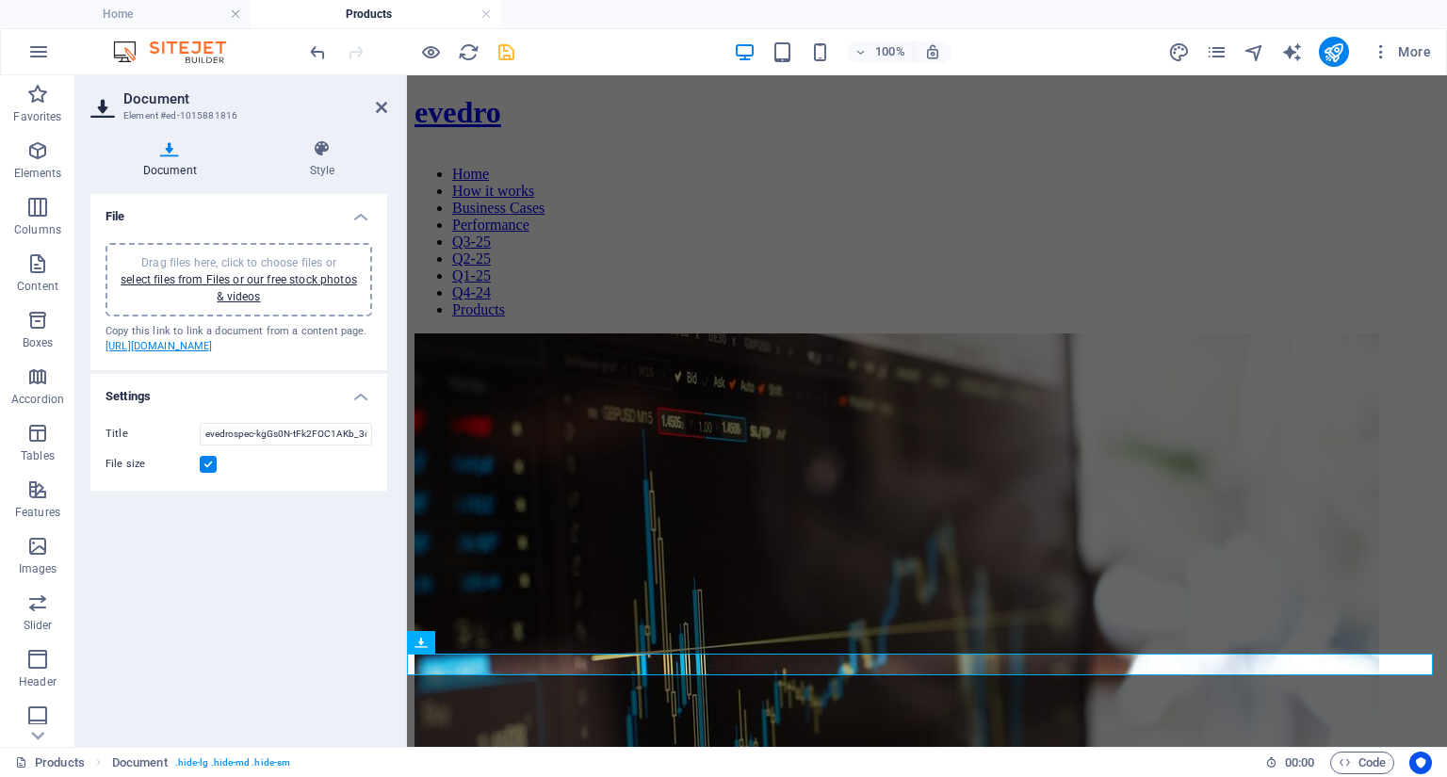
drag, startPoint x: 267, startPoint y: 383, endPoint x: 119, endPoint y: 350, distance: 151.8
click at [119, 350] on div "Copy this link to link a document from a content page. [URL][DOMAIN_NAME]" at bounding box center [239, 339] width 267 height 31
drag, startPoint x: 256, startPoint y: 378, endPoint x: 117, endPoint y: 342, distance: 144.0
click at [117, 342] on div "Copy this link to link a document from a content page. [URL][DOMAIN_NAME]" at bounding box center [239, 339] width 267 height 31
click at [503, 405] on figure at bounding box center [927, 697] width 1025 height 727
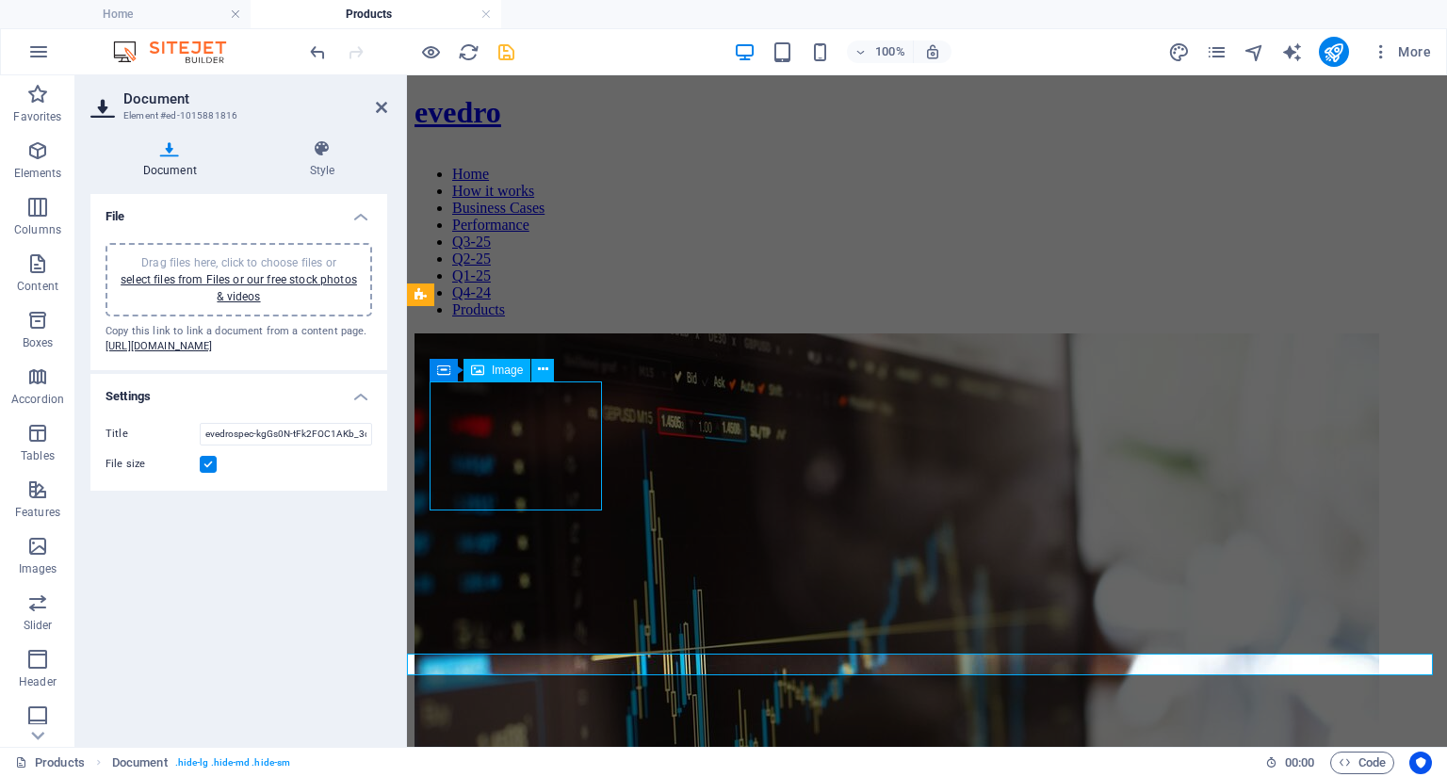
click at [503, 405] on figure at bounding box center [927, 697] width 1025 height 727
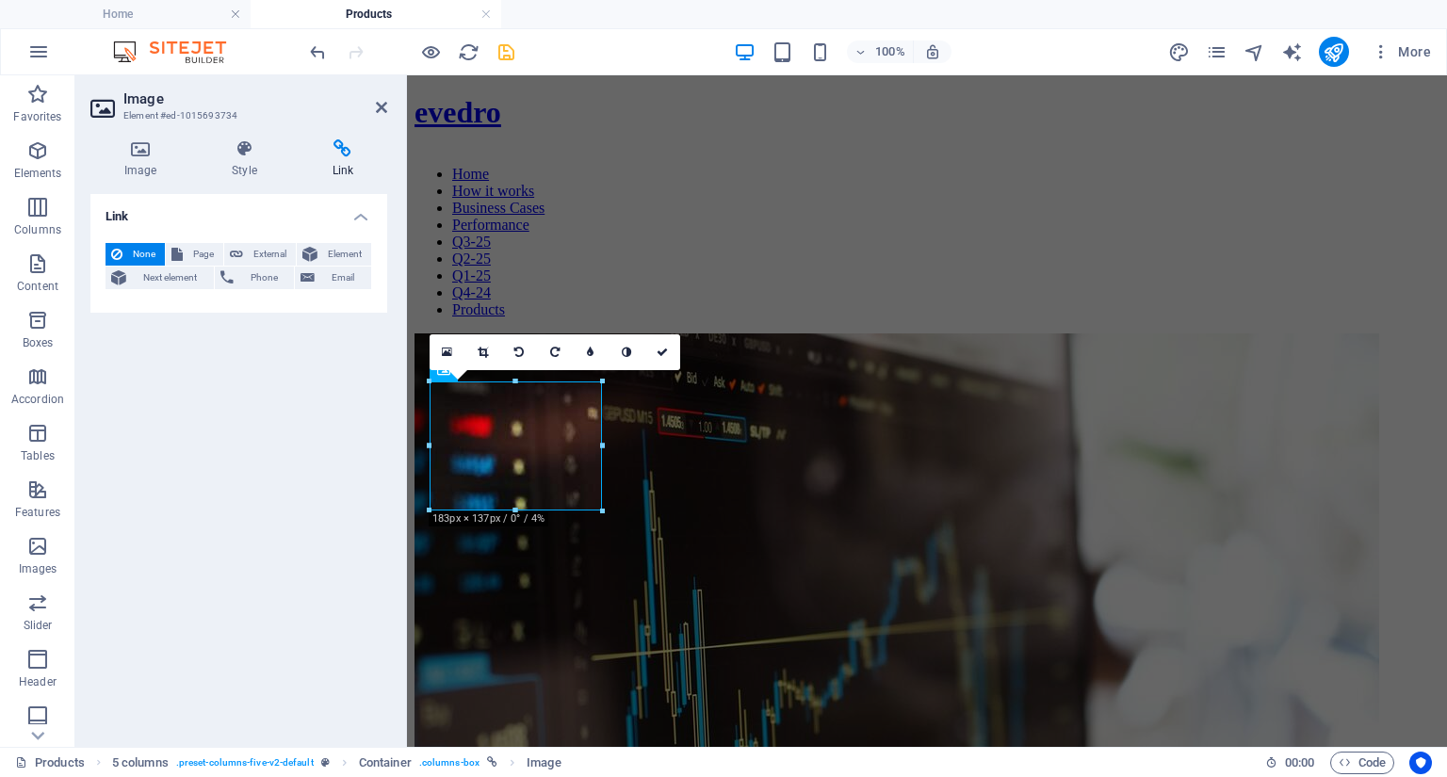
click at [443, 370] on div "16:10 16:9 4:3 1:1 1:2 0" at bounding box center [555, 352] width 251 height 36
click at [476, 370] on div "16:10 16:9 4:3 1:1 1:2 0" at bounding box center [555, 352] width 251 height 36
click at [380, 106] on icon at bounding box center [381, 107] width 11 height 15
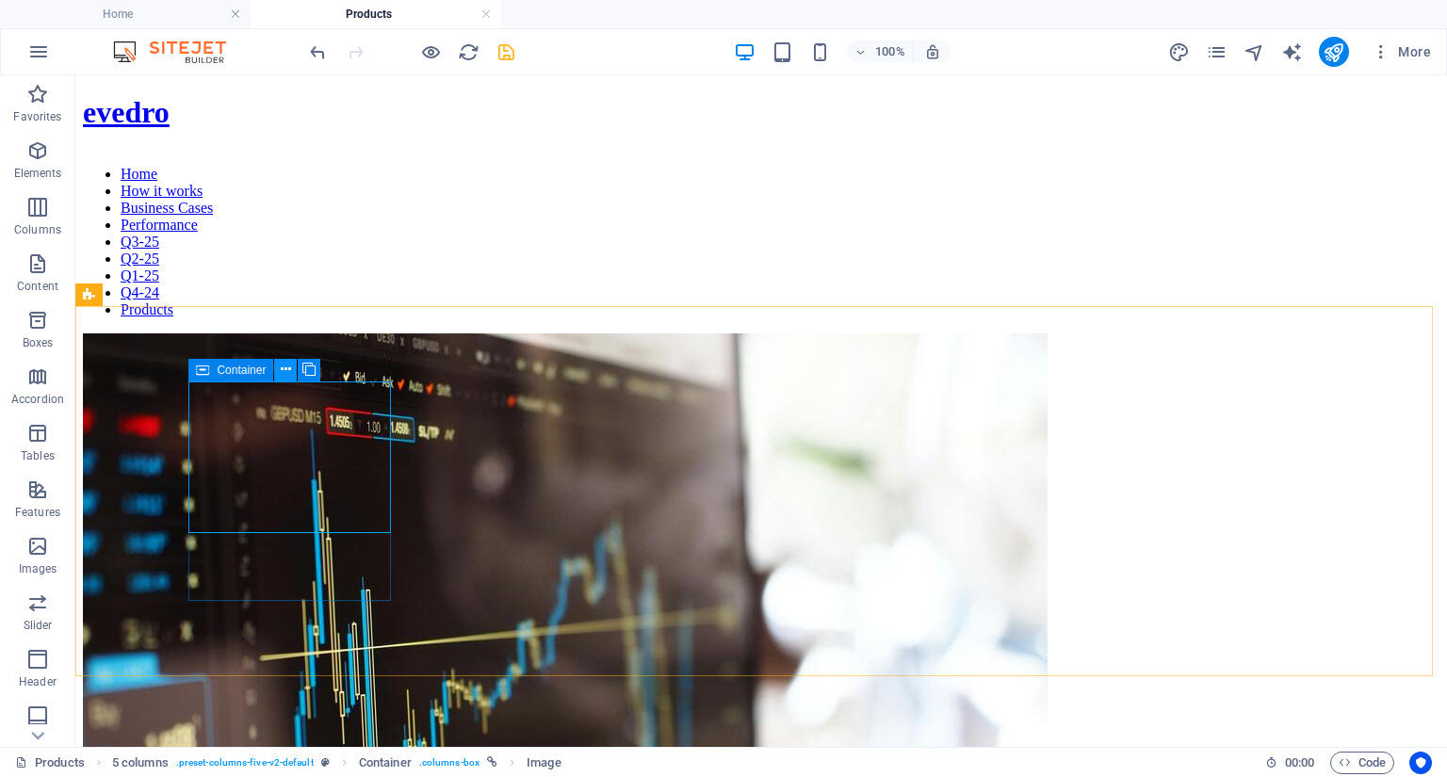
click at [285, 367] on icon at bounding box center [286, 370] width 10 height 20
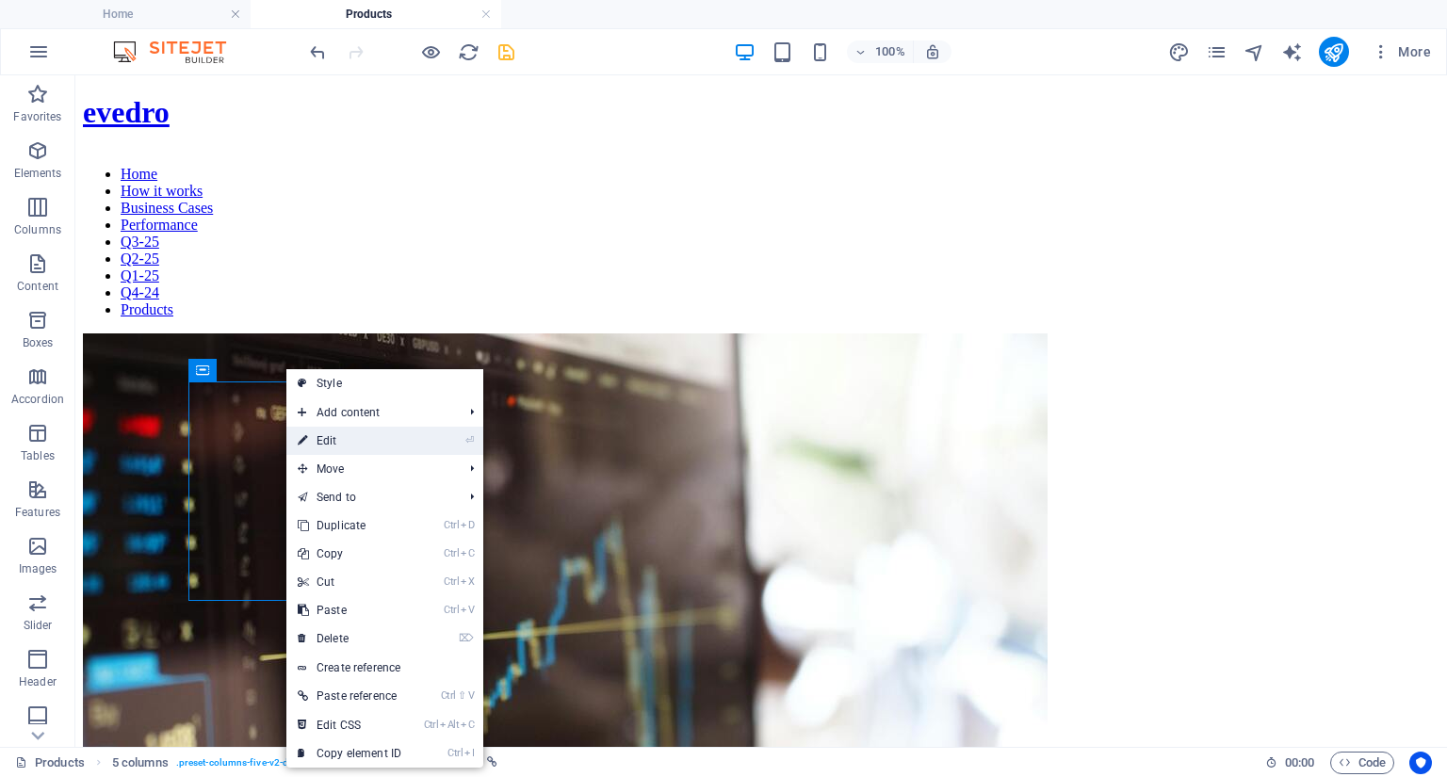
click at [330, 442] on link "⏎ Edit" at bounding box center [349, 441] width 126 height 28
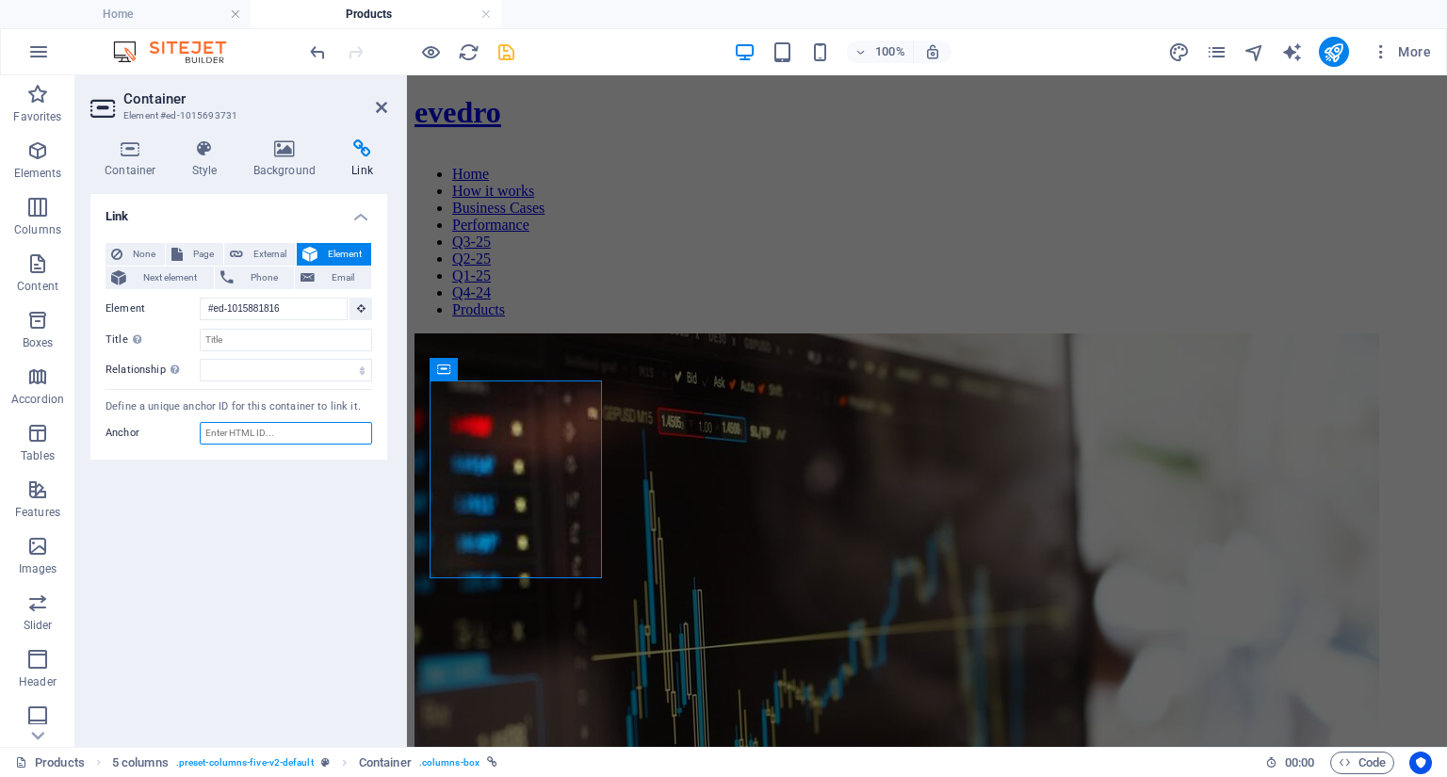
click at [247, 427] on input "Anchor" at bounding box center [286, 433] width 172 height 23
paste input "[URL][DOMAIN_NAME]"
type input "h"
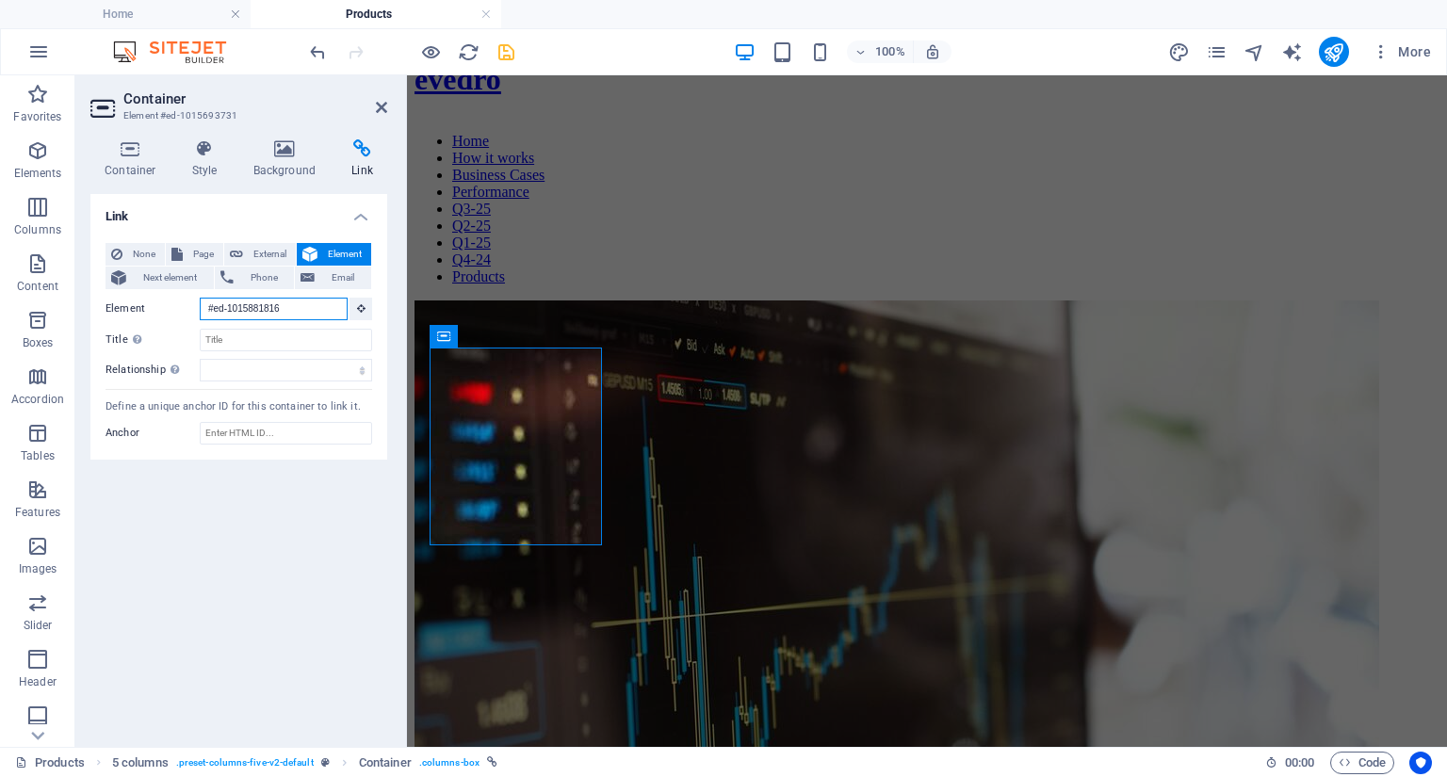
scroll to position [8, 0]
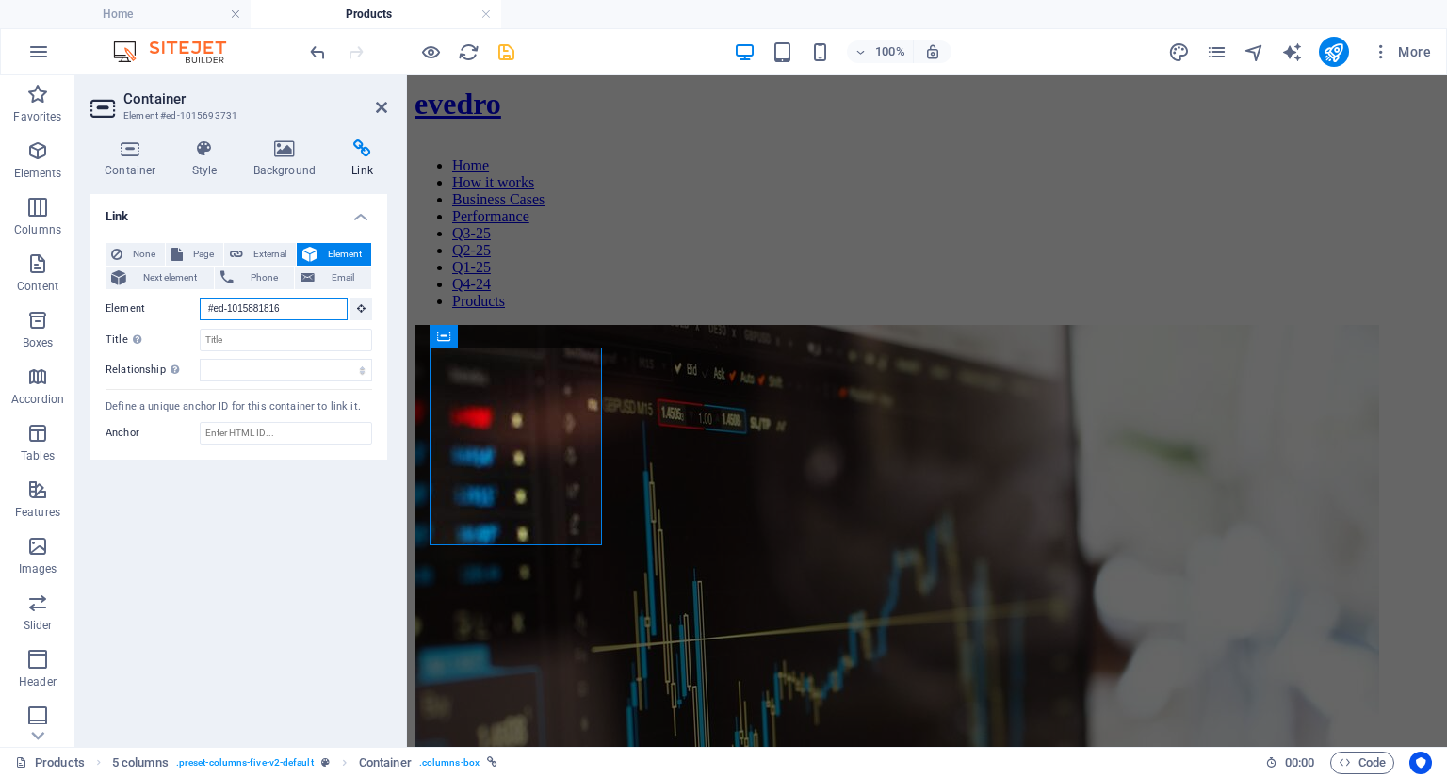
drag, startPoint x: 295, startPoint y: 301, endPoint x: 90, endPoint y: 285, distance: 205.1
click at [90, 285] on div "None Page External Element Next element Phone Email Page Home How it works Busi…" at bounding box center [238, 344] width 297 height 233
paste input "[URL][DOMAIN_NAME]"
type input "[URL][DOMAIN_NAME]"
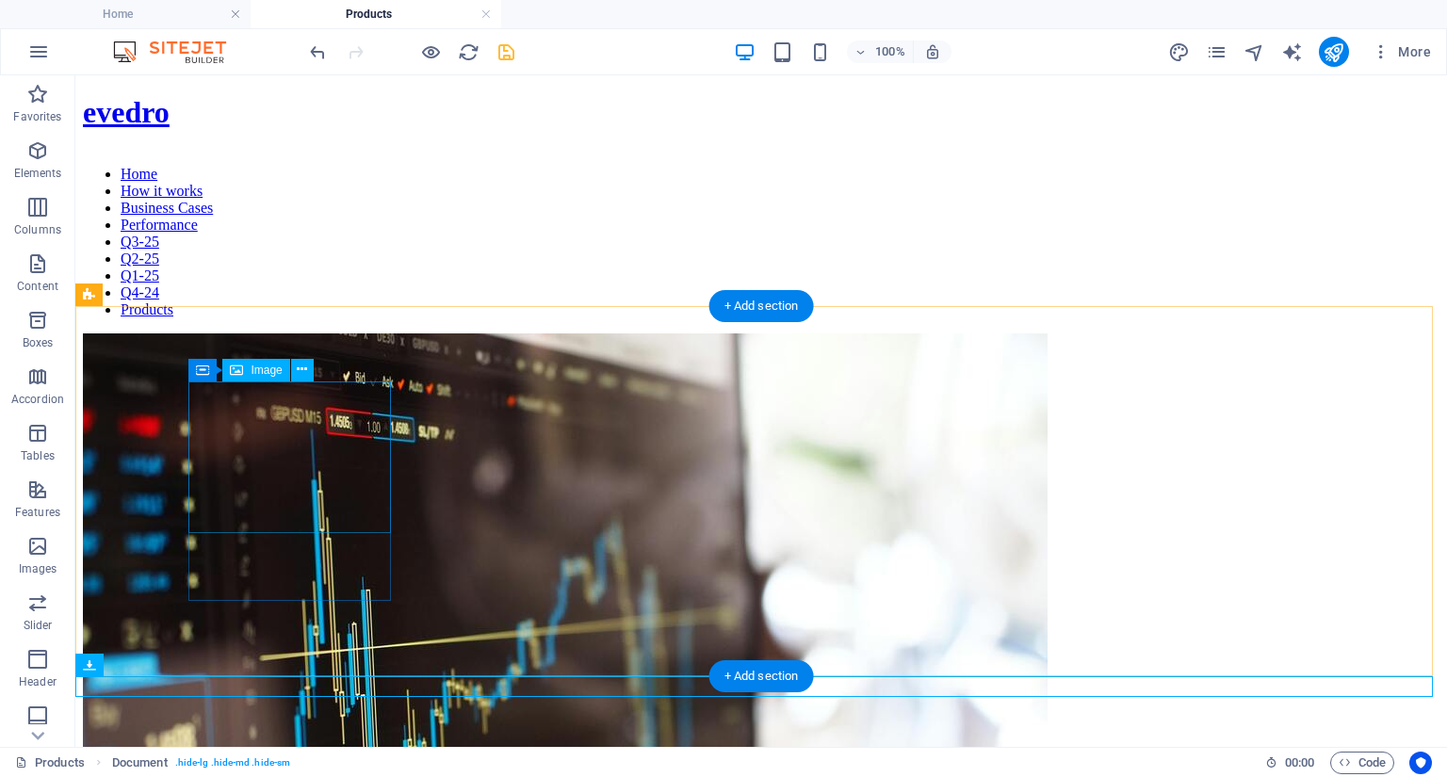
click at [220, 470] on figure at bounding box center [761, 697] width 1357 height 727
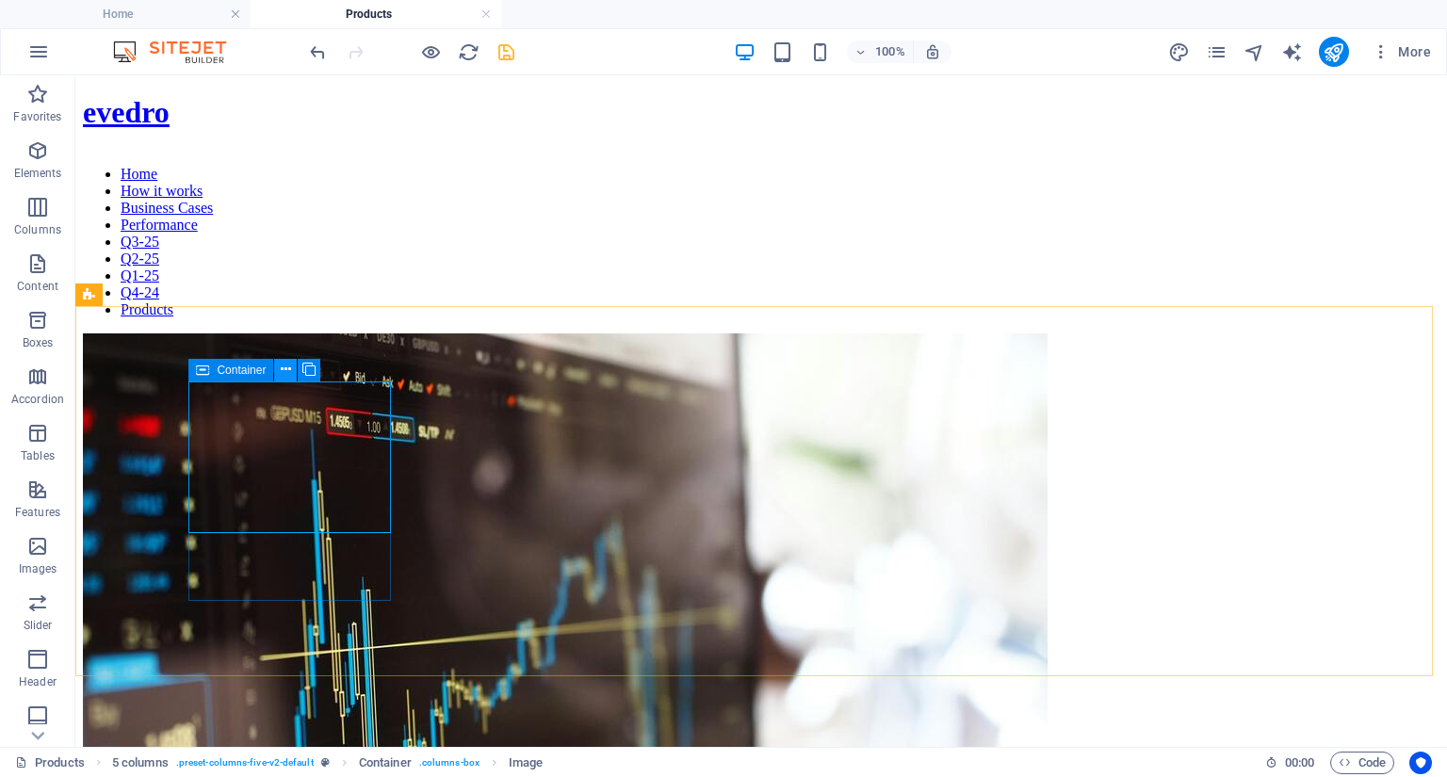
click at [285, 375] on icon at bounding box center [286, 370] width 10 height 20
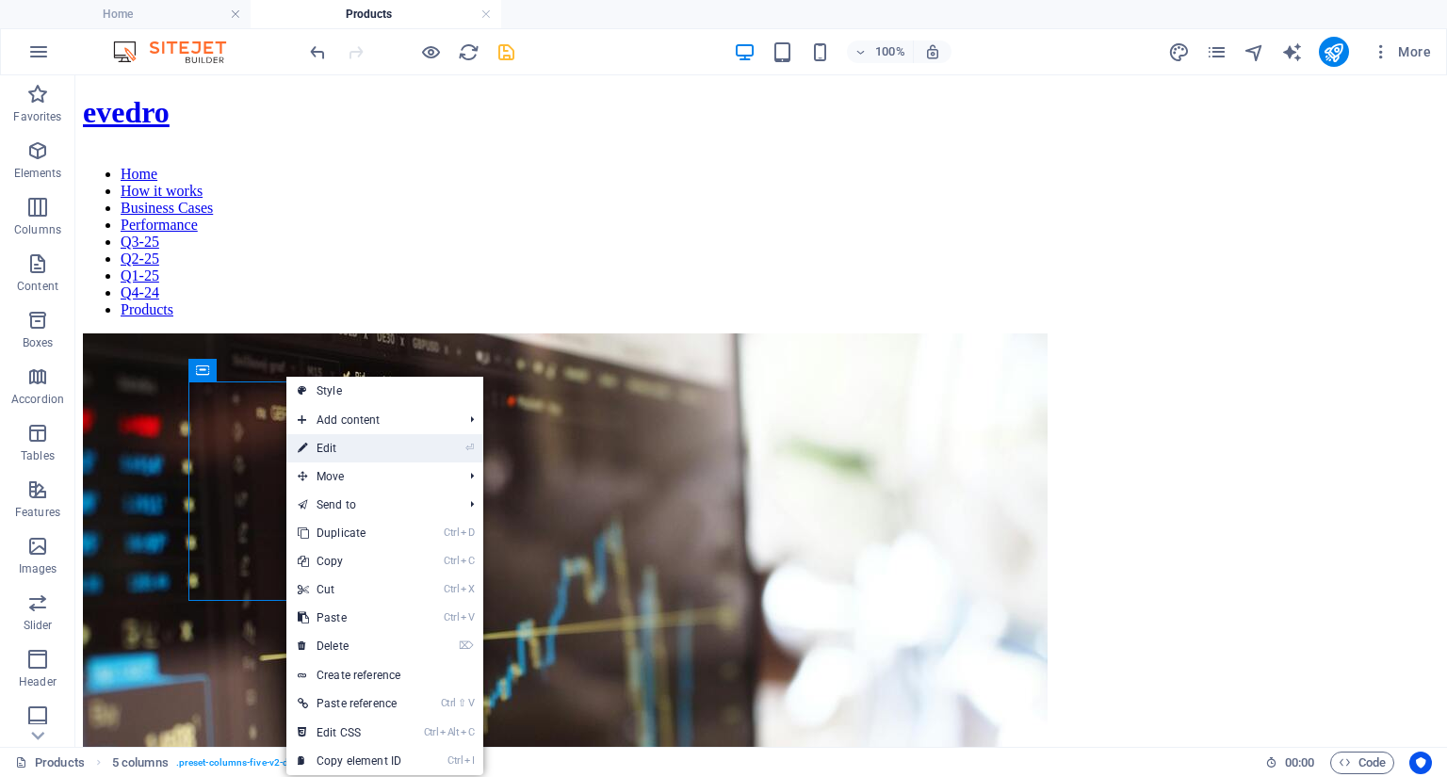
click at [322, 447] on link "⏎ Edit" at bounding box center [349, 448] width 126 height 28
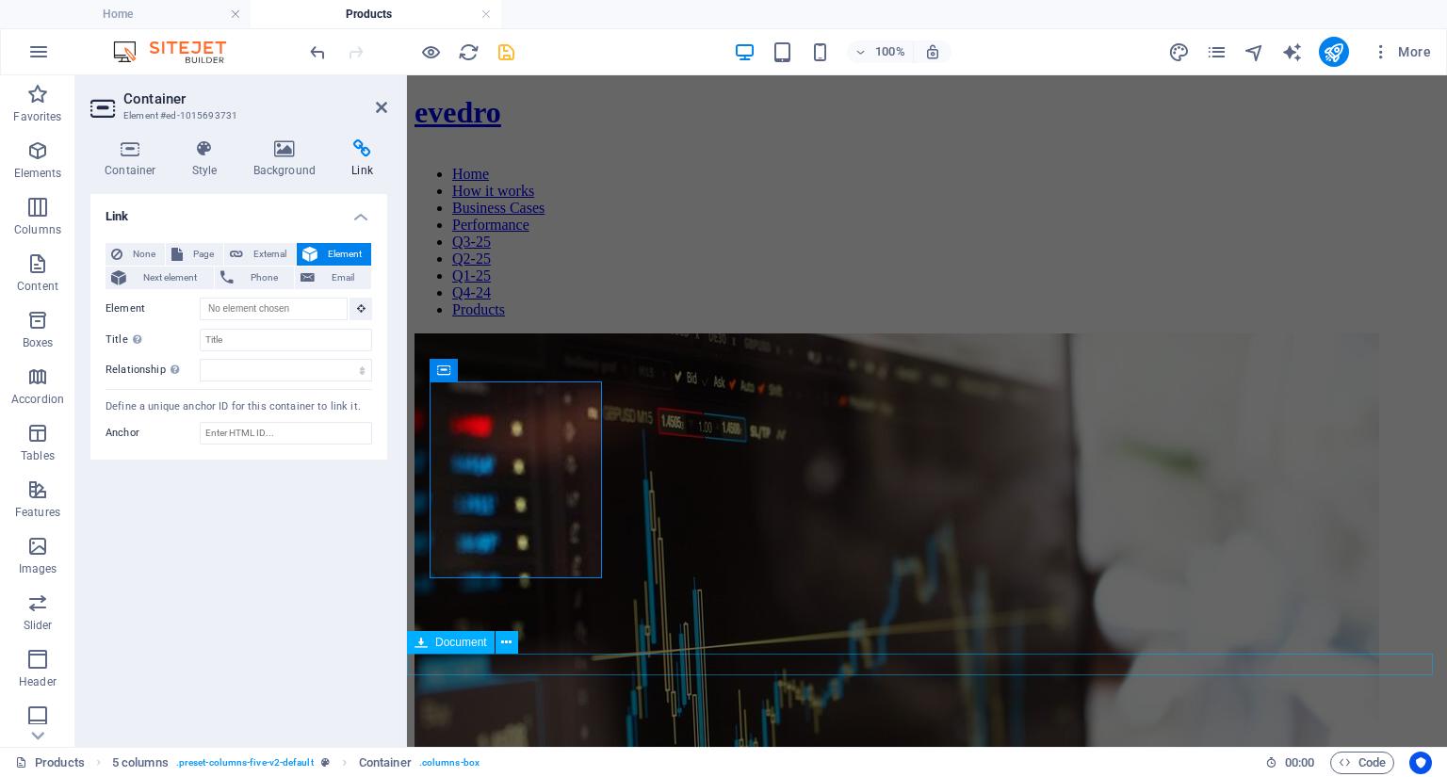
click at [471, 646] on span "Document" at bounding box center [461, 642] width 52 height 11
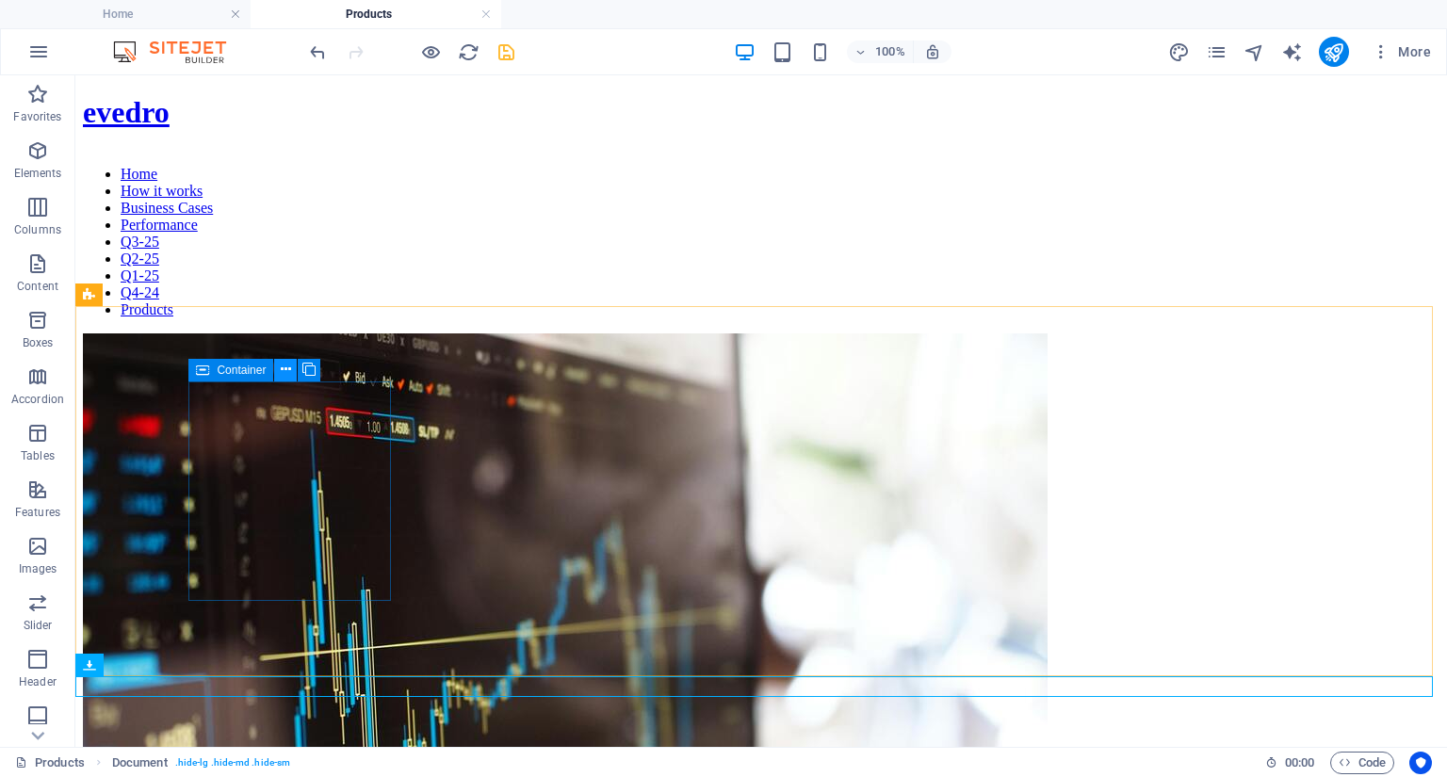
click at [289, 368] on icon at bounding box center [286, 370] width 10 height 20
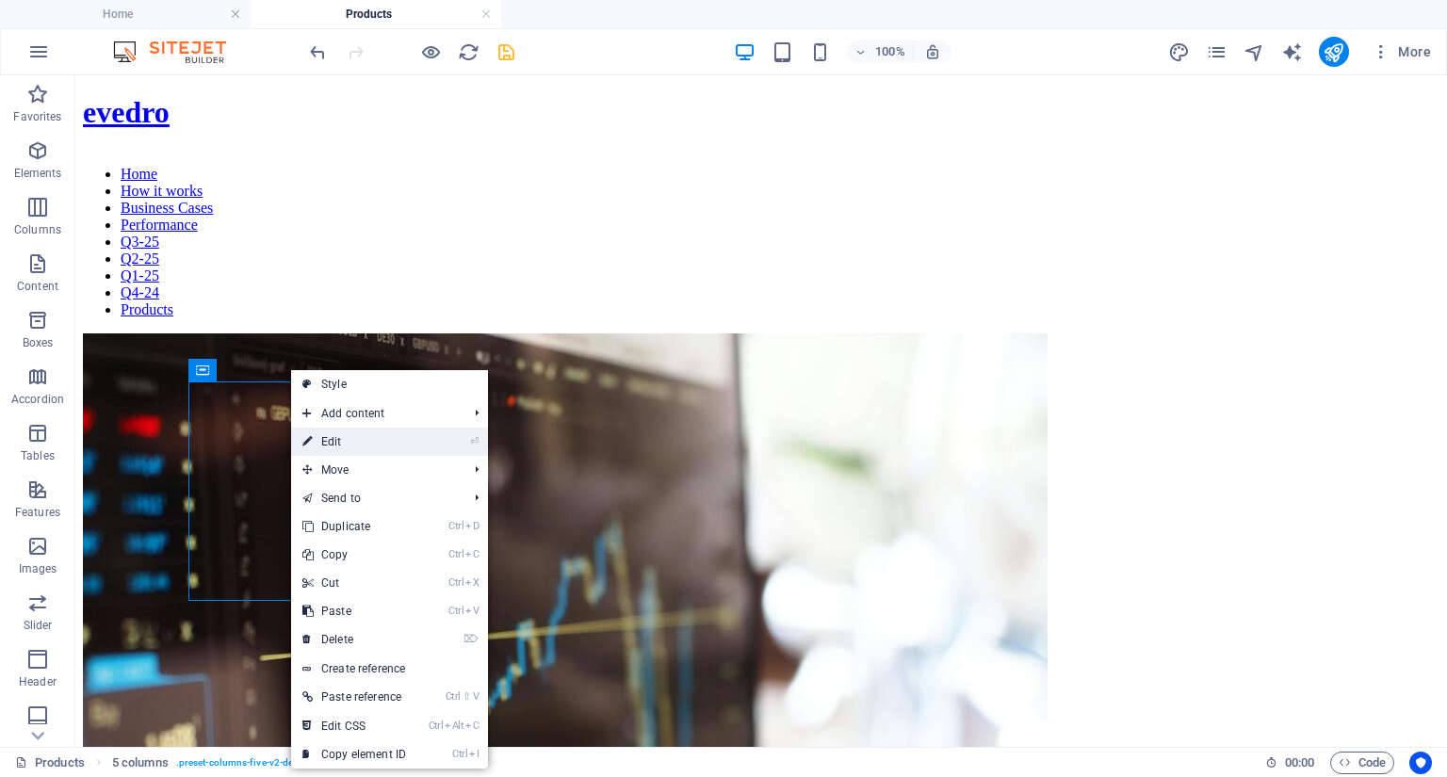
click at [332, 442] on link "⏎ Edit" at bounding box center [354, 442] width 126 height 28
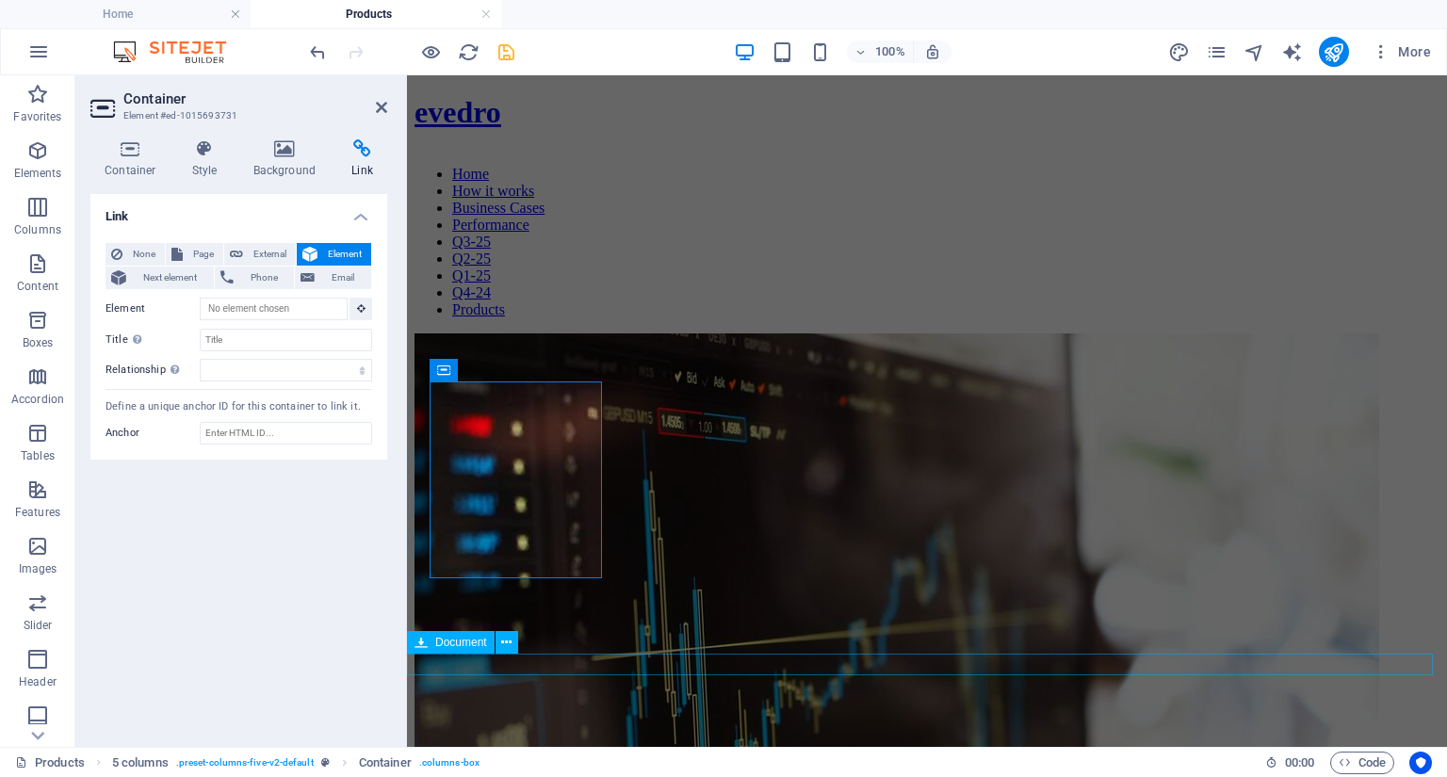
click at [445, 642] on span "Document" at bounding box center [461, 642] width 52 height 11
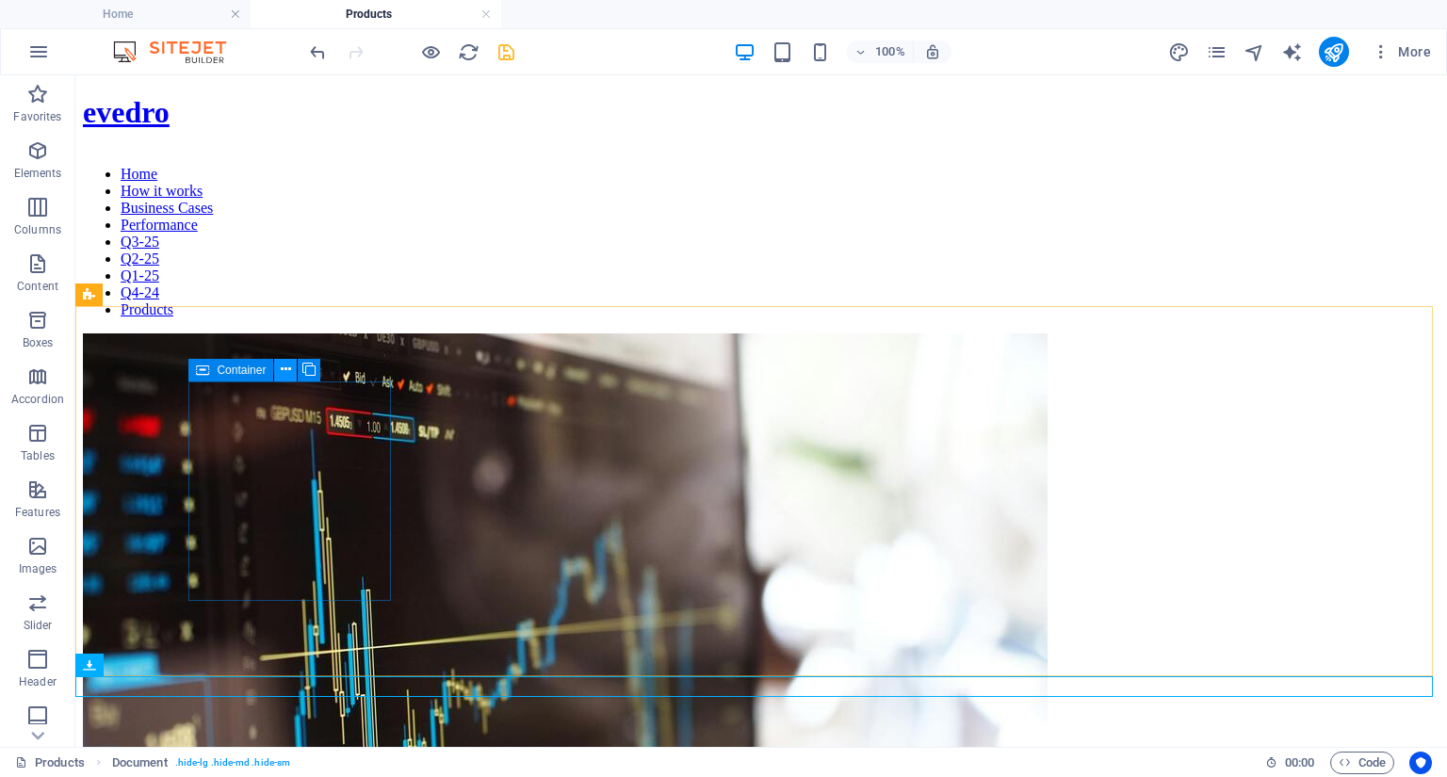
click at [290, 372] on icon at bounding box center [286, 370] width 10 height 20
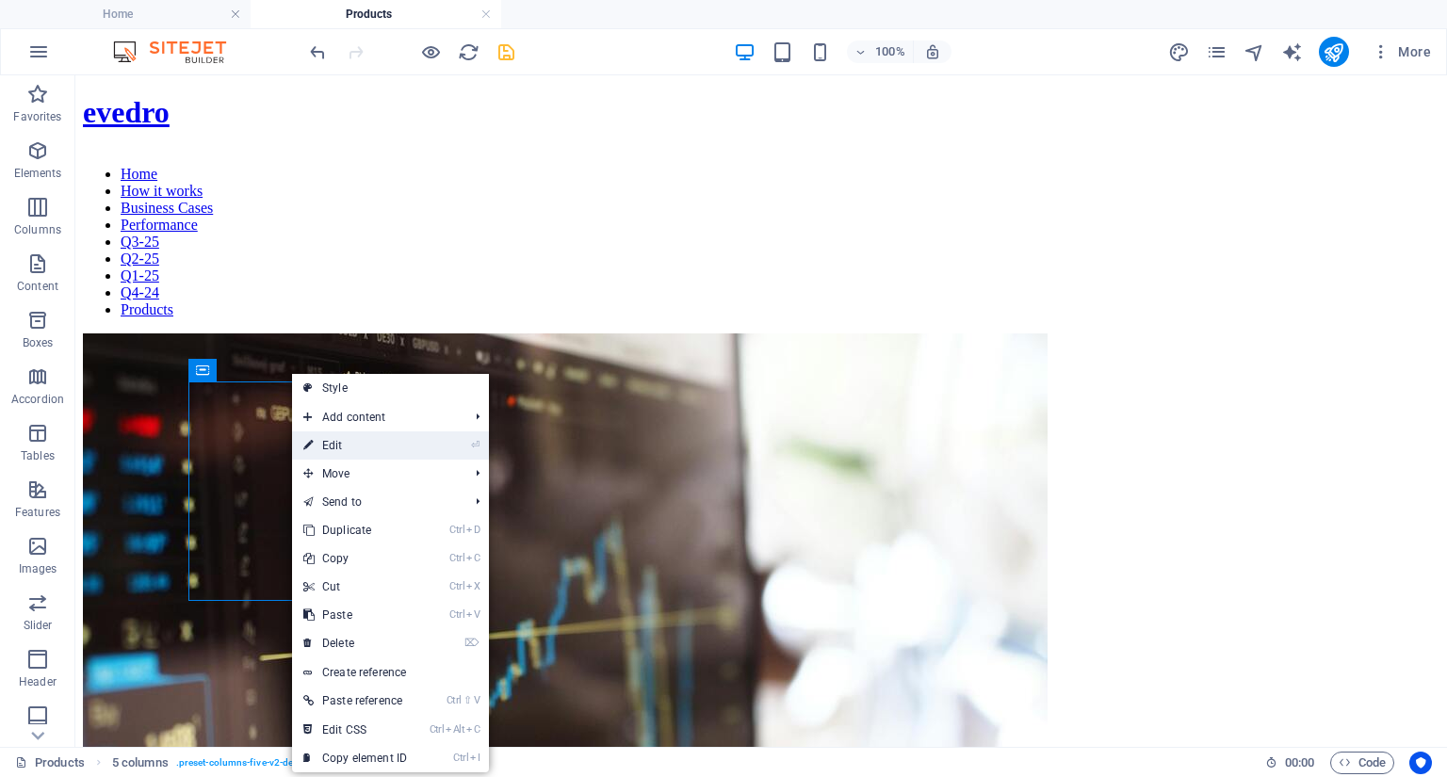
click at [330, 446] on link "⏎ Edit" at bounding box center [355, 446] width 126 height 28
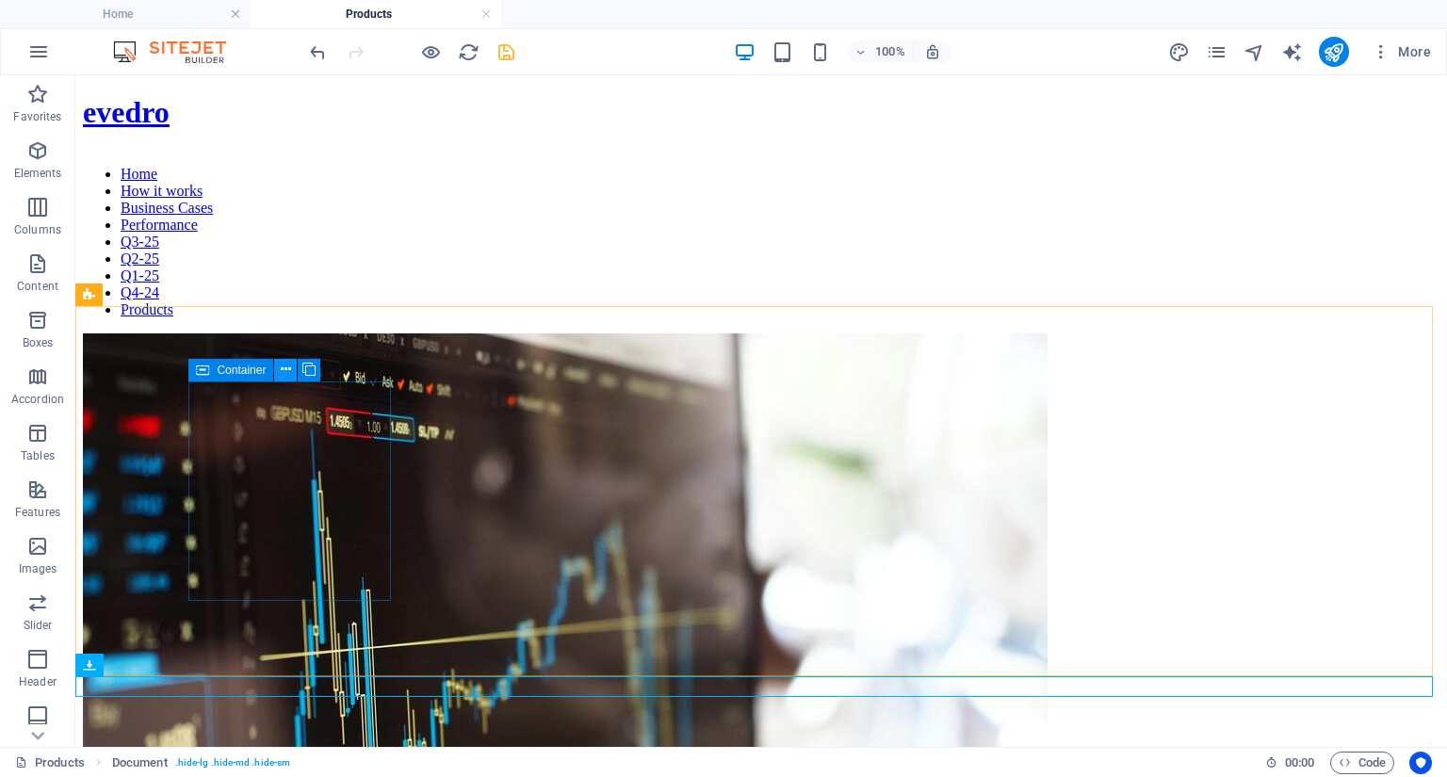
click at [282, 376] on icon at bounding box center [286, 370] width 10 height 20
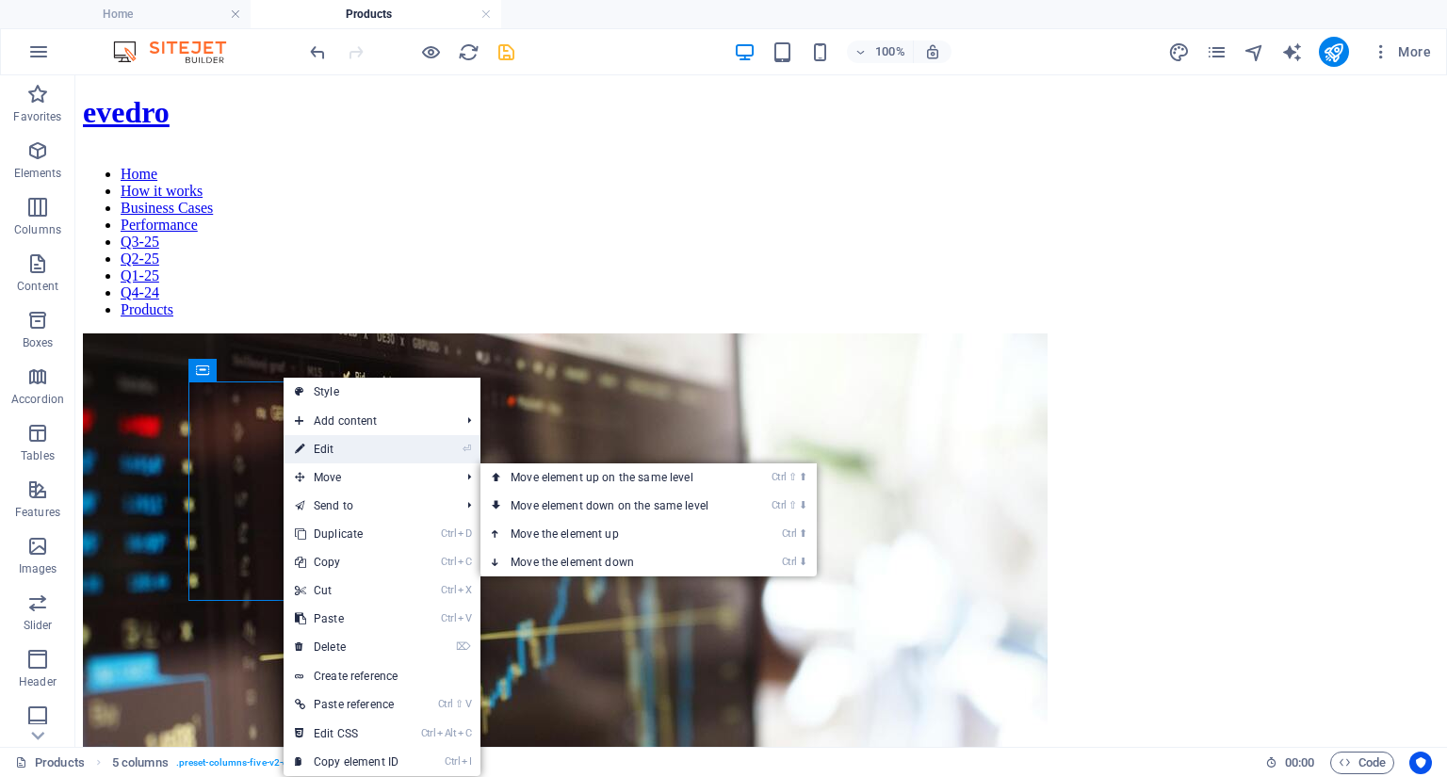
click at [338, 448] on link "⏎ Edit" at bounding box center [347, 449] width 126 height 28
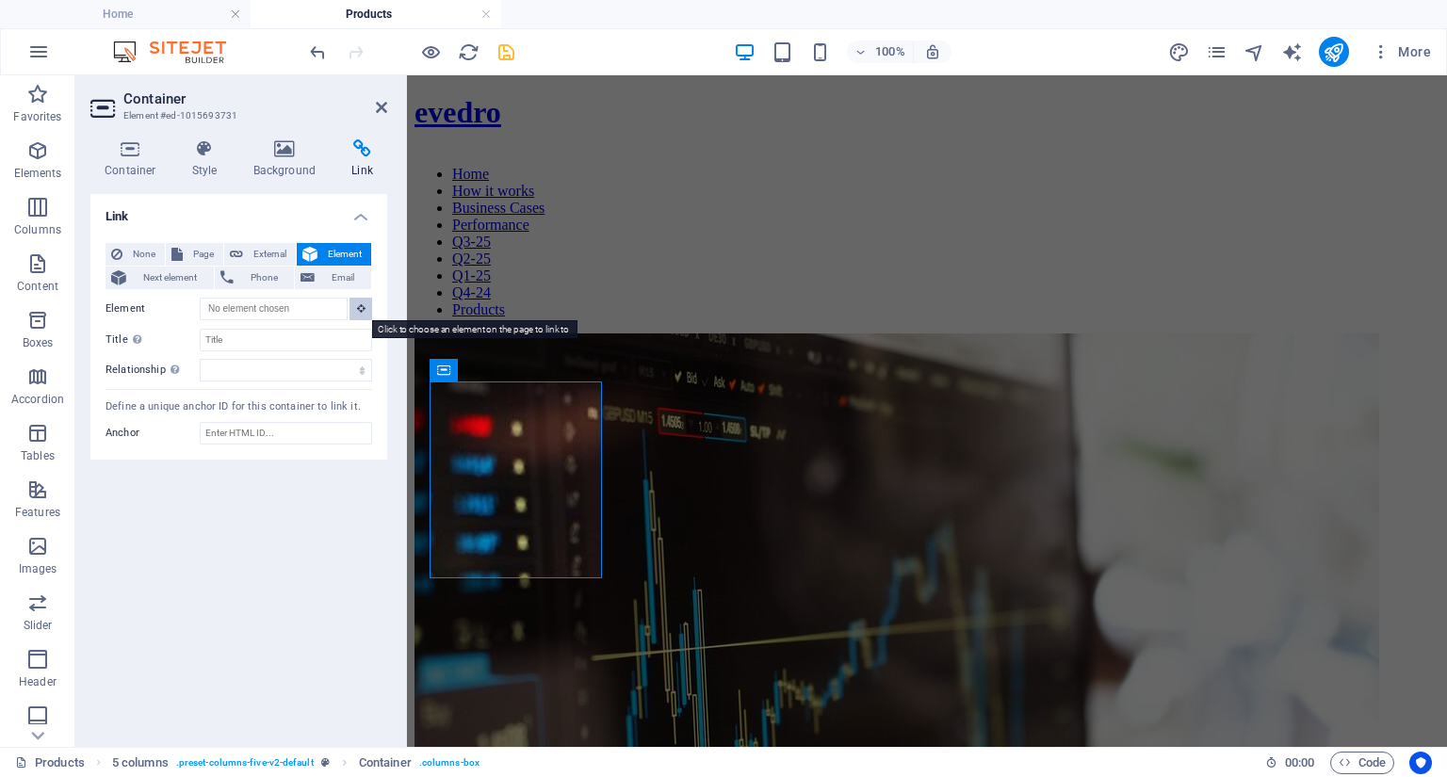
click at [362, 308] on icon at bounding box center [361, 307] width 8 height 9
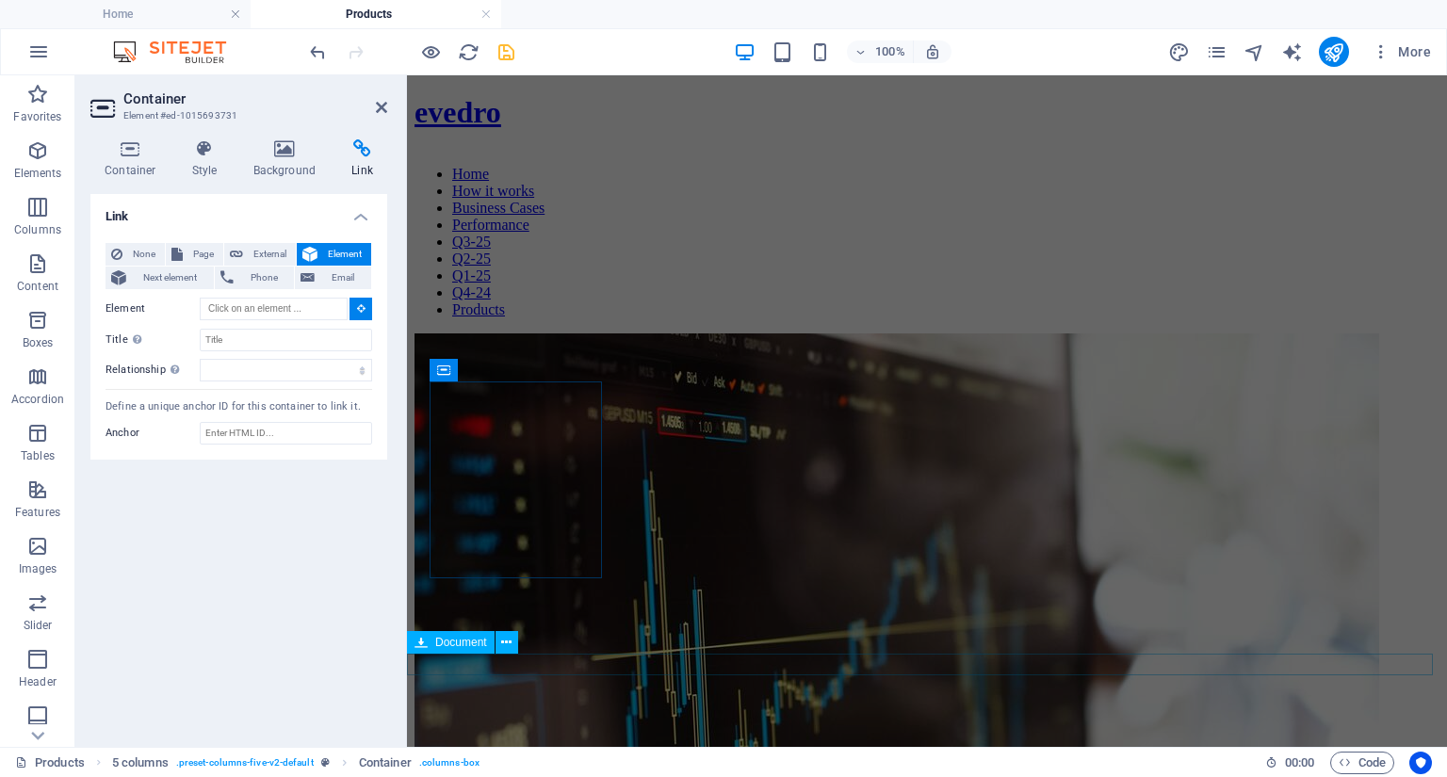
click at [456, 644] on span "Document" at bounding box center [461, 642] width 52 height 11
type input "#ed-1015881816"
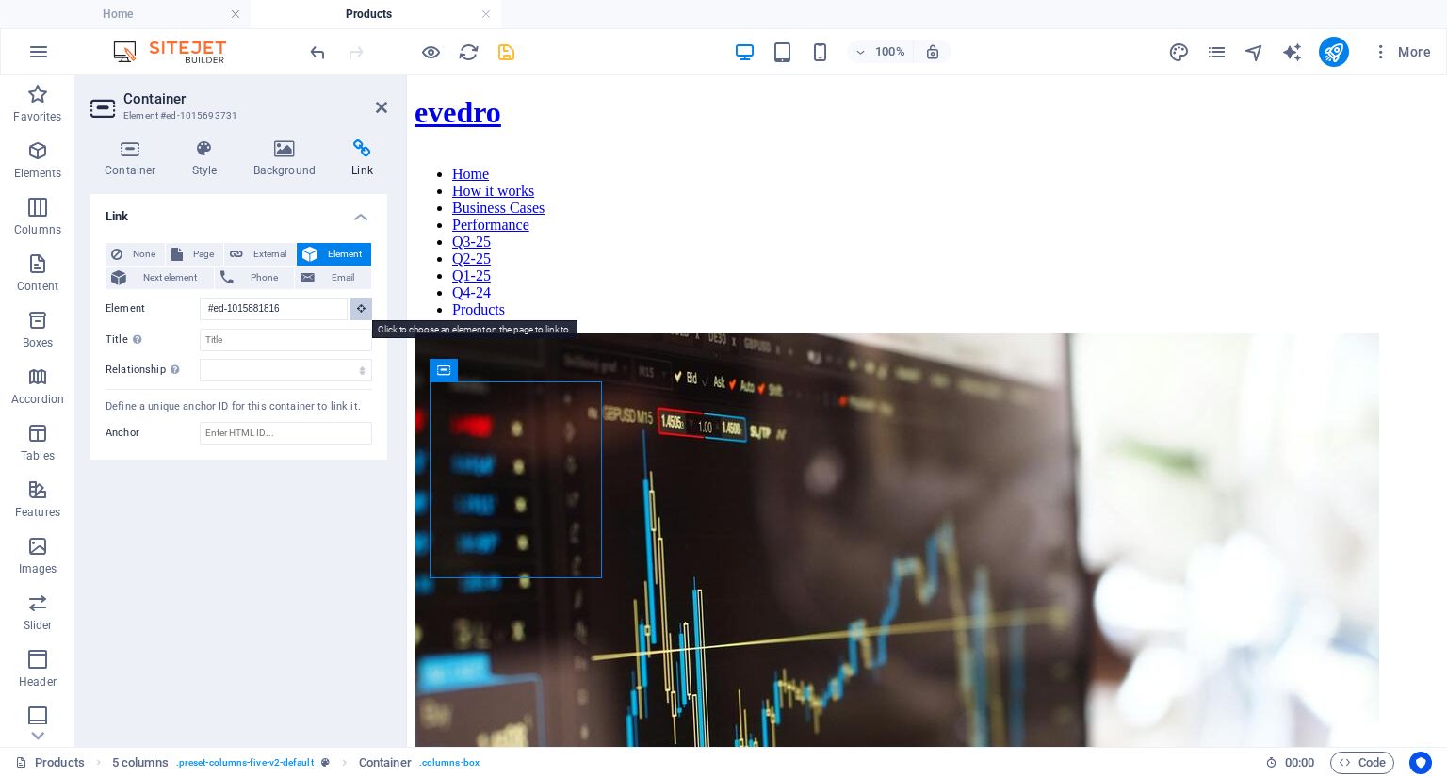
click at [361, 306] on icon at bounding box center [361, 307] width 8 height 9
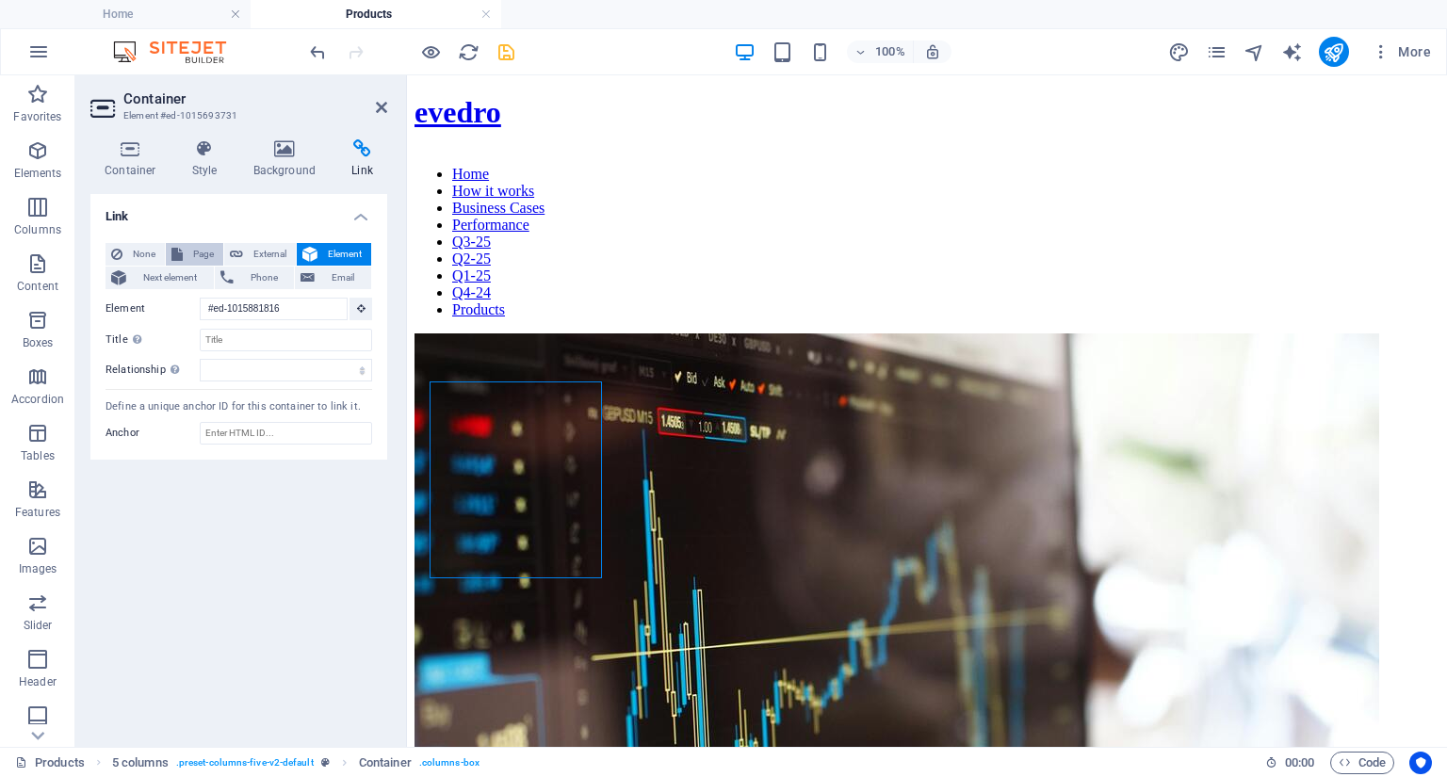
click at [178, 255] on icon at bounding box center [176, 254] width 11 height 23
select select
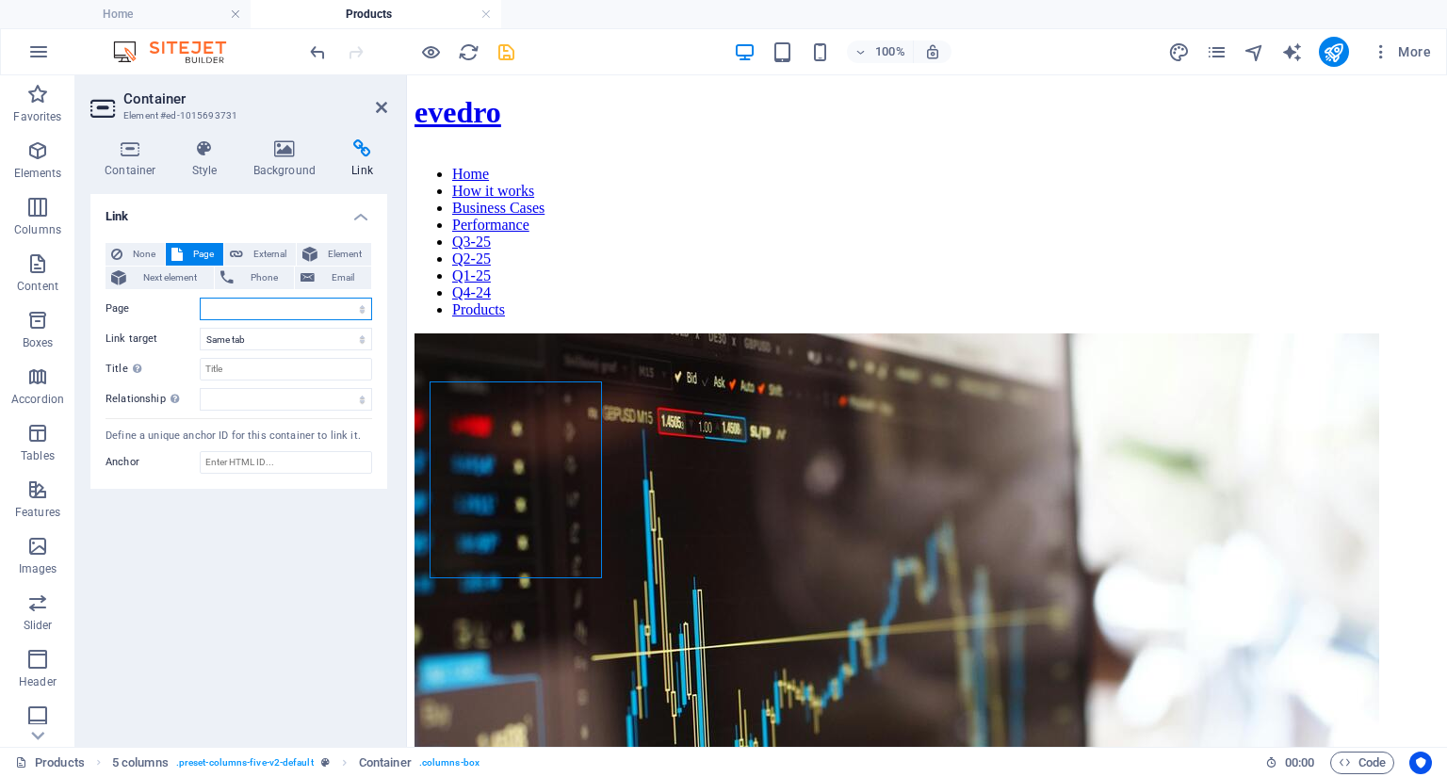
click at [234, 305] on select "Home How it works Business Cases Performance Q3-25 Q2-25 Q1-25 Q4-24 Products C…" at bounding box center [286, 309] width 172 height 23
click at [305, 253] on icon at bounding box center [309, 254] width 15 height 23
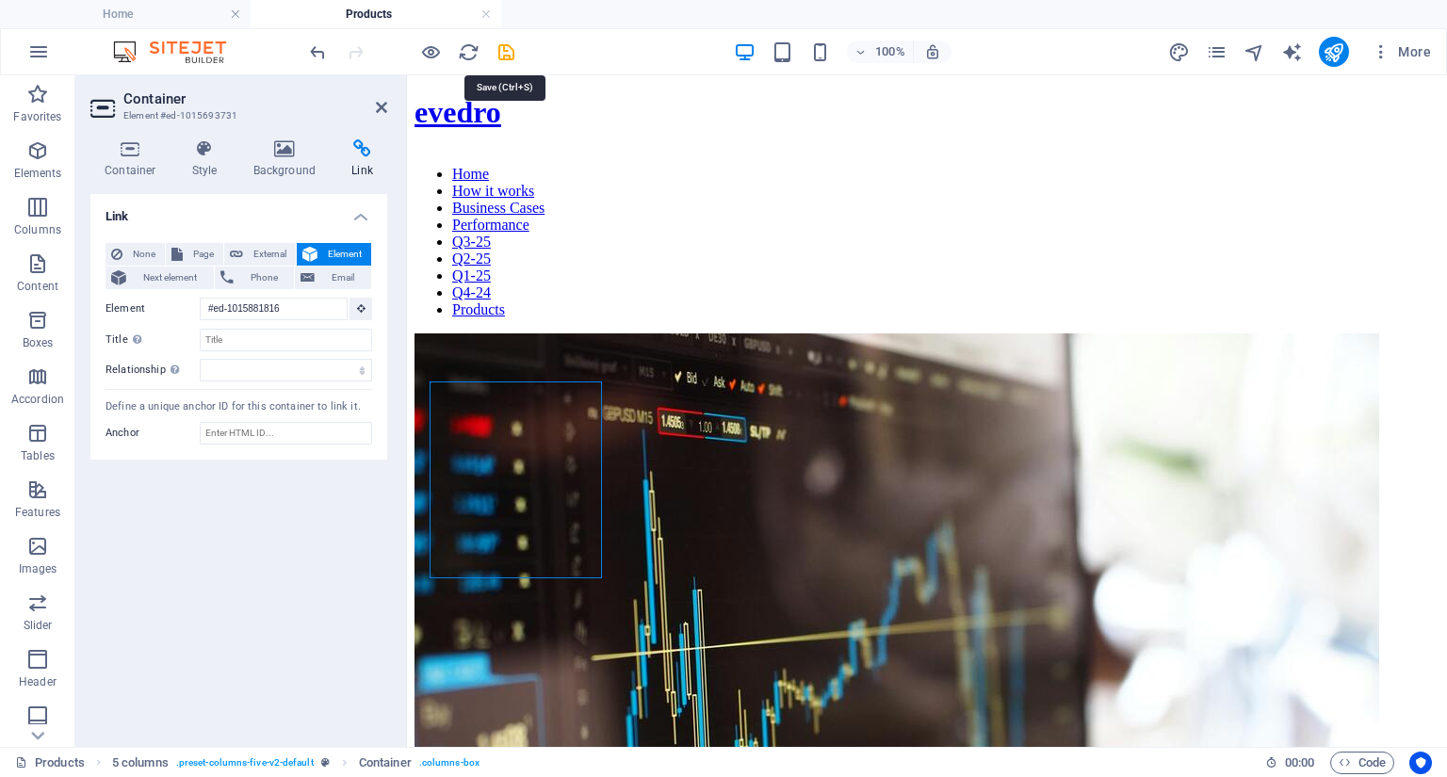
drag, startPoint x: 507, startPoint y: 50, endPoint x: 495, endPoint y: 34, distance: 20.2
click at [495, 34] on div "100% More" at bounding box center [723, 51] width 1445 height 45
click at [501, 51] on icon "save" at bounding box center [507, 52] width 22 height 22
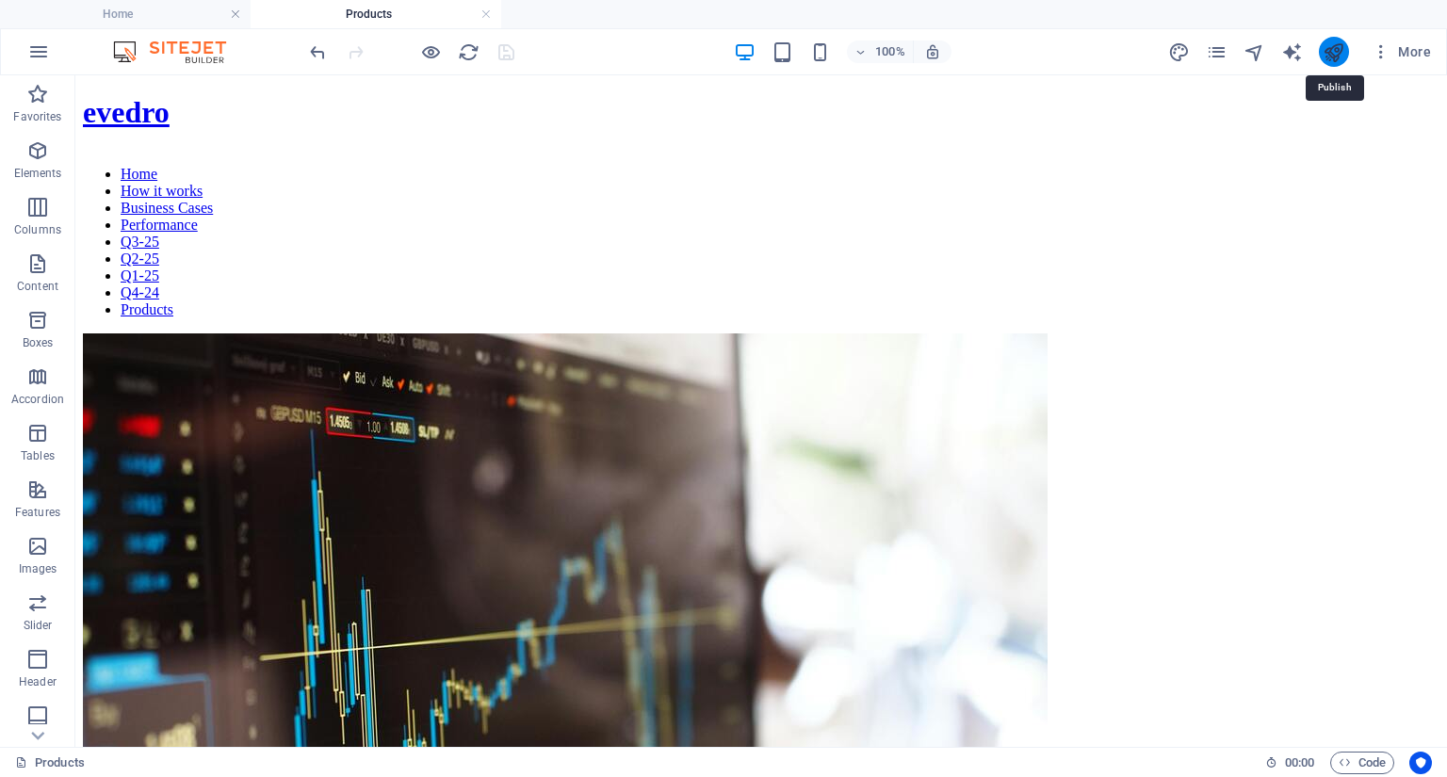
click at [1337, 51] on icon "publish" at bounding box center [1334, 52] width 22 height 22
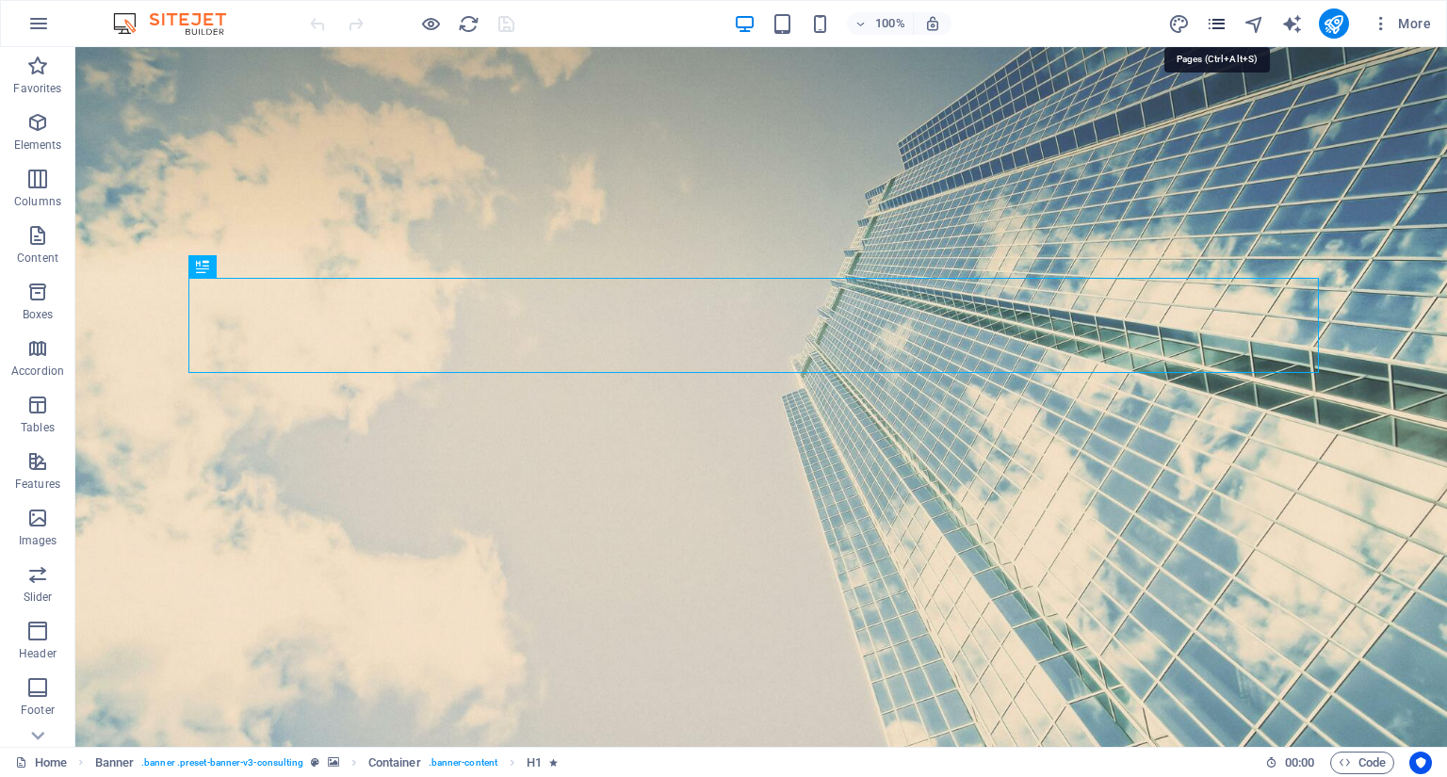
click at [1220, 14] on icon "pages" at bounding box center [1217, 24] width 22 height 22
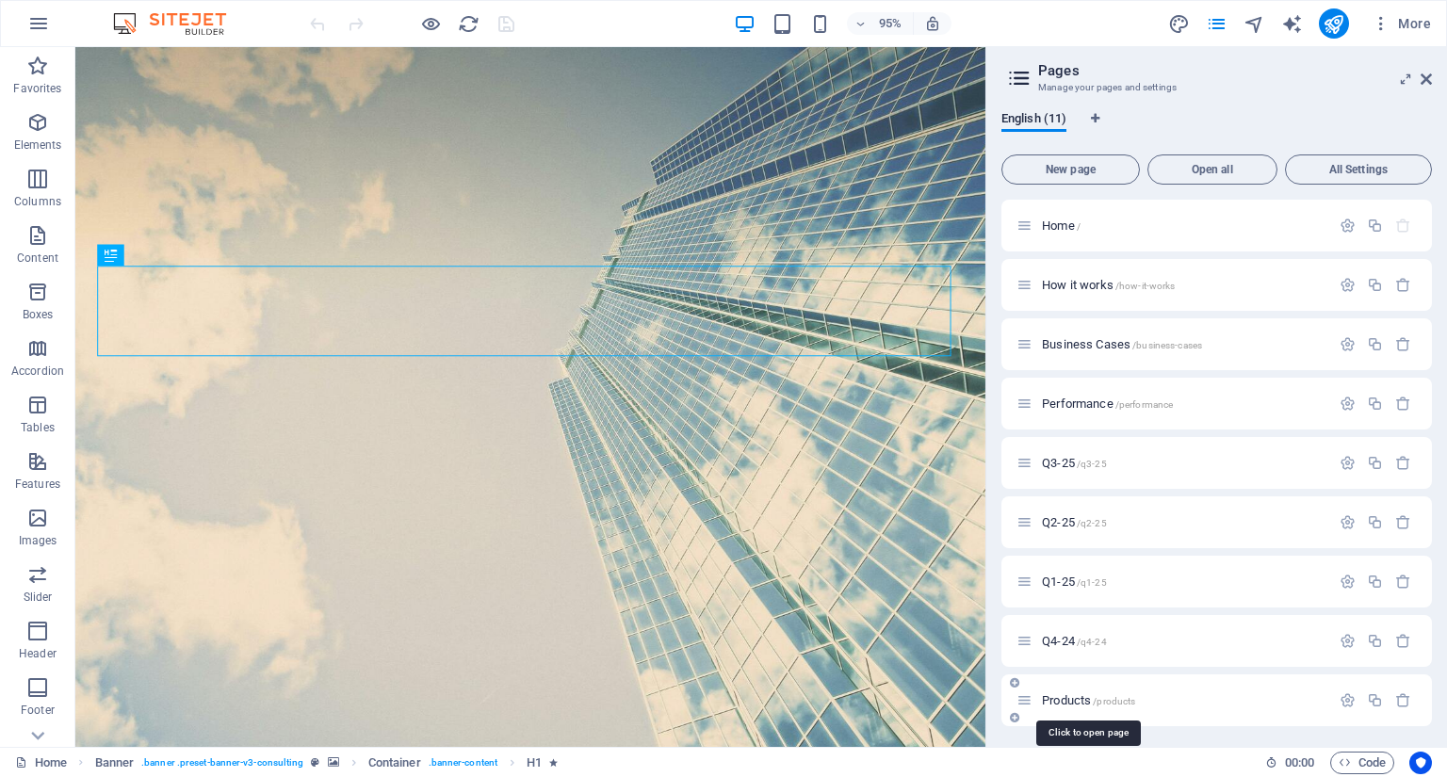
click at [1083, 705] on span "Products /products" at bounding box center [1088, 700] width 93 height 14
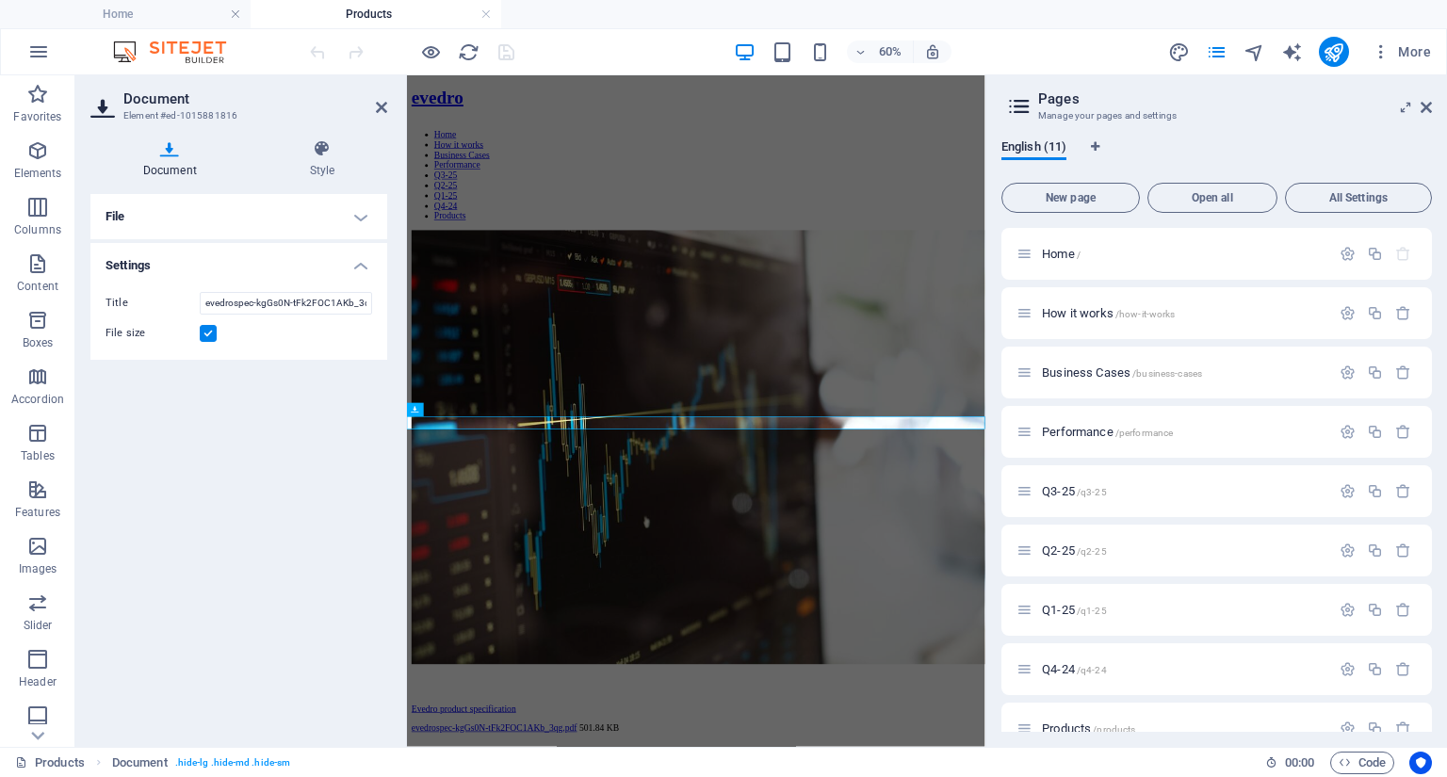
click at [355, 218] on h4 "File" at bounding box center [238, 216] width 297 height 45
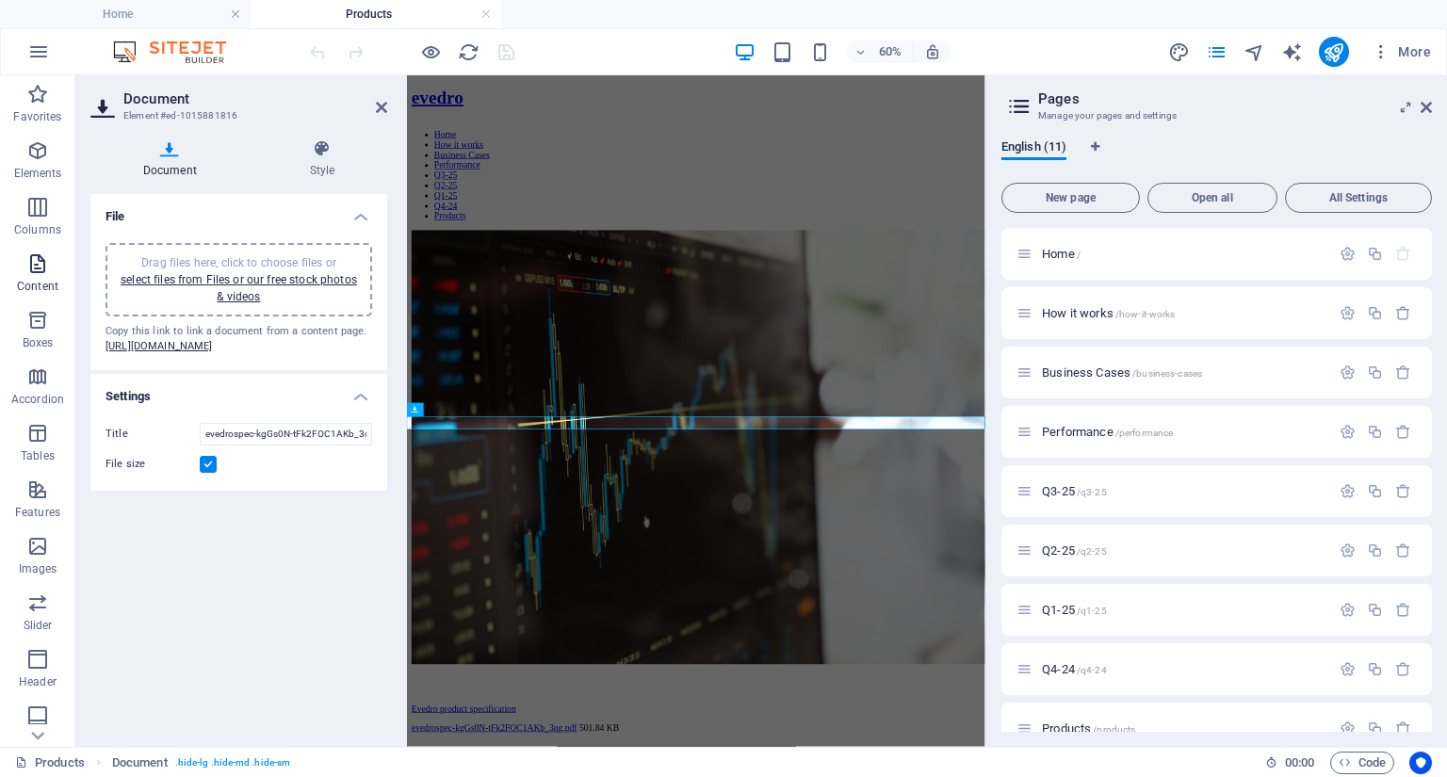
click at [40, 272] on icon "button" at bounding box center [37, 263] width 23 height 23
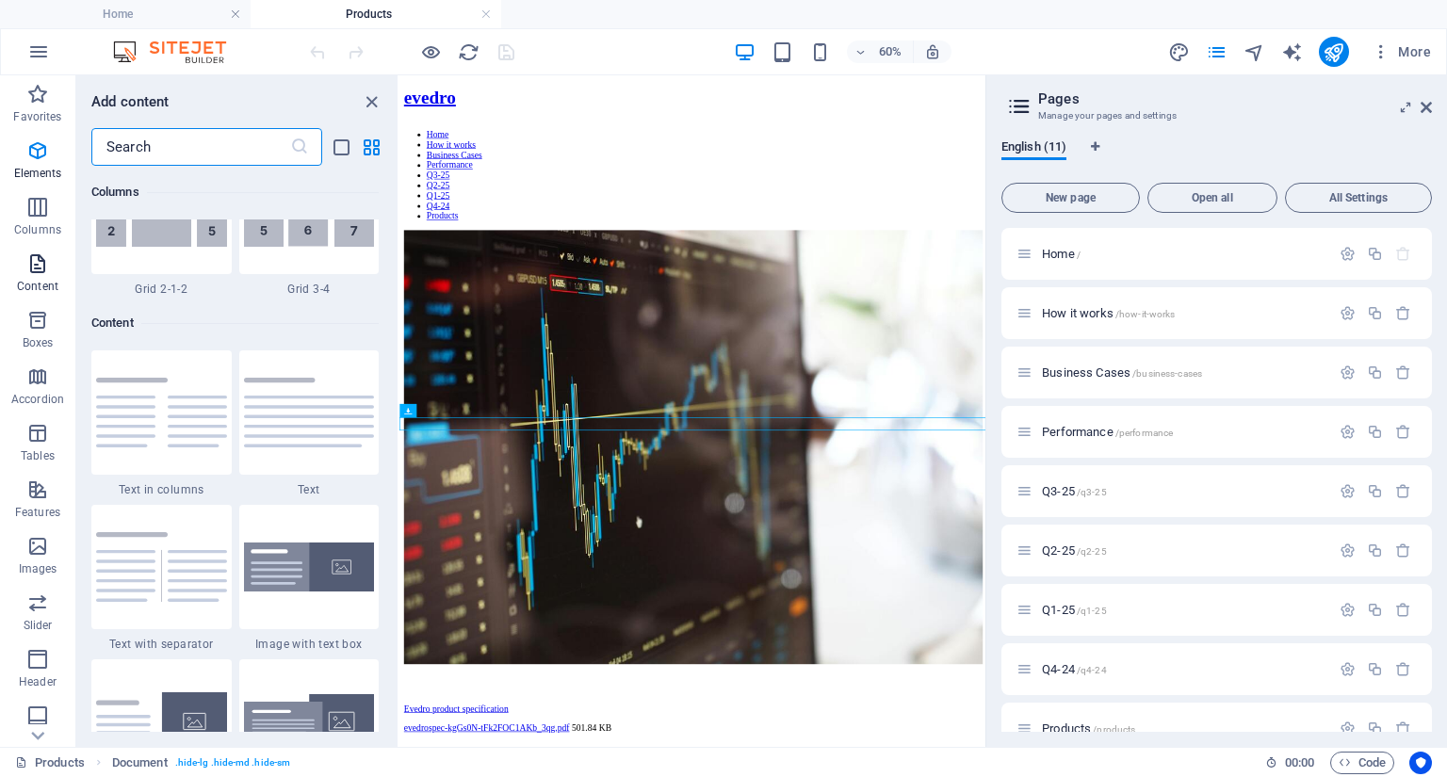
scroll to position [3297, 0]
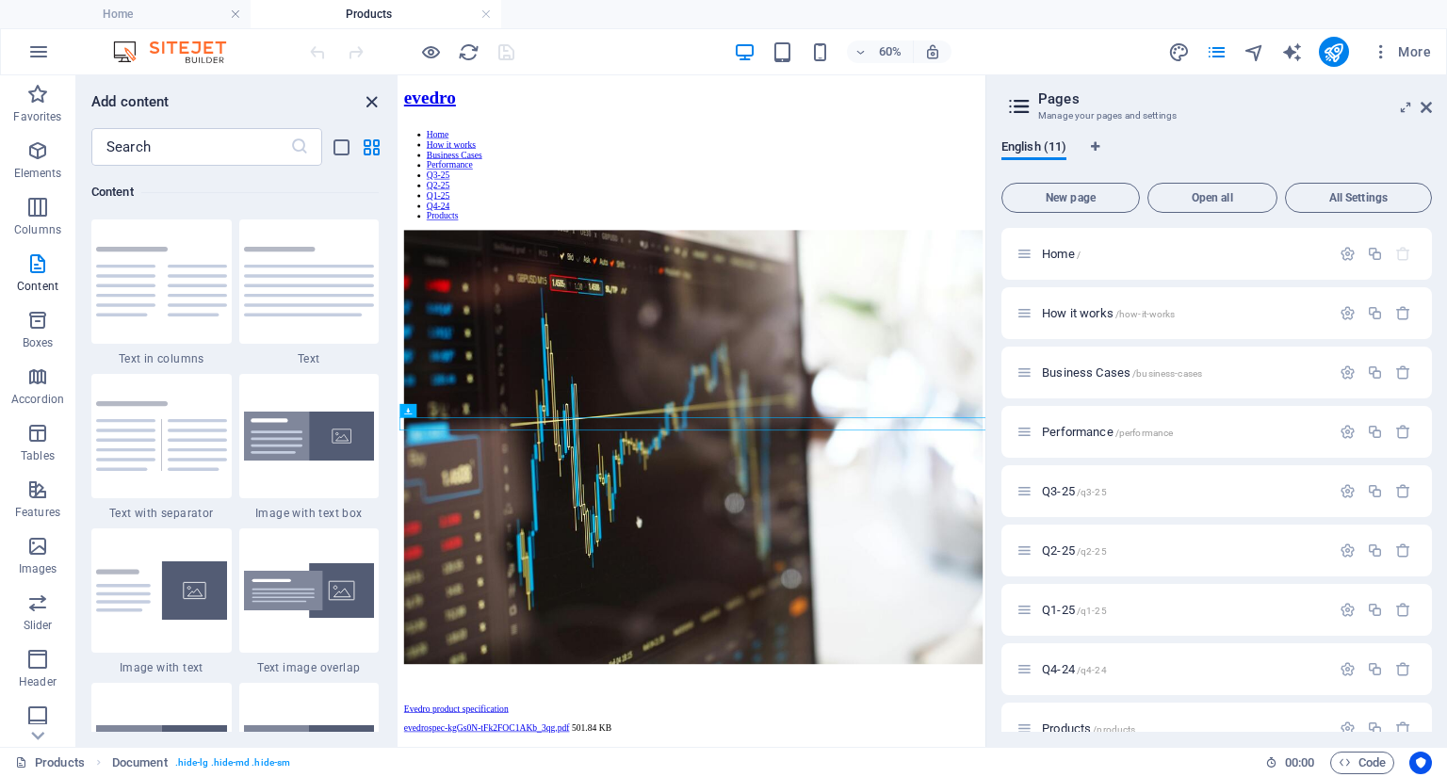
click at [369, 101] on icon "close panel" at bounding box center [372, 102] width 22 height 22
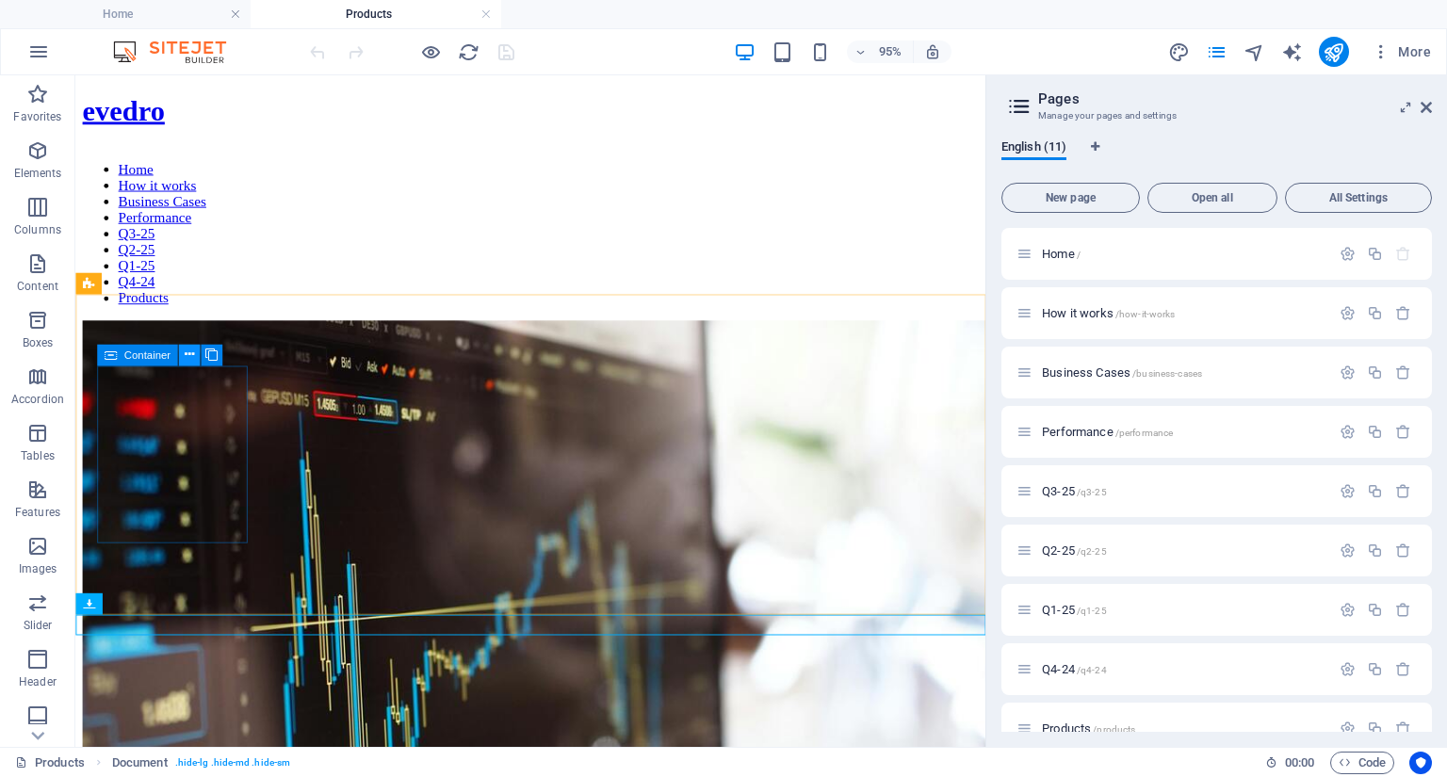
click at [192, 354] on icon at bounding box center [188, 355] width 9 height 19
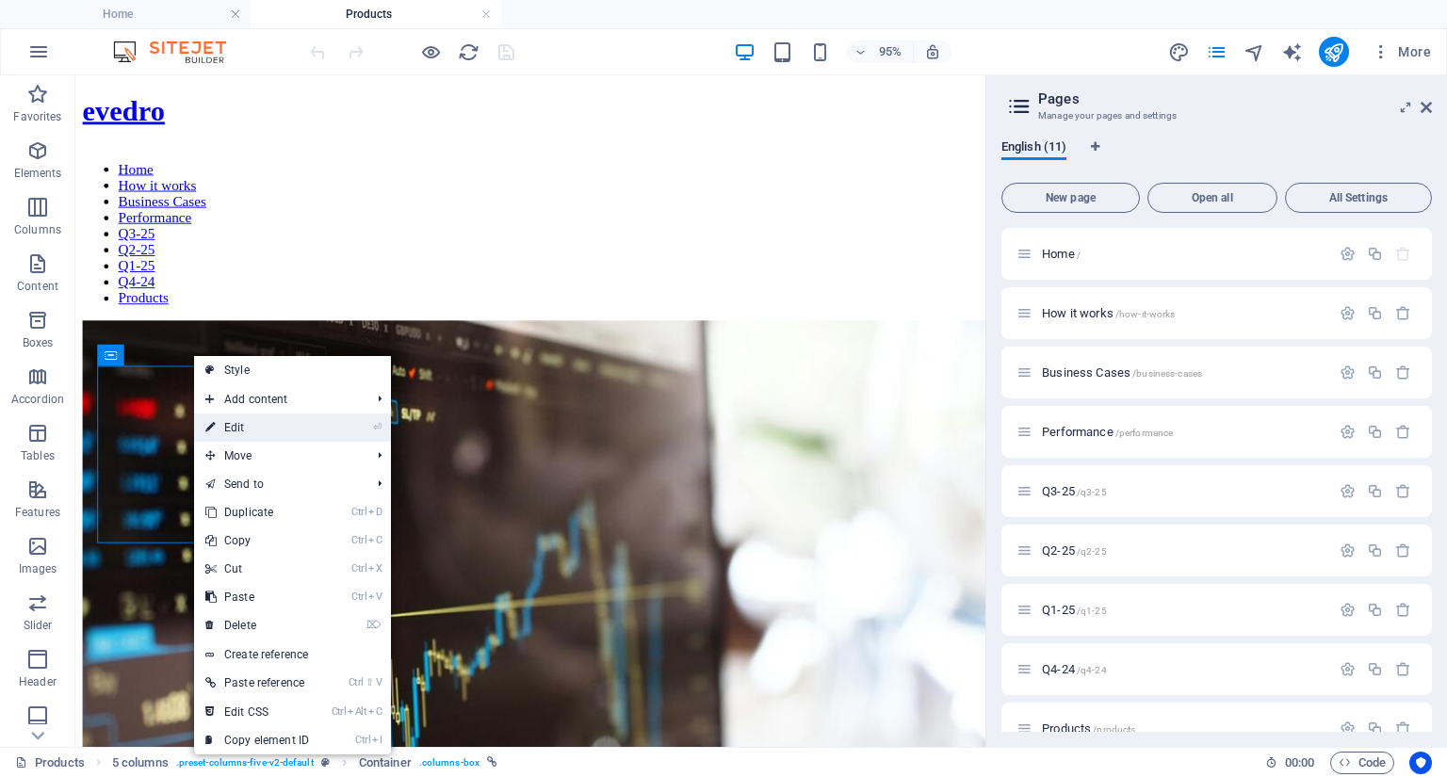
click at [236, 429] on link "⏎ Edit" at bounding box center [257, 428] width 126 height 28
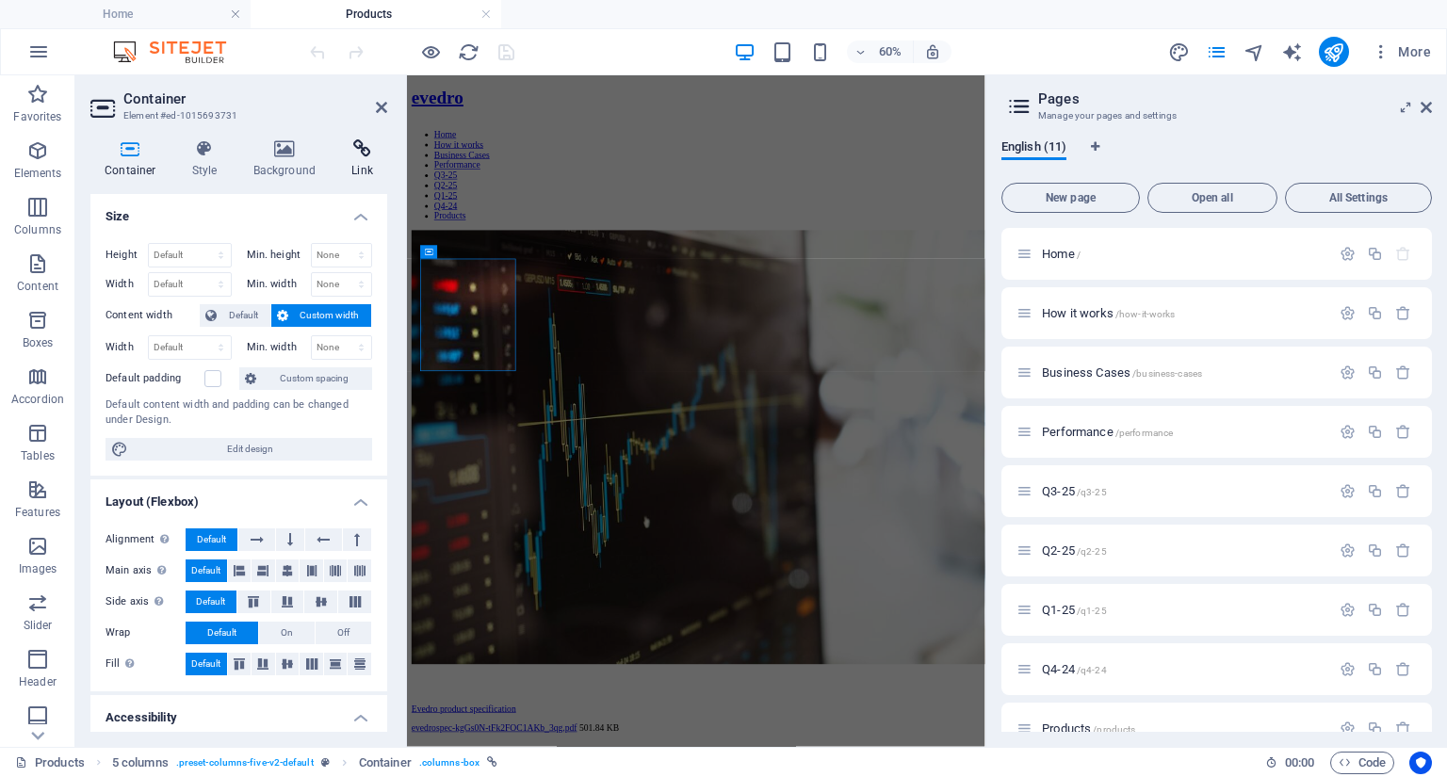
click at [370, 150] on icon at bounding box center [362, 148] width 50 height 19
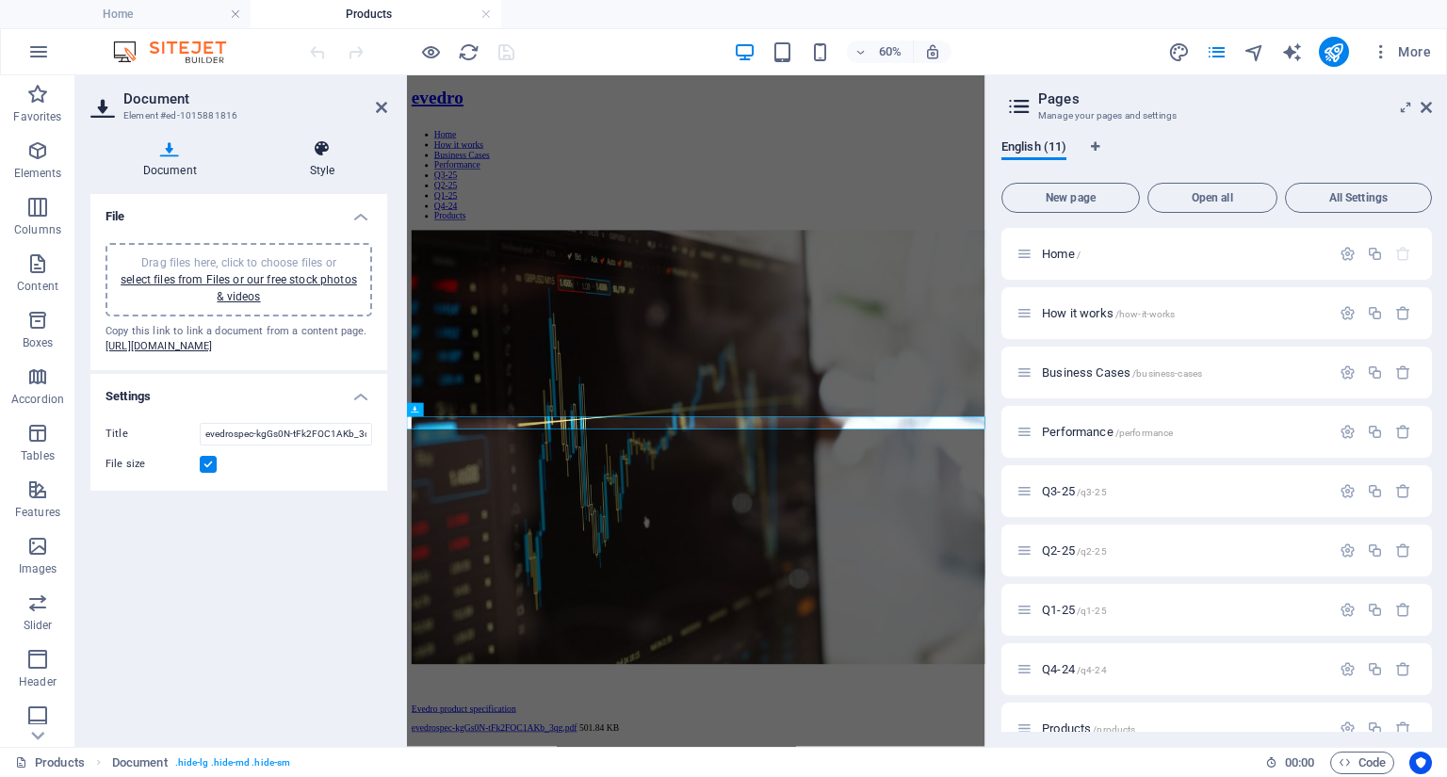
click at [309, 153] on icon at bounding box center [322, 148] width 130 height 19
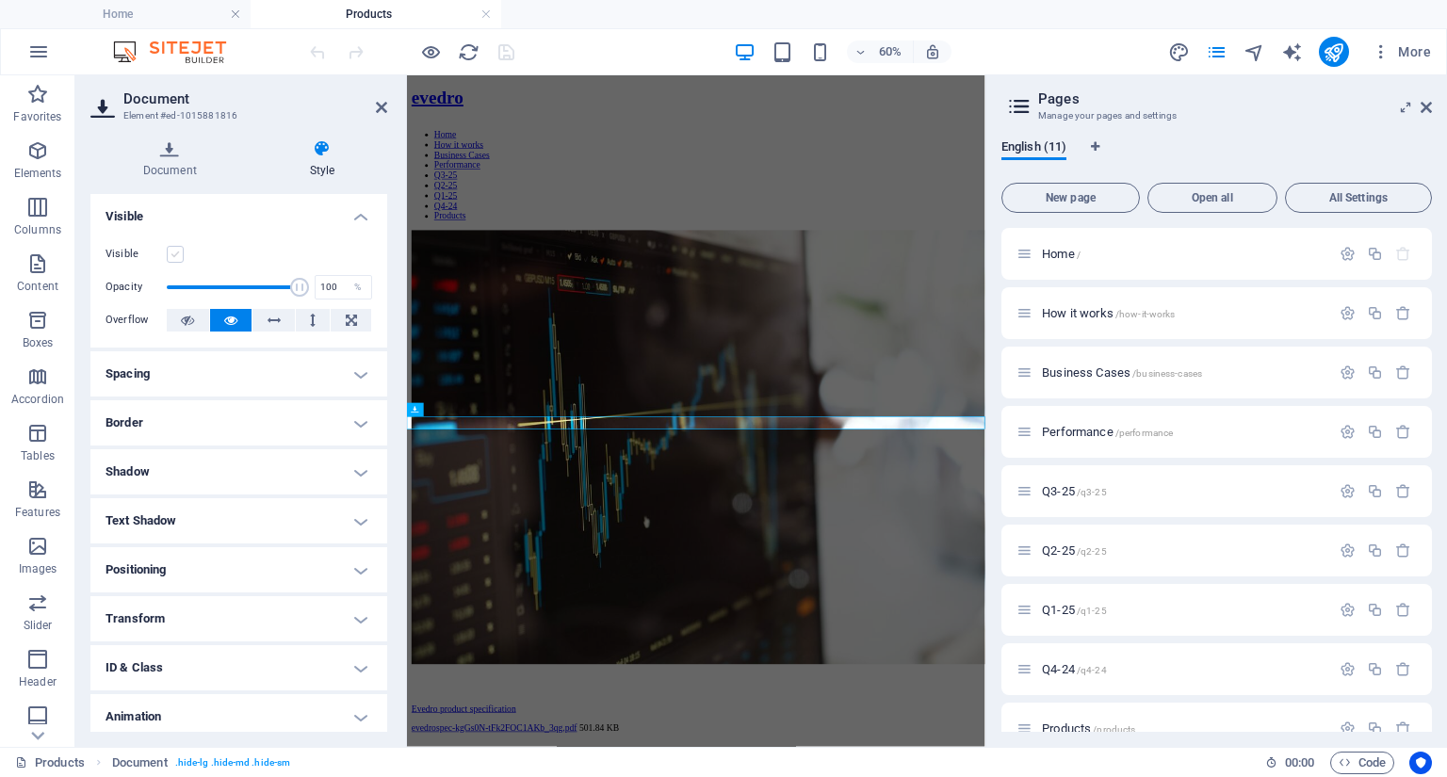
click at [176, 257] on label at bounding box center [175, 254] width 17 height 17
click at [0, 0] on input "Visible" at bounding box center [0, 0] width 0 height 0
drag, startPoint x: 387, startPoint y: 421, endPoint x: 392, endPoint y: 579, distance: 158.4
click at [392, 579] on div "Document Style File Drag files here, click to choose files or select files from…" at bounding box center [238, 435] width 327 height 623
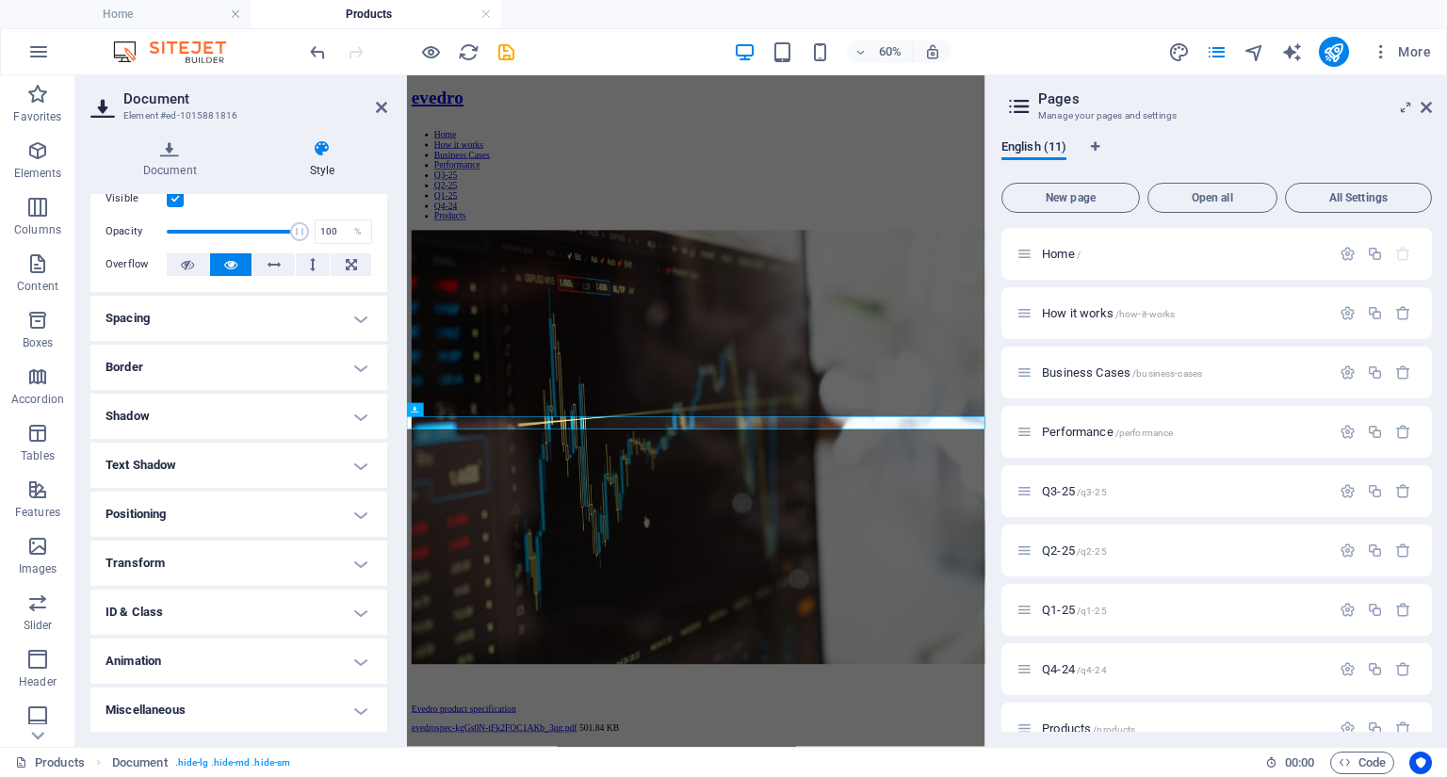
click at [357, 710] on h4 "Miscellaneous" at bounding box center [238, 710] width 297 height 45
click at [364, 659] on h4 "Animation" at bounding box center [238, 661] width 297 height 45
click at [360, 609] on h4 "ID & Class" at bounding box center [238, 612] width 297 height 45
click at [358, 561] on h4 "Transform" at bounding box center [238, 563] width 297 height 45
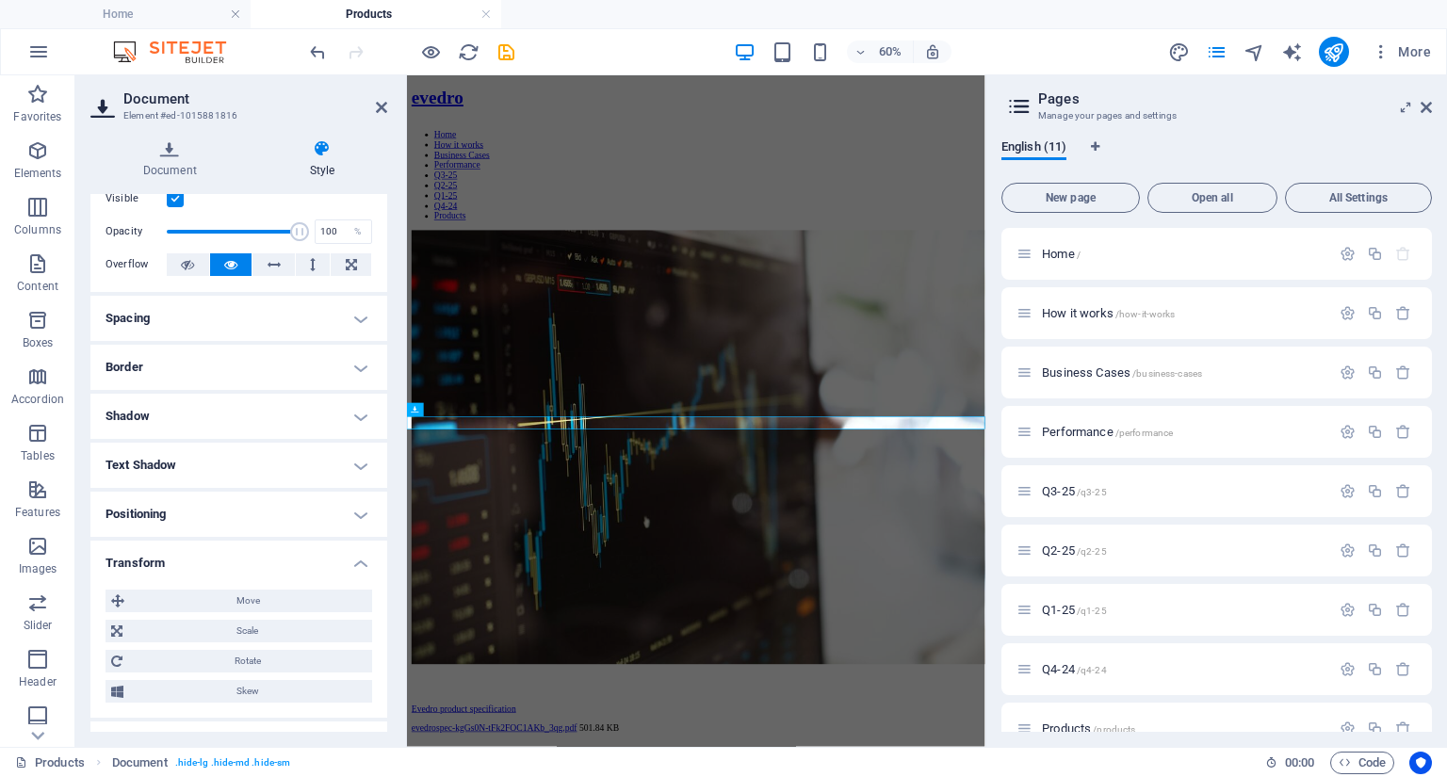
click at [358, 512] on h4 "Positioning" at bounding box center [238, 514] width 297 height 45
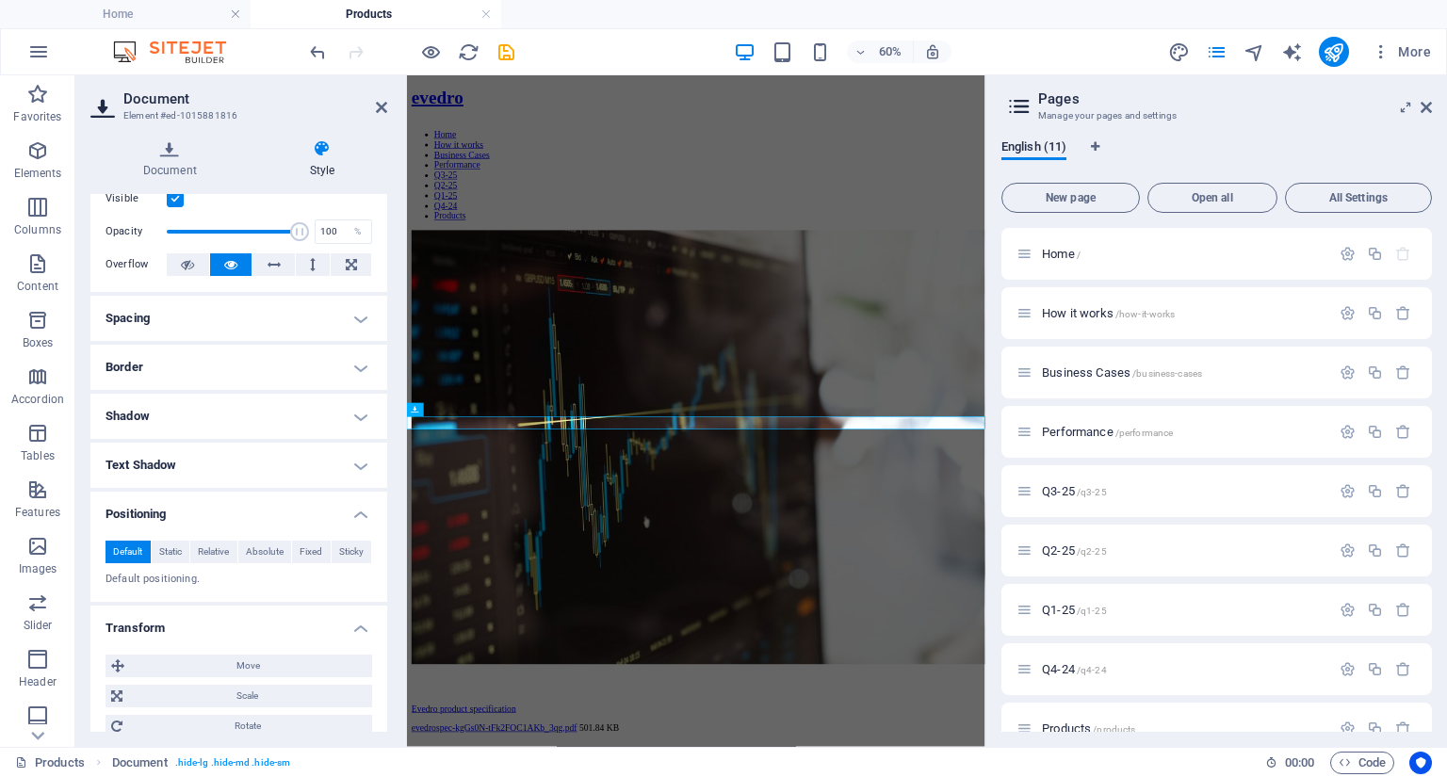
click at [357, 421] on h4 "Shadow" at bounding box center [238, 416] width 297 height 45
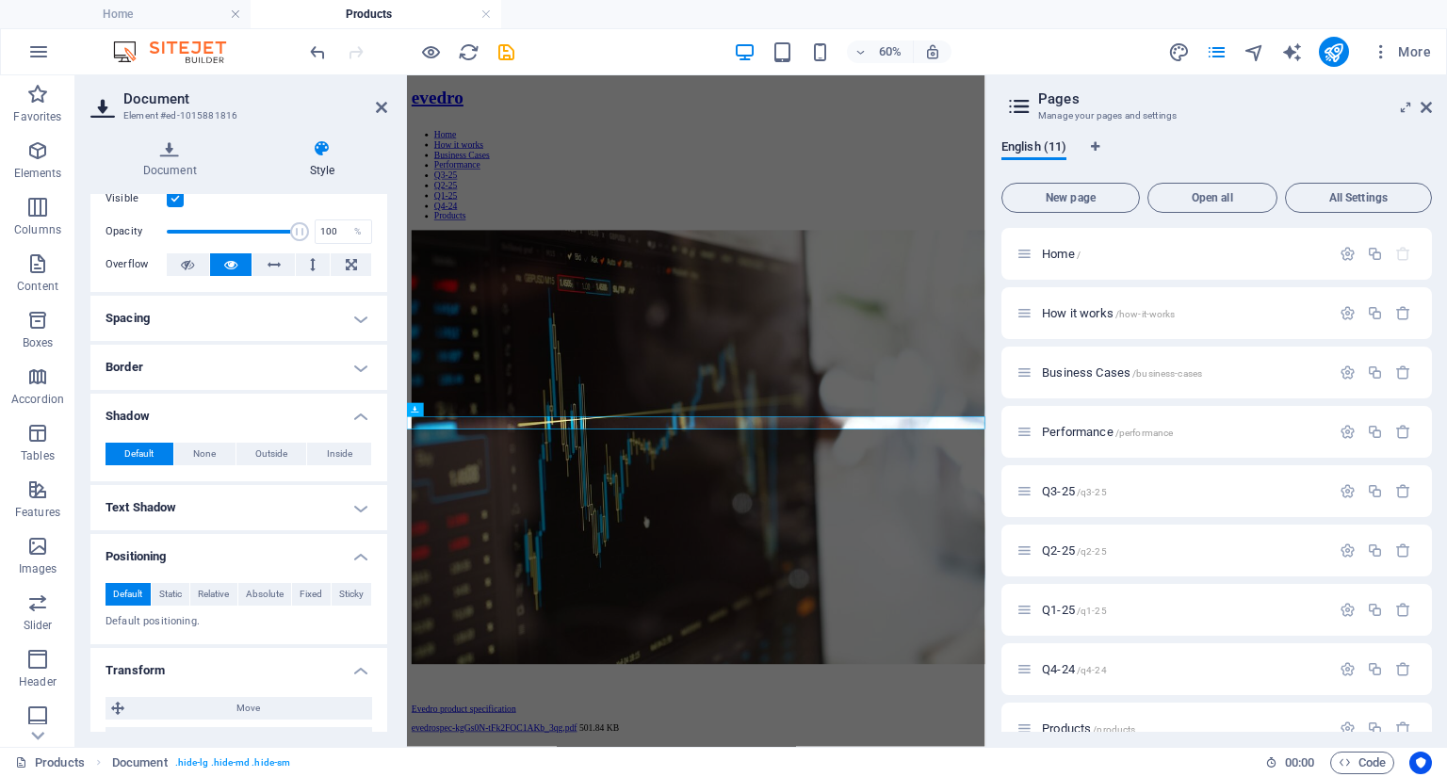
click at [353, 361] on h4 "Border" at bounding box center [238, 367] width 297 height 45
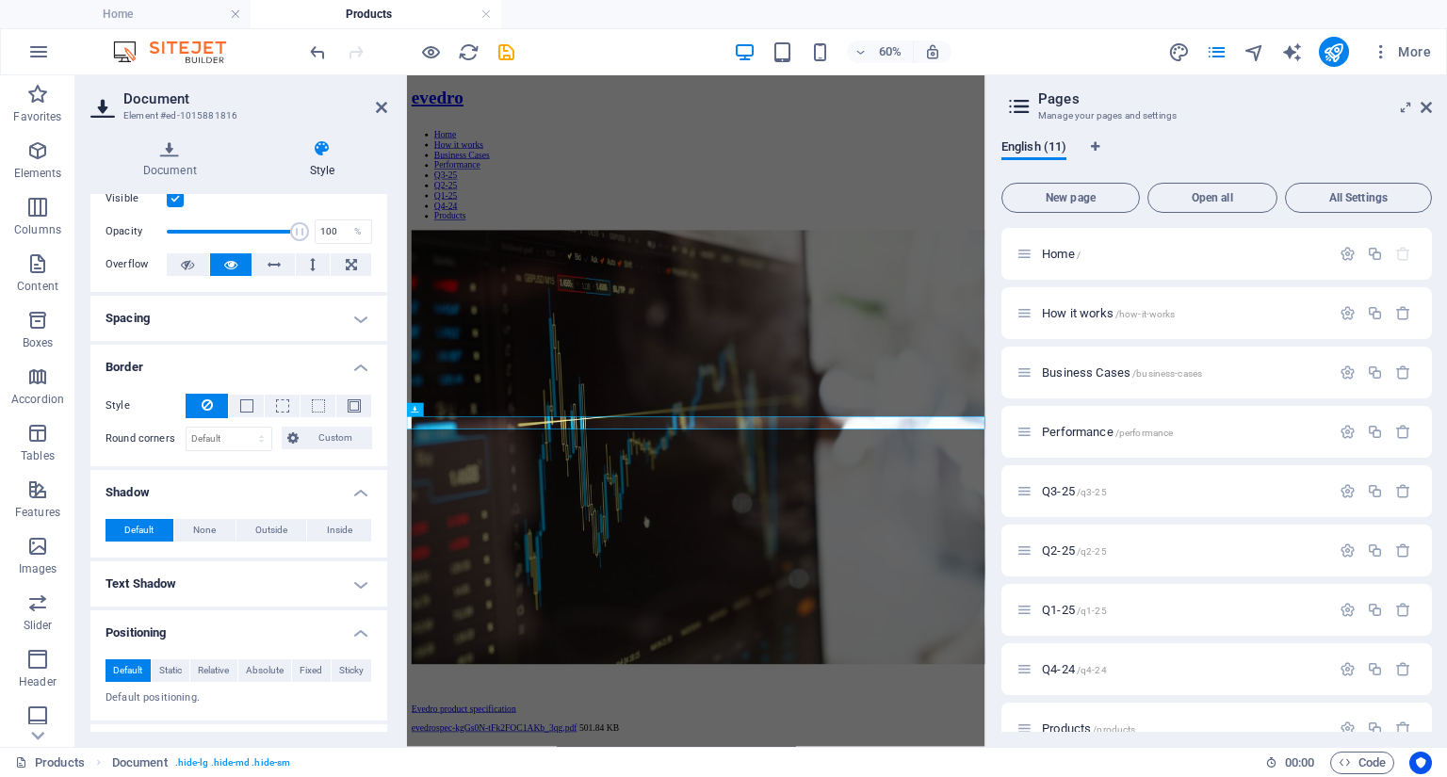
click at [360, 306] on h4 "Spacing" at bounding box center [238, 318] width 297 height 45
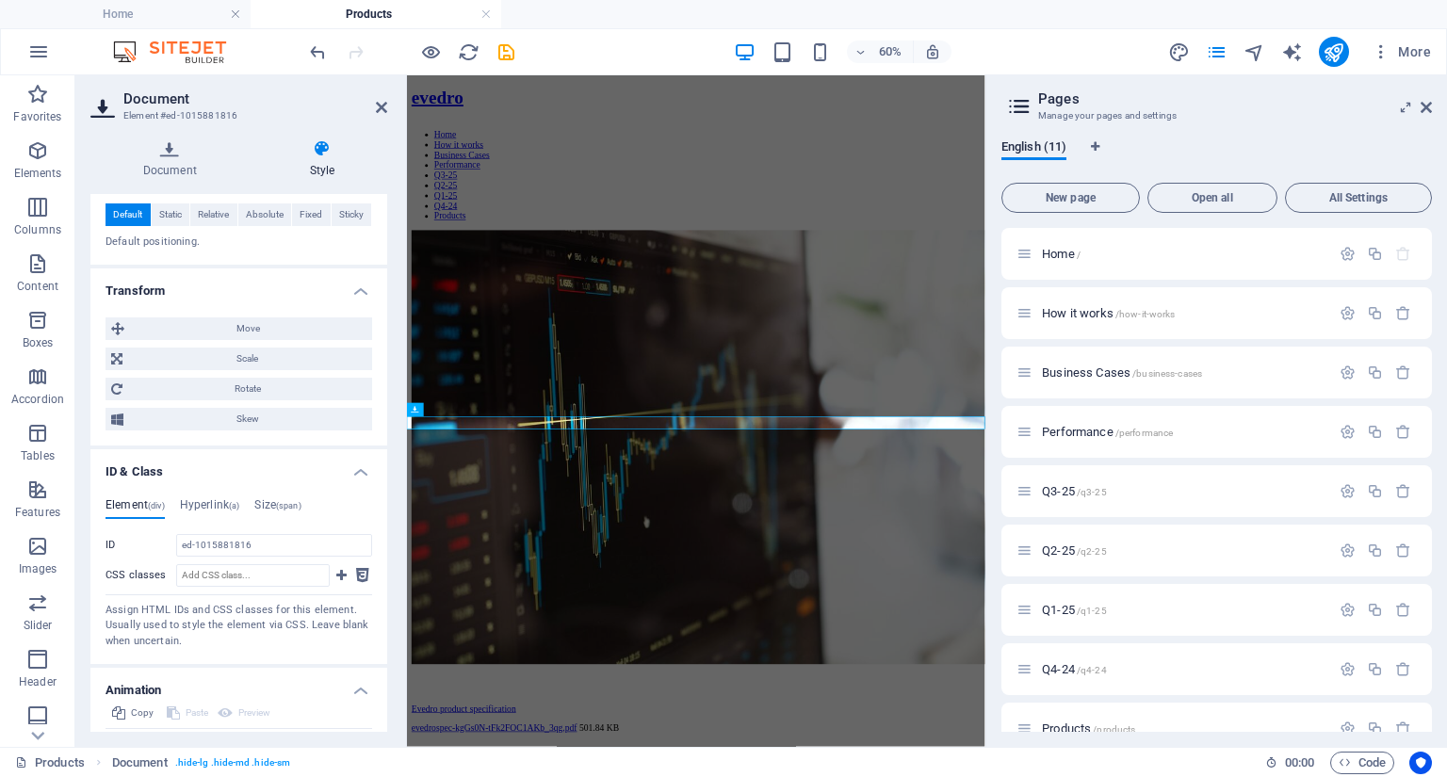
scroll to position [599, 0]
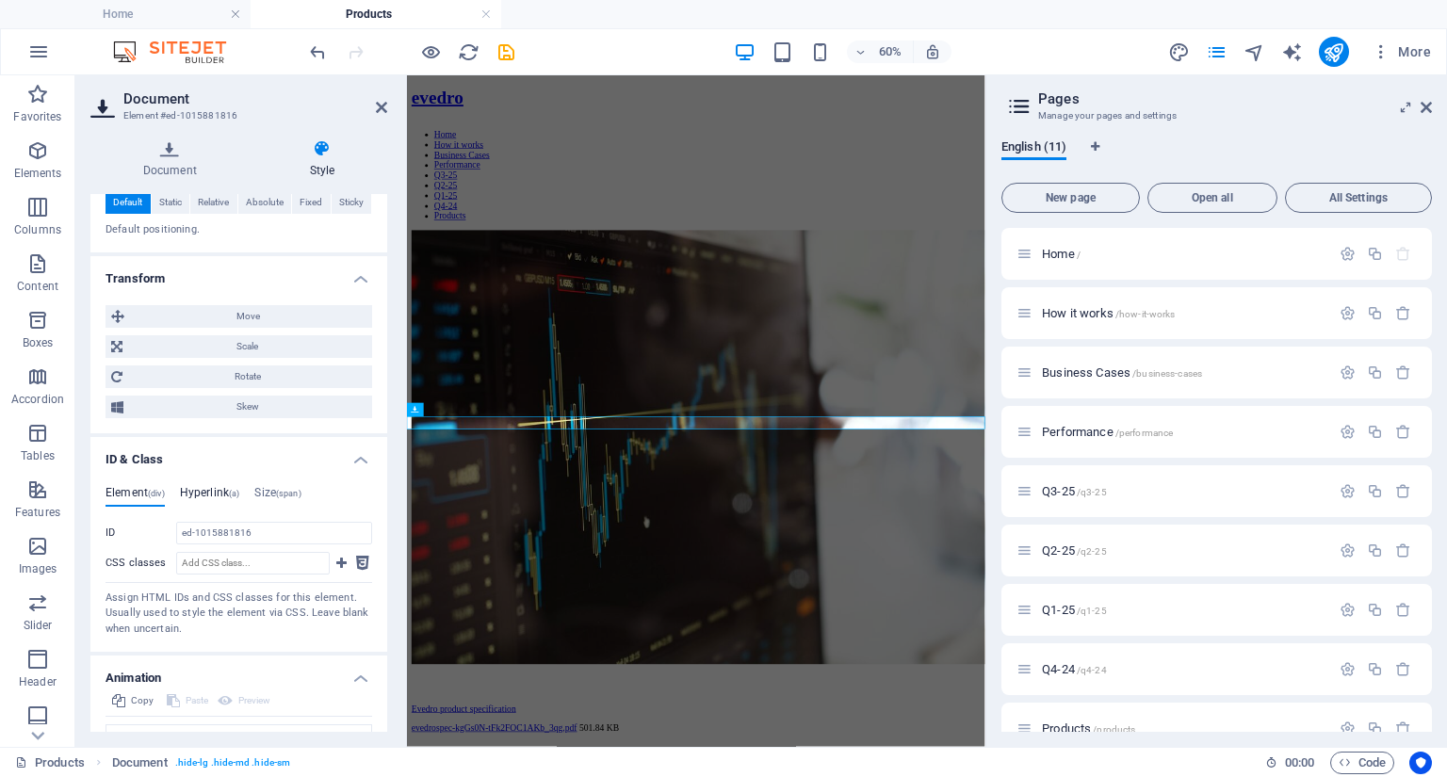
click at [203, 490] on h4 "Hyperlink (a)" at bounding box center [210, 496] width 60 height 21
click at [127, 491] on h4 "Element (div)" at bounding box center [135, 496] width 59 height 21
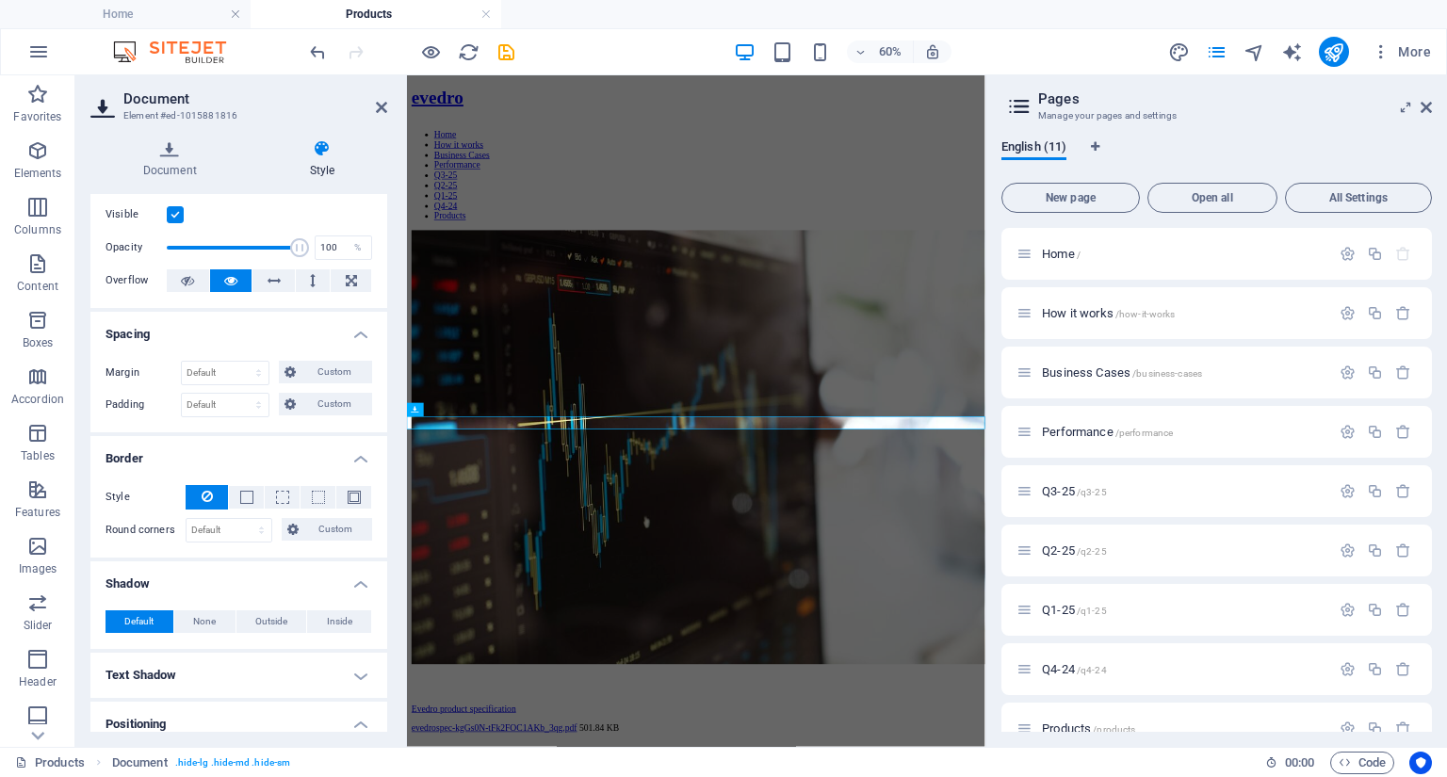
scroll to position [0, 0]
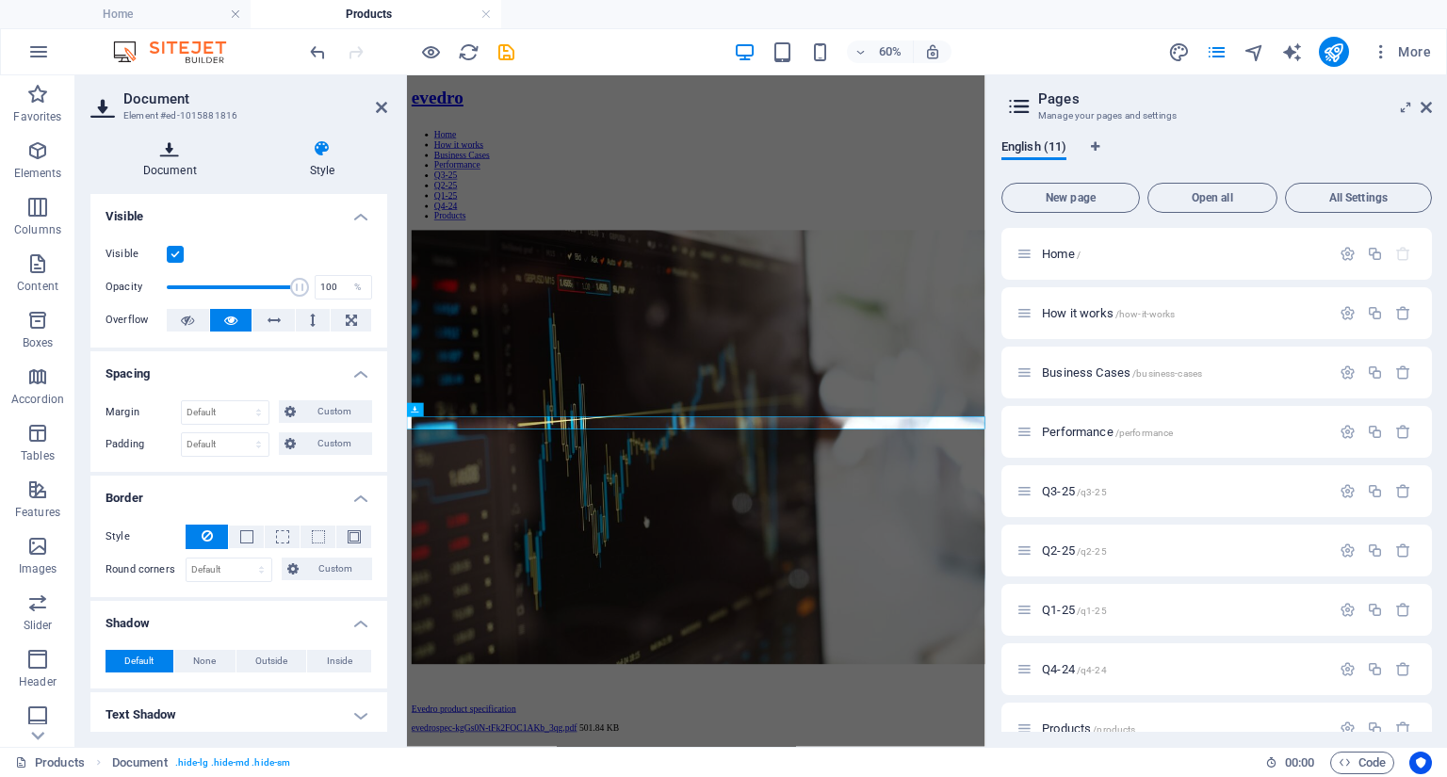
click at [177, 157] on icon at bounding box center [169, 148] width 159 height 19
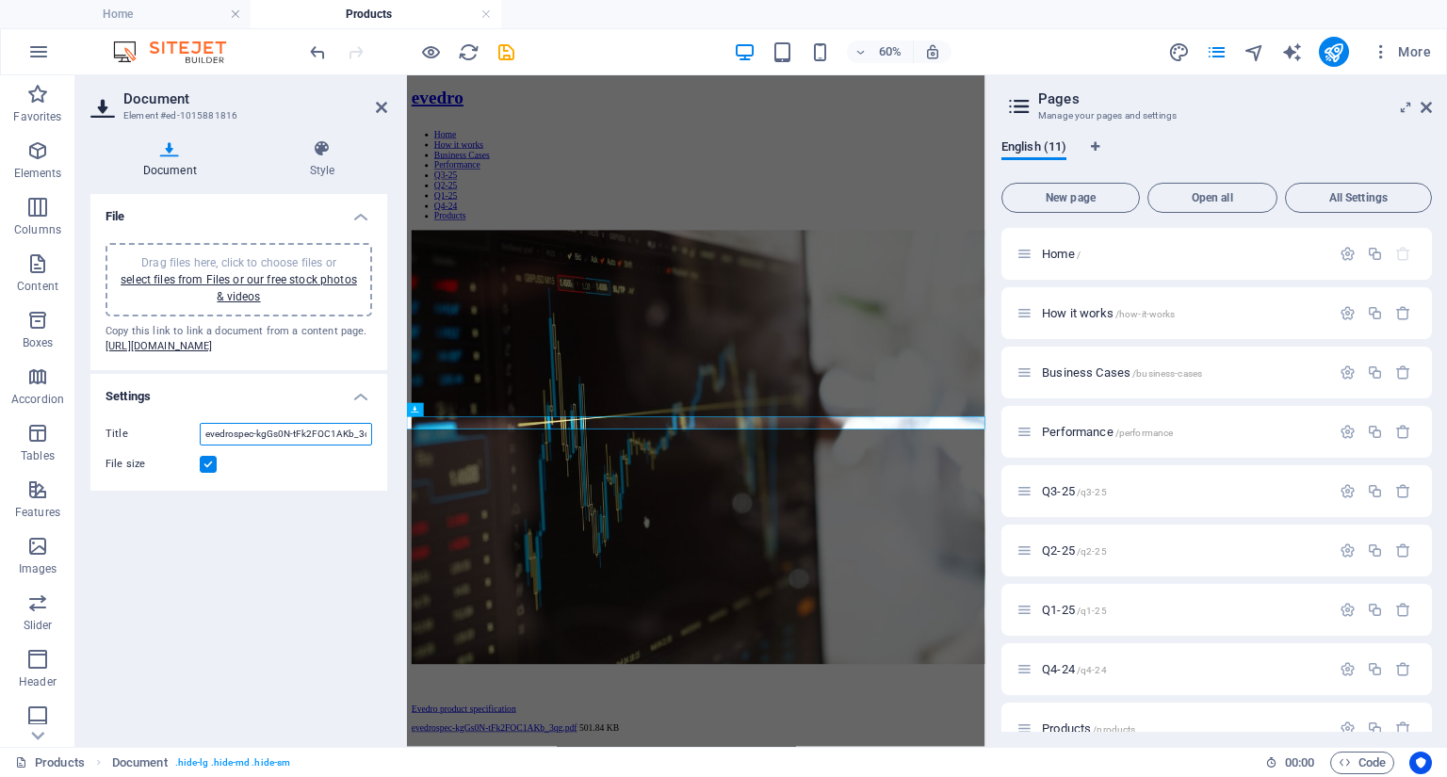
scroll to position [0, 20]
drag, startPoint x: 612, startPoint y: 542, endPoint x: 955, endPoint y: 724, distance: 388.2
click at [229, 446] on input "evedrospec-kgGs0N-tFk2FOC1AKb_3qg.pdf" at bounding box center [286, 434] width 172 height 23
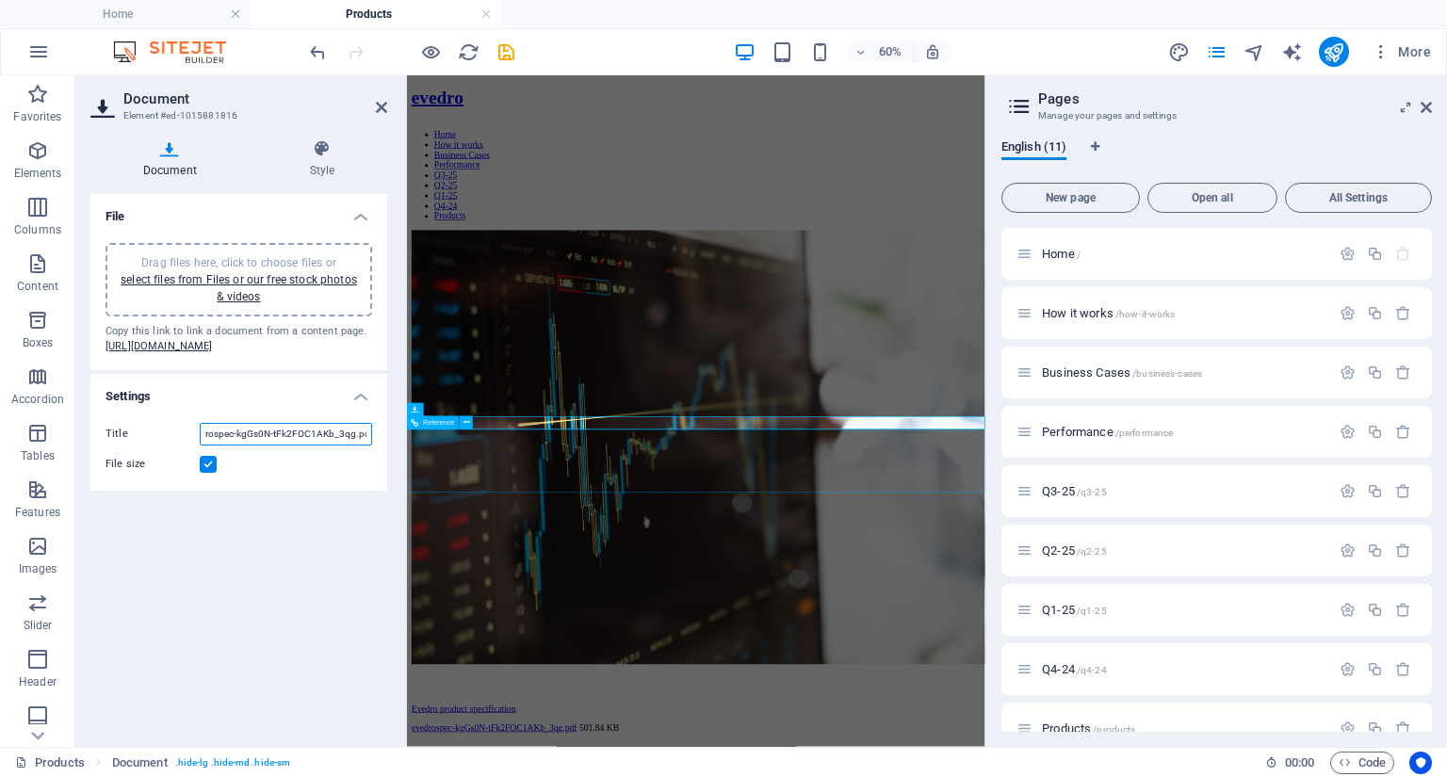
drag, startPoint x: 611, startPoint y: 541, endPoint x: 836, endPoint y: 703, distance: 276.7
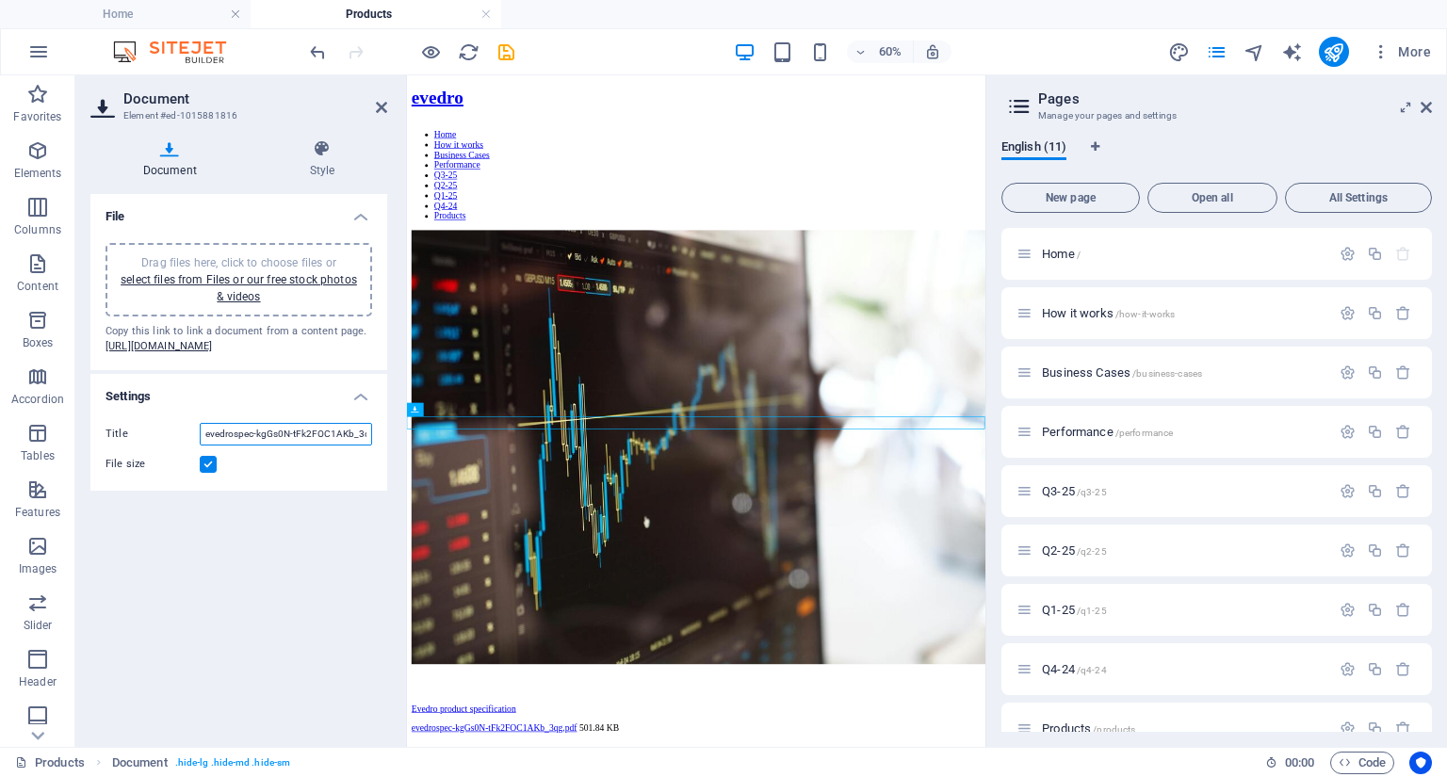
click at [297, 446] on input "evedrospec-kgGs0N-tFk2FOC1AKb_3qg.pdf" at bounding box center [286, 434] width 172 height 23
type input "f"
type input "E"
type input "Specification Document"
click at [201, 473] on label at bounding box center [208, 464] width 17 height 17
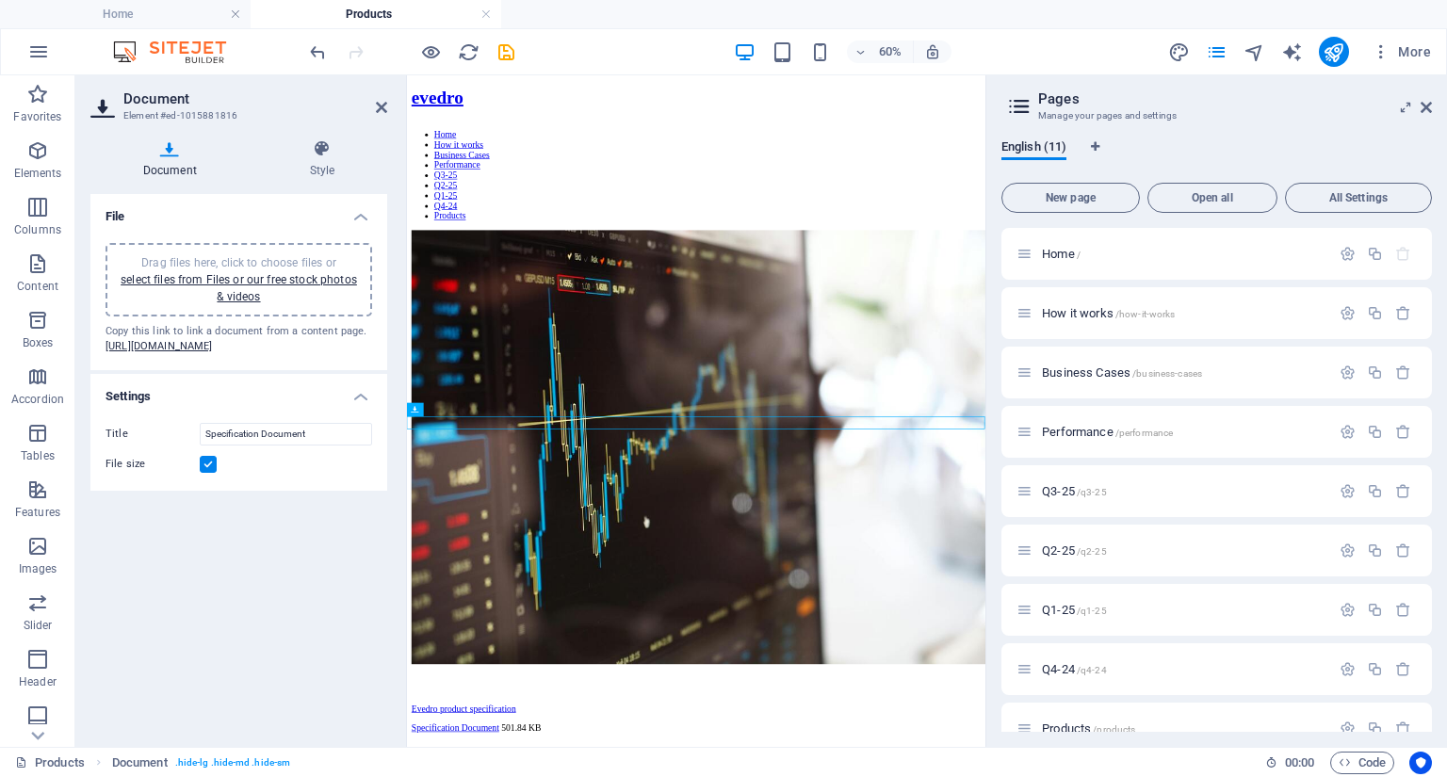
click at [0, 0] on input "File size" at bounding box center [0, 0] width 0 height 0
click at [321, 148] on icon at bounding box center [322, 148] width 130 height 19
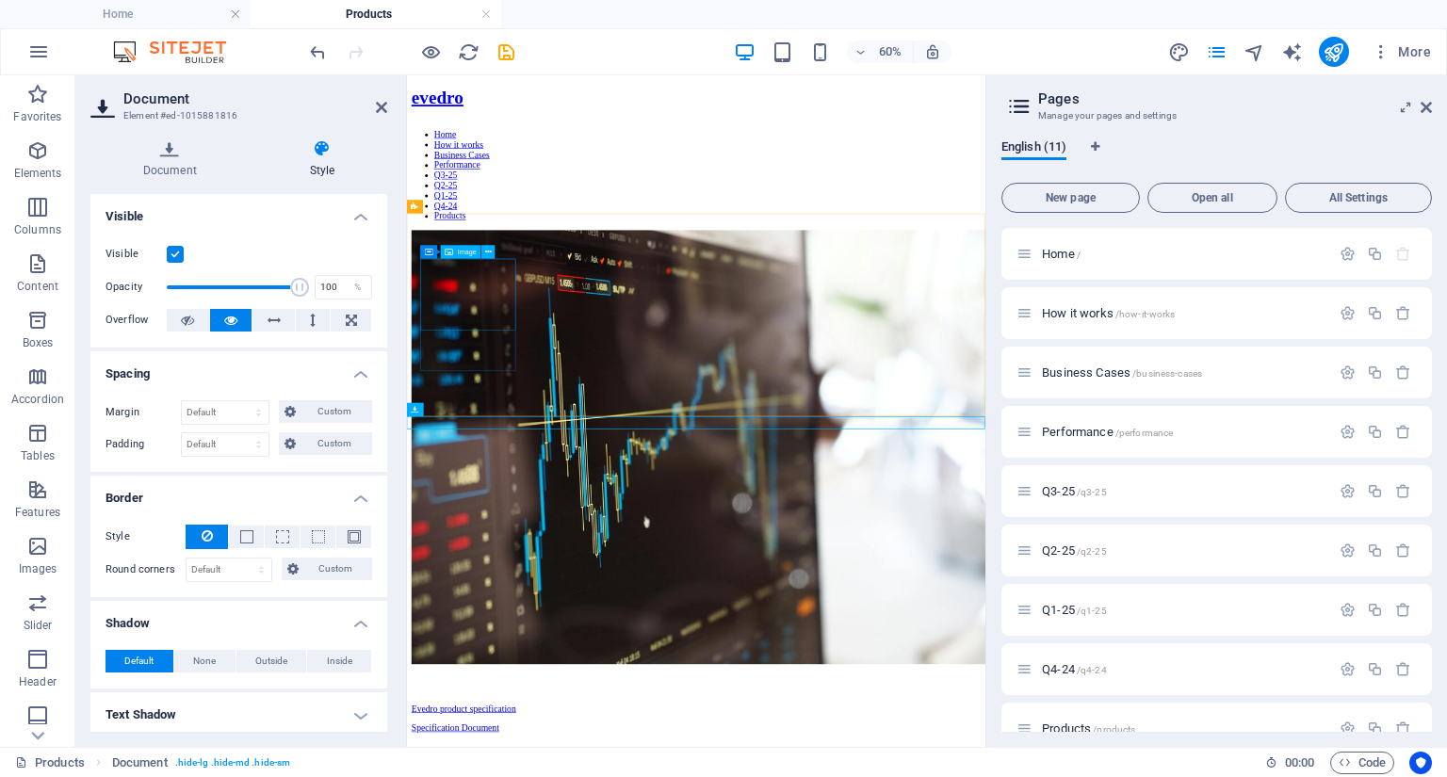
click at [464, 411] on figure at bounding box center [889, 697] width 949 height 727
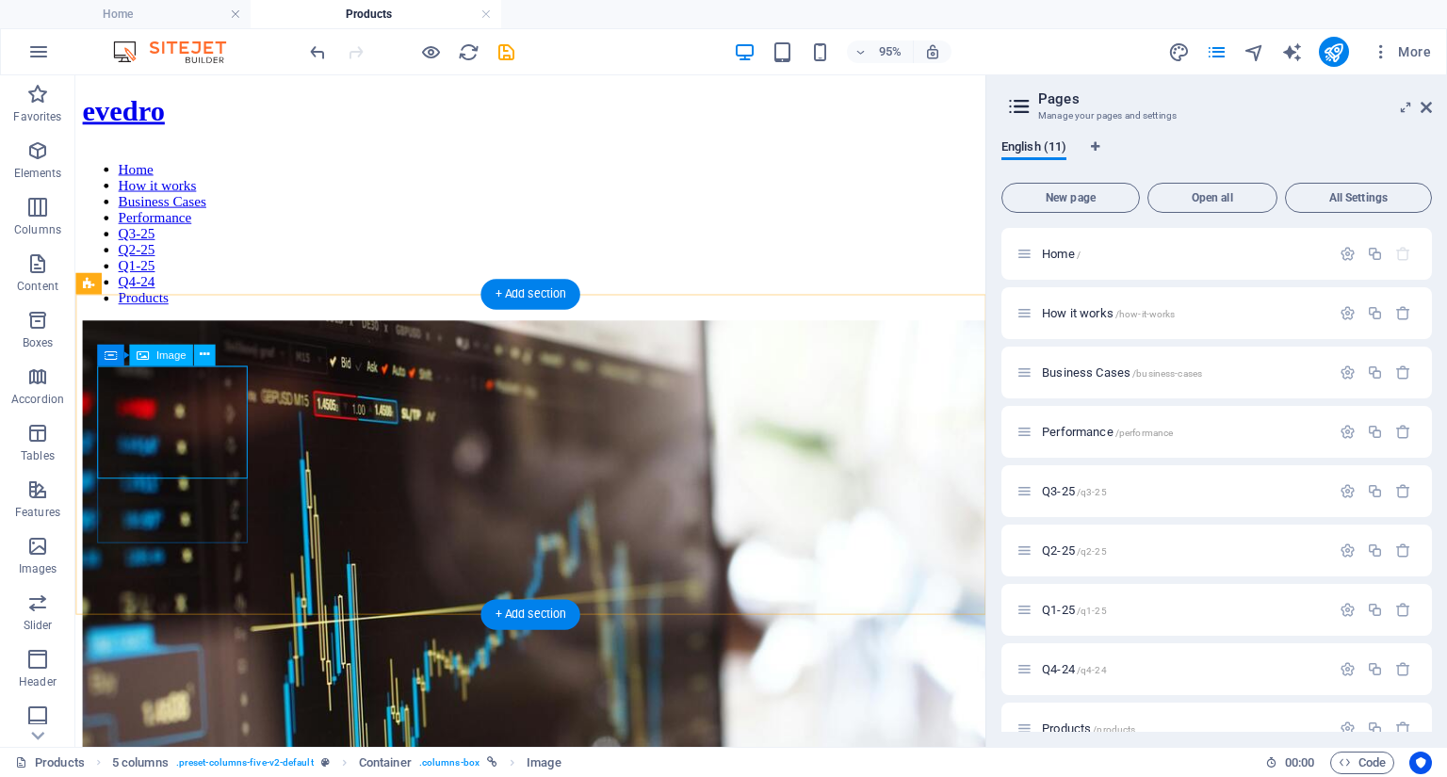
click at [171, 421] on figure at bounding box center [554, 697] width 943 height 727
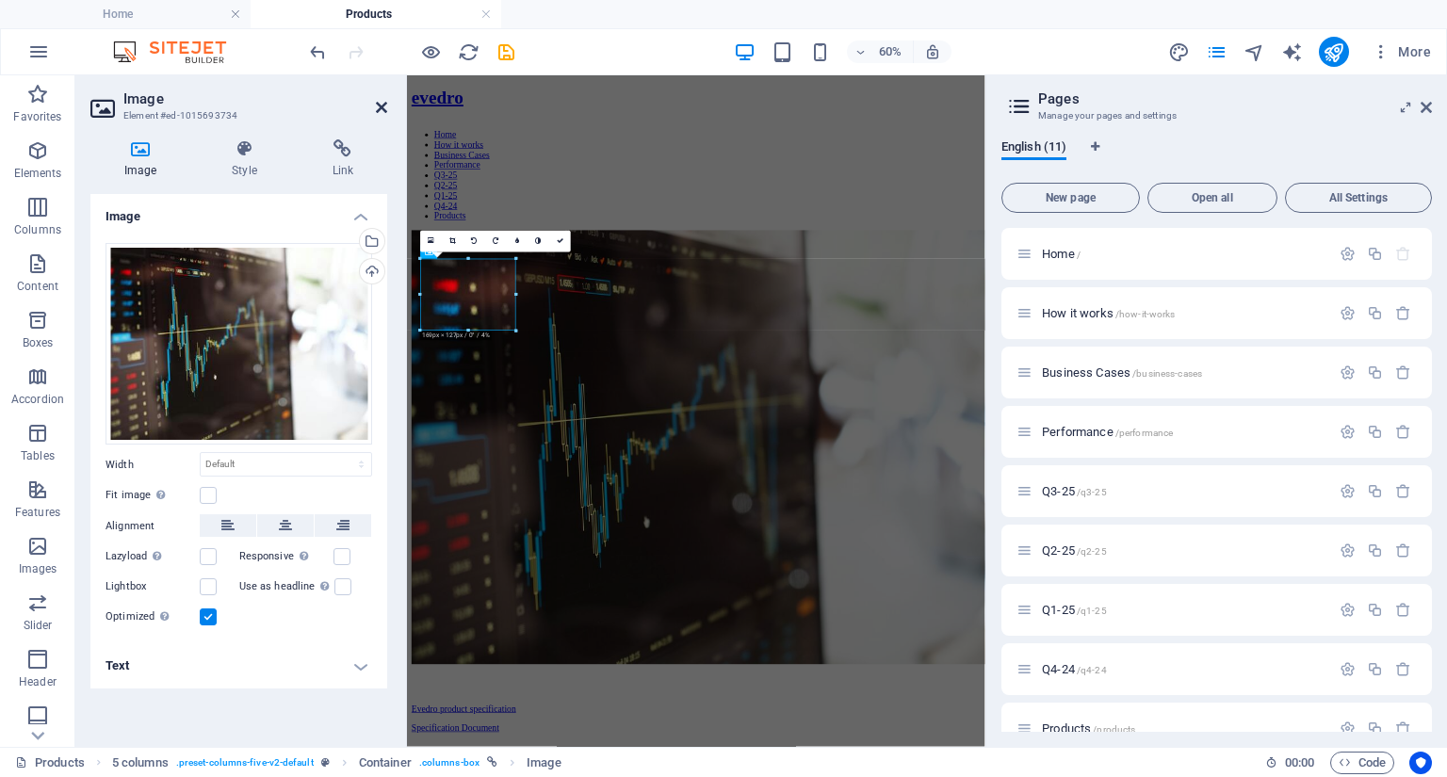
click at [384, 108] on icon at bounding box center [381, 107] width 11 height 15
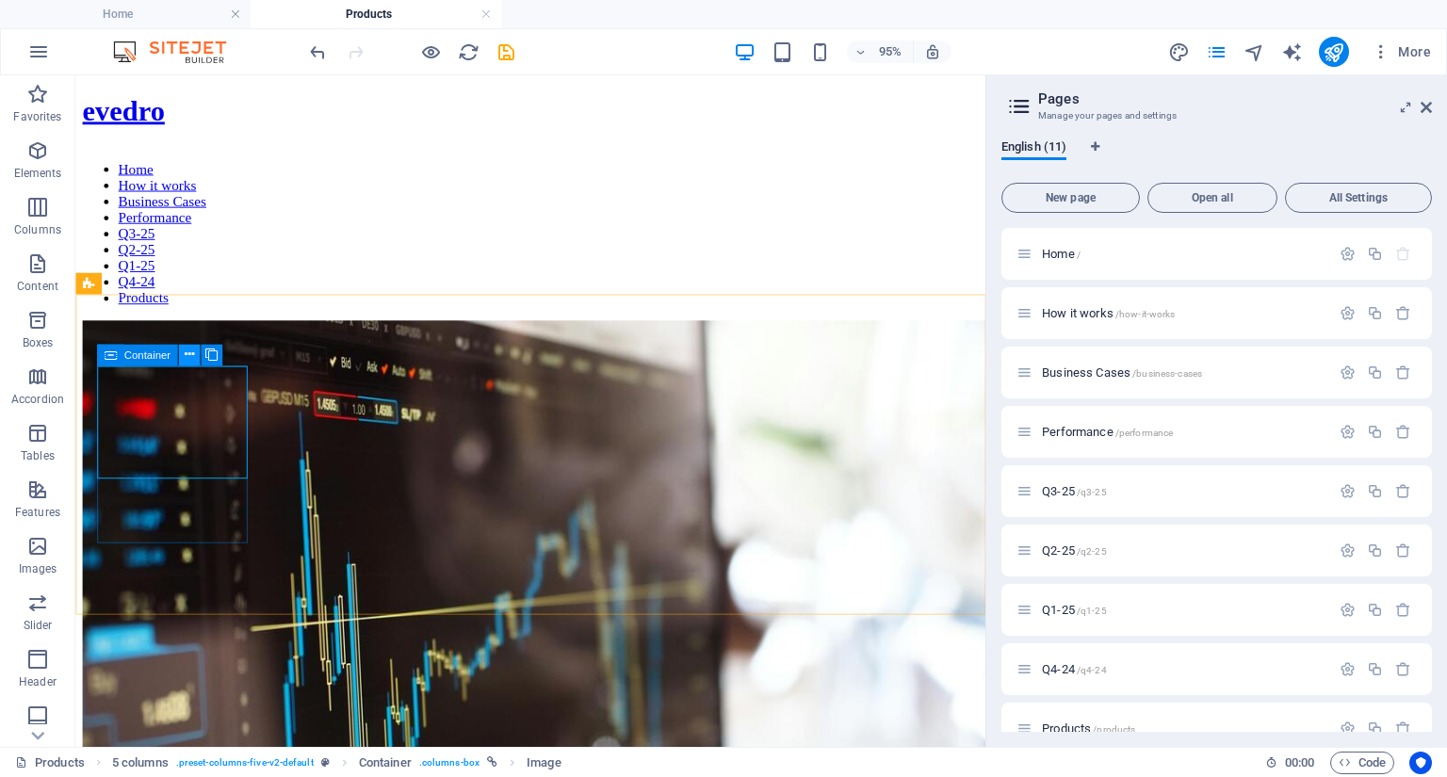
click at [190, 349] on icon at bounding box center [188, 355] width 9 height 19
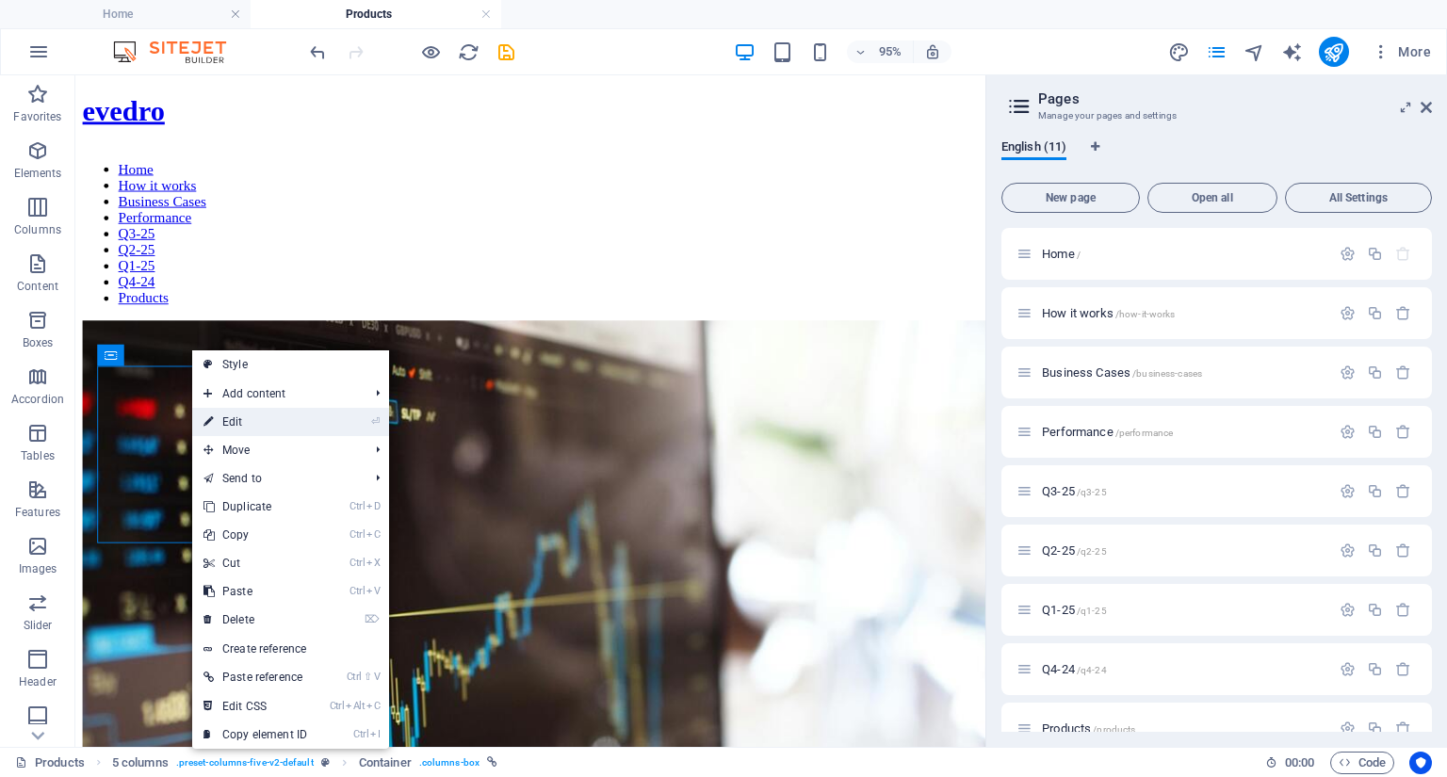
click at [268, 415] on link "⏎ Edit" at bounding box center [255, 422] width 126 height 28
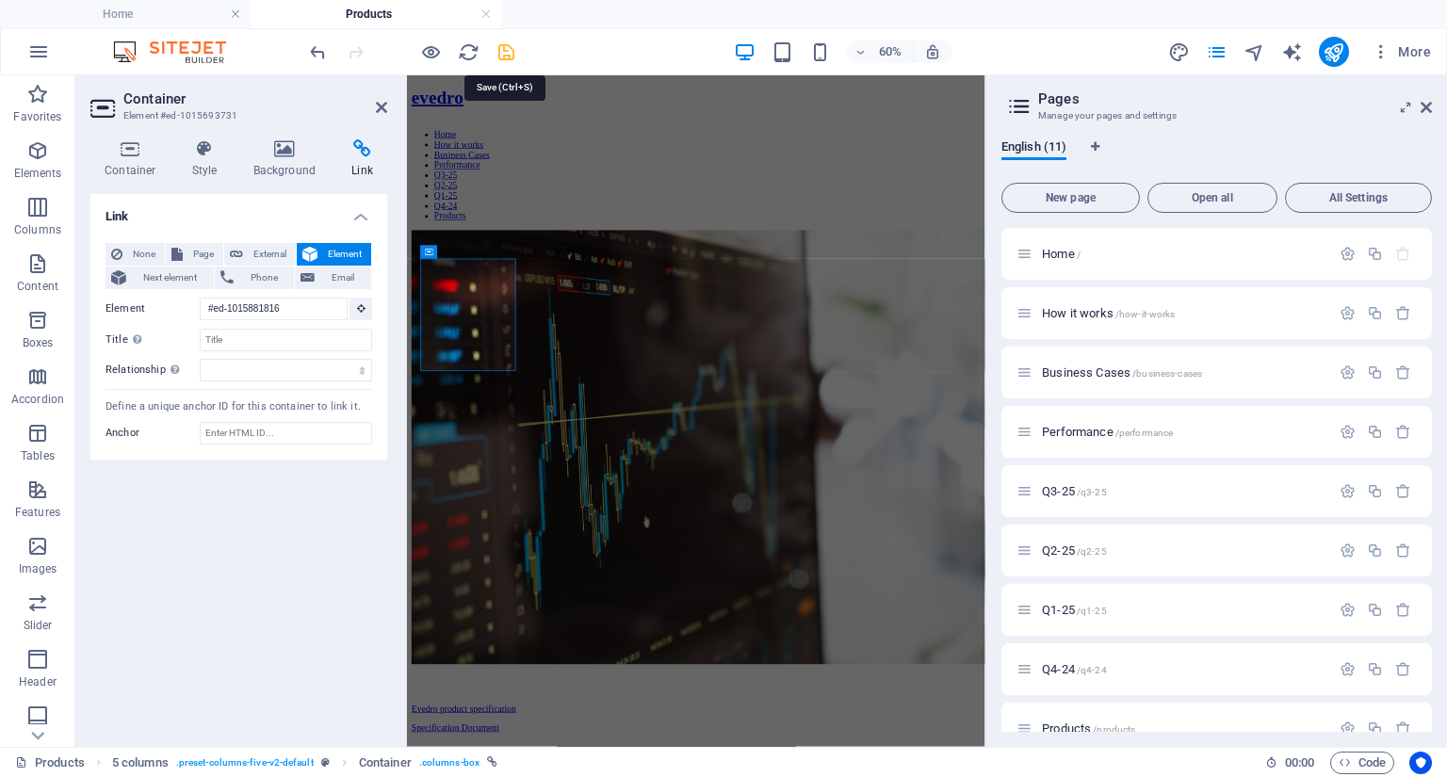
click at [507, 54] on icon "save" at bounding box center [507, 52] width 22 height 22
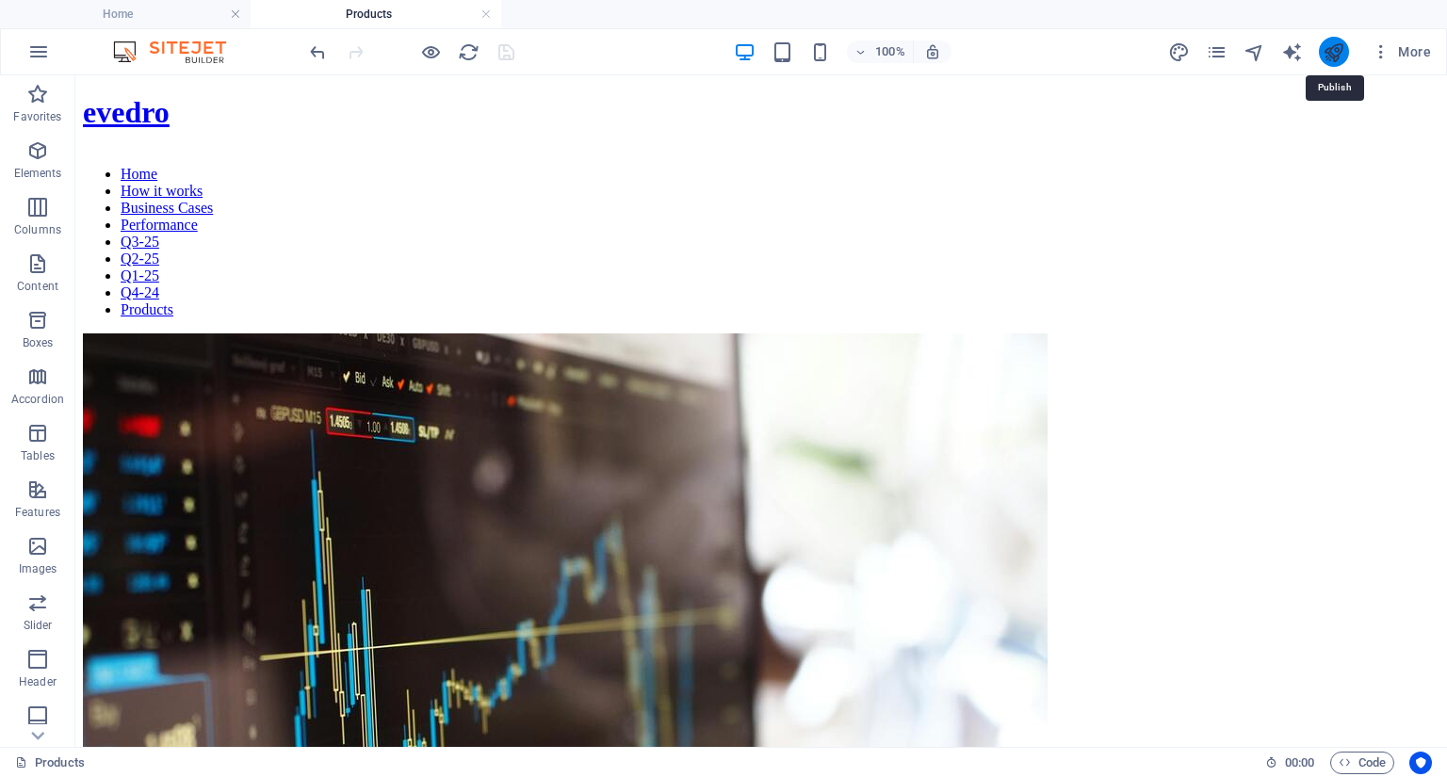
click at [1336, 55] on icon "publish" at bounding box center [1334, 52] width 22 height 22
